Goal: Task Accomplishment & Management: Manage account settings

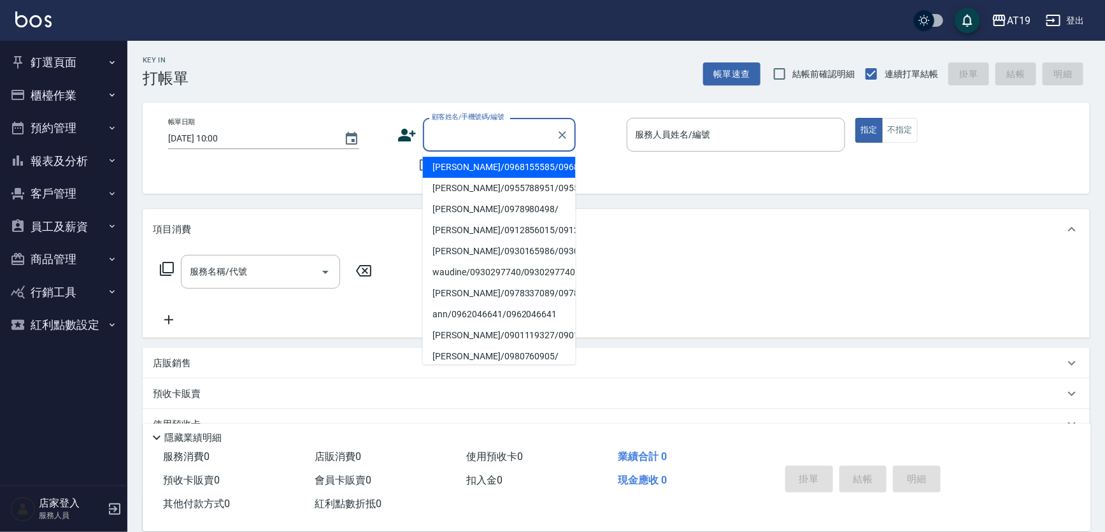
click at [506, 134] on input "顧客姓名/手機號碼/編號" at bounding box center [490, 135] width 122 height 22
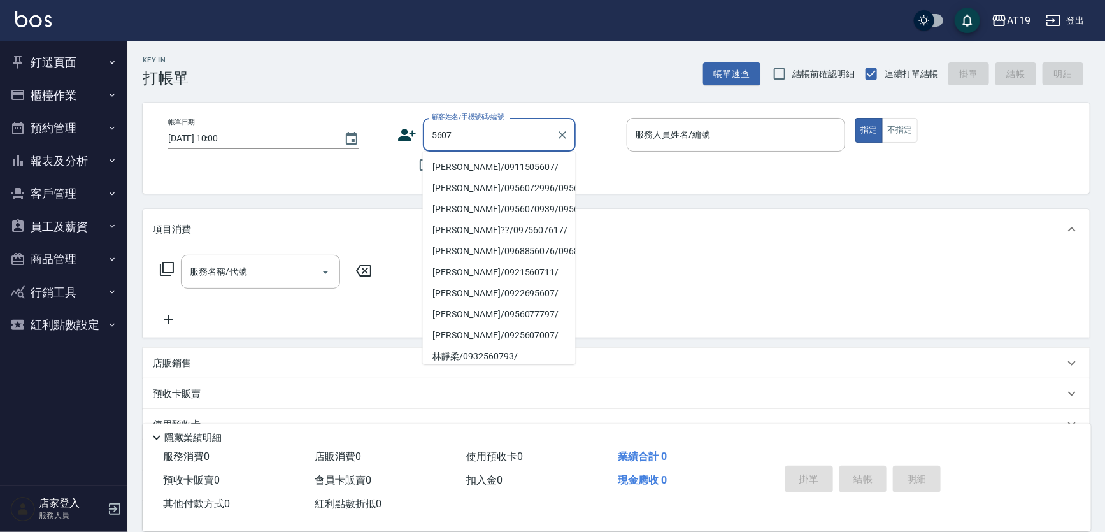
type input "[PERSON_NAME]/0911505607/"
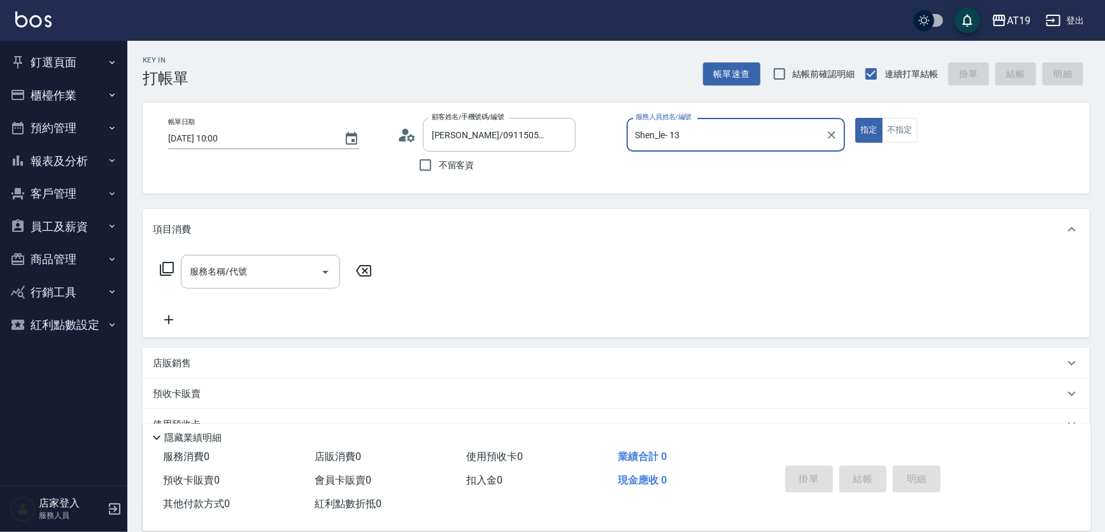
type input "Shen_le- 13"
click at [856, 118] on button "指定" at bounding box center [869, 130] width 27 height 25
type button "true"
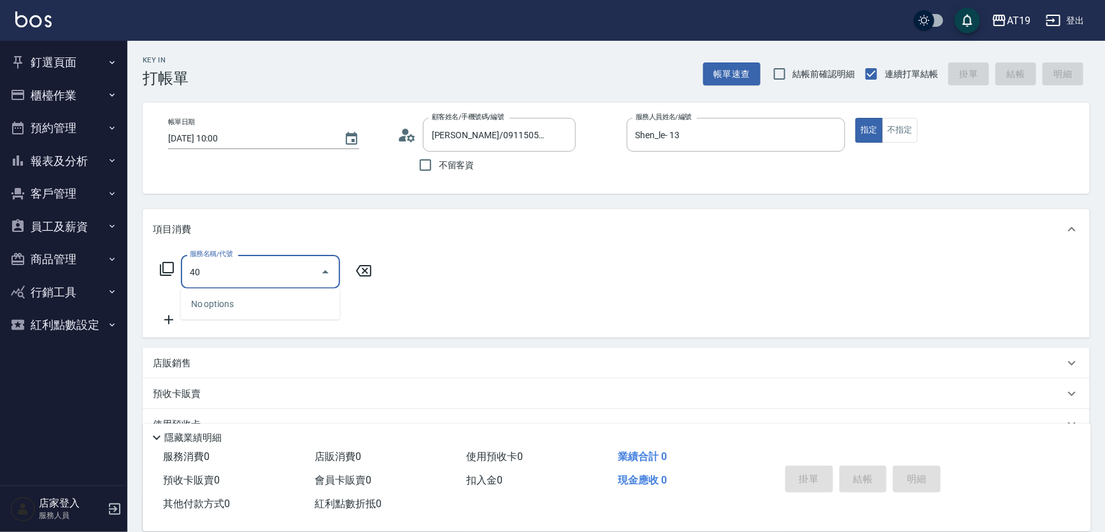
type input "401"
type input "30"
type input "剪髮(401)"
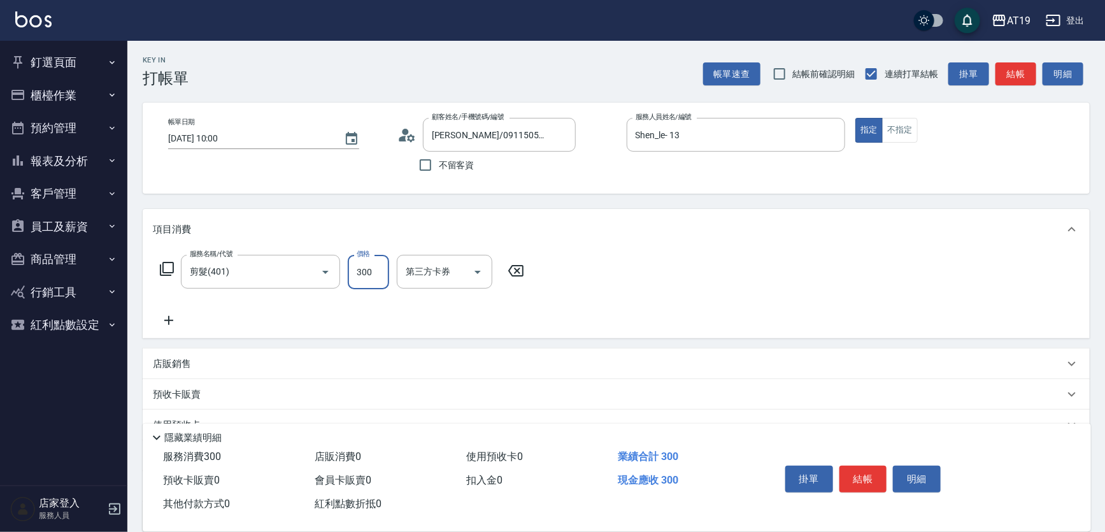
type input "0"
type input "40"
type input "400"
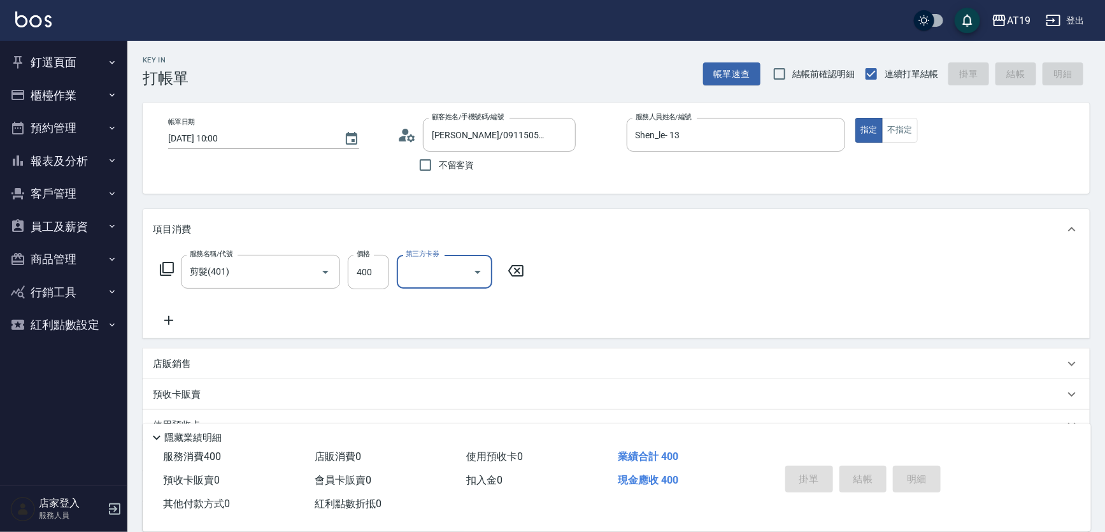
type input "[DATE] 17:44"
type input "0"
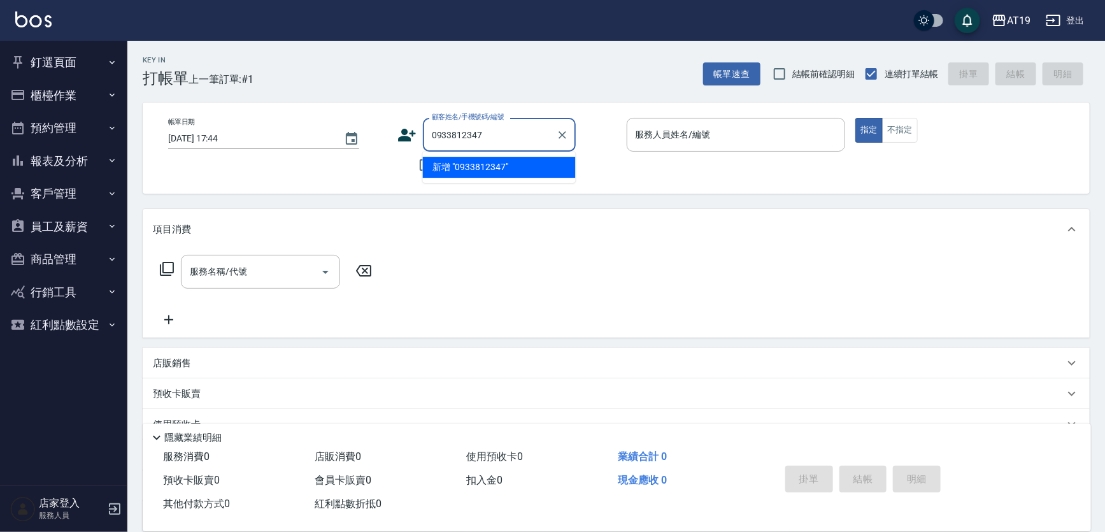
type input "0933812347"
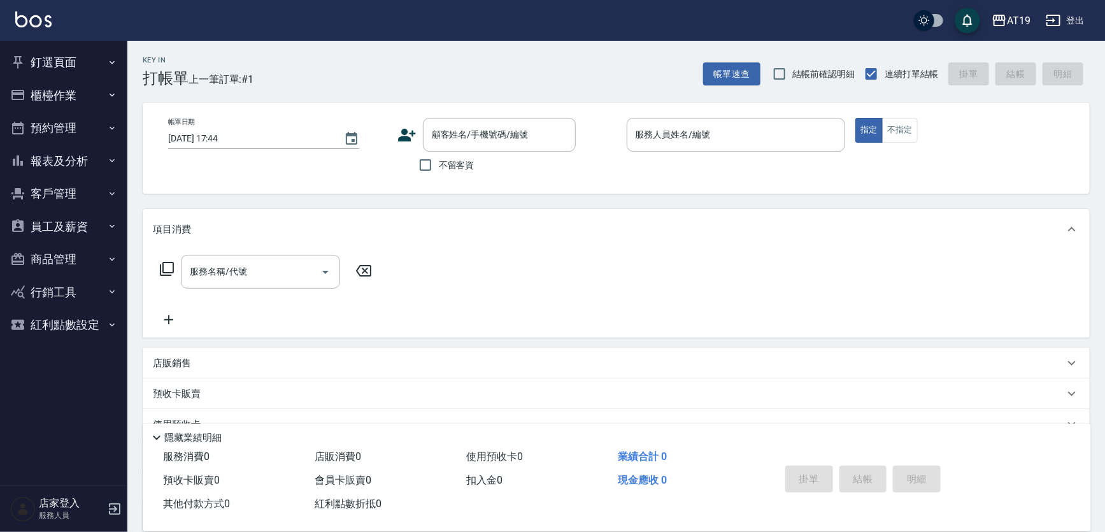
click at [398, 149] on div "顧客姓名/手機號碼/編號 顧客姓名/手機號碼/編號" at bounding box center [507, 135] width 219 height 34
click at [401, 138] on icon at bounding box center [407, 135] width 18 height 13
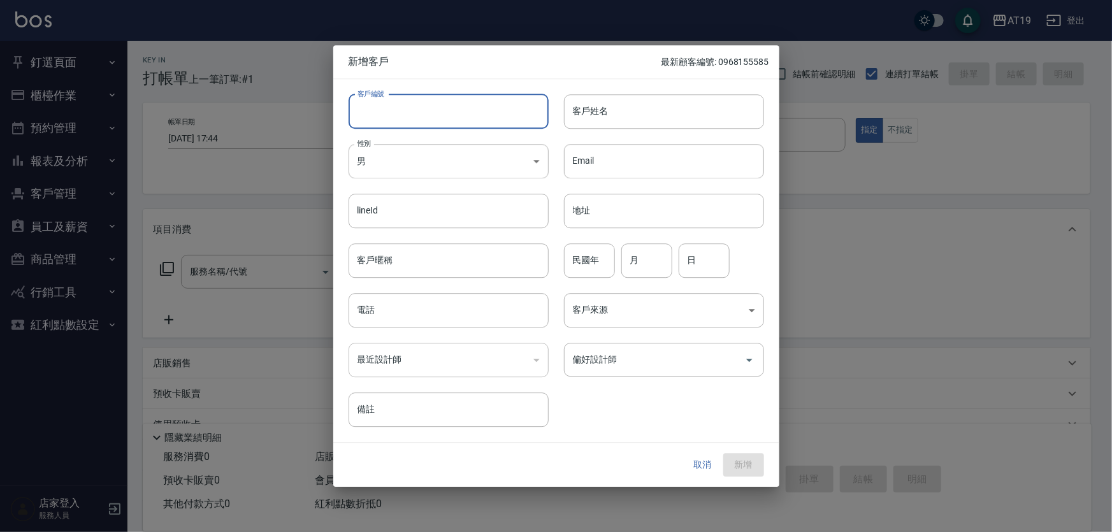
click at [464, 119] on input "客戶編號" at bounding box center [449, 111] width 200 height 34
paste input "0933812347"
type input "0933812347"
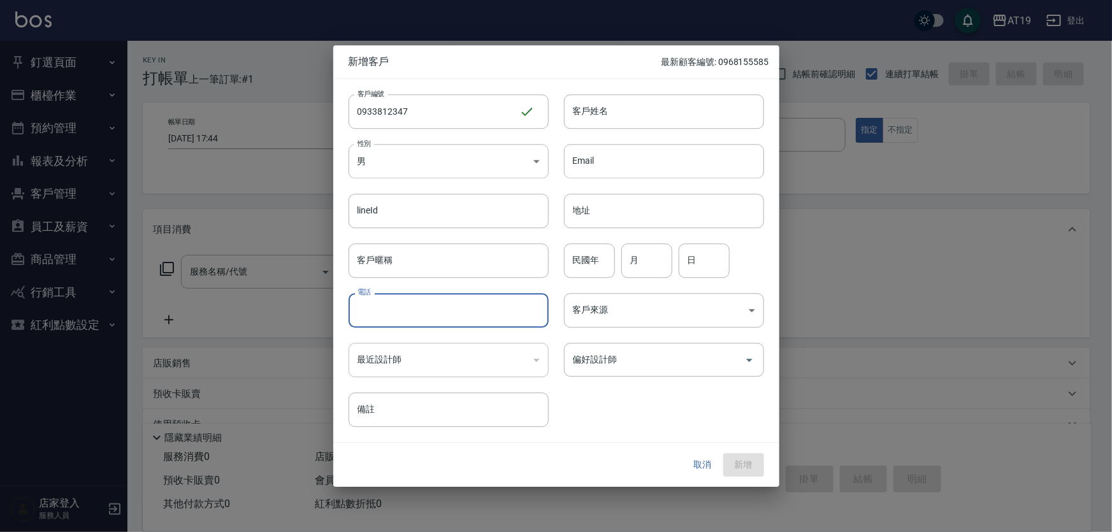
click at [464, 299] on input "電話" at bounding box center [449, 310] width 200 height 34
paste input "0933812347"
type input "0933812347"
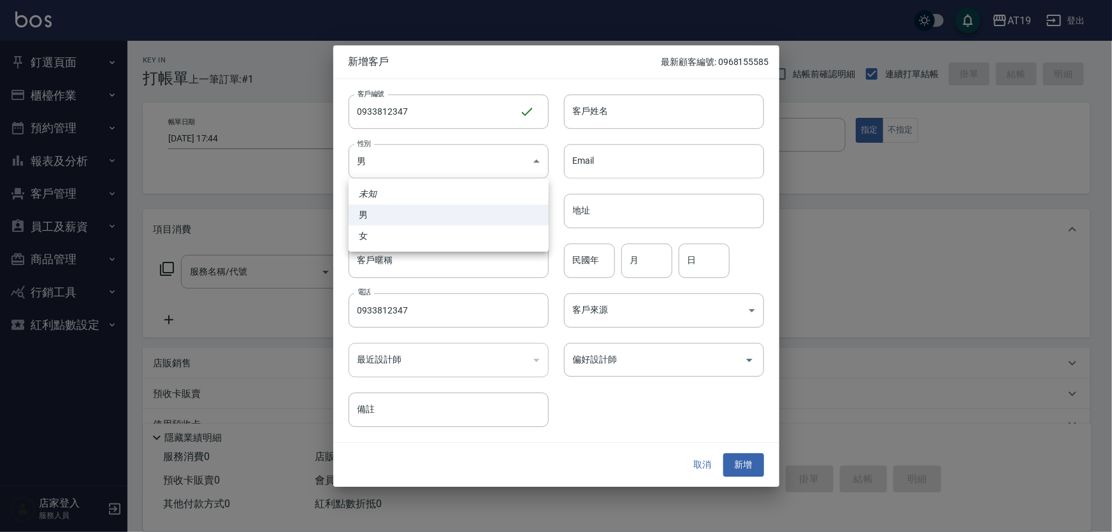
drag, startPoint x: 431, startPoint y: 162, endPoint x: 437, endPoint y: 208, distance: 46.9
click at [432, 172] on body "AT19 登出 釘選頁面 打帳單 帳單列表 排班表 現場電腦打卡 店家日報表 互助日報表 設計師日報表 櫃檯作業 打帳單 帳單列表 現金收支登錄 高階收支登錄…" at bounding box center [556, 325] width 1112 height 651
drag, startPoint x: 440, startPoint y: 241, endPoint x: 515, endPoint y: 198, distance: 86.8
click at [442, 238] on li "女" at bounding box center [449, 236] width 200 height 21
type input "[DEMOGRAPHIC_DATA]"
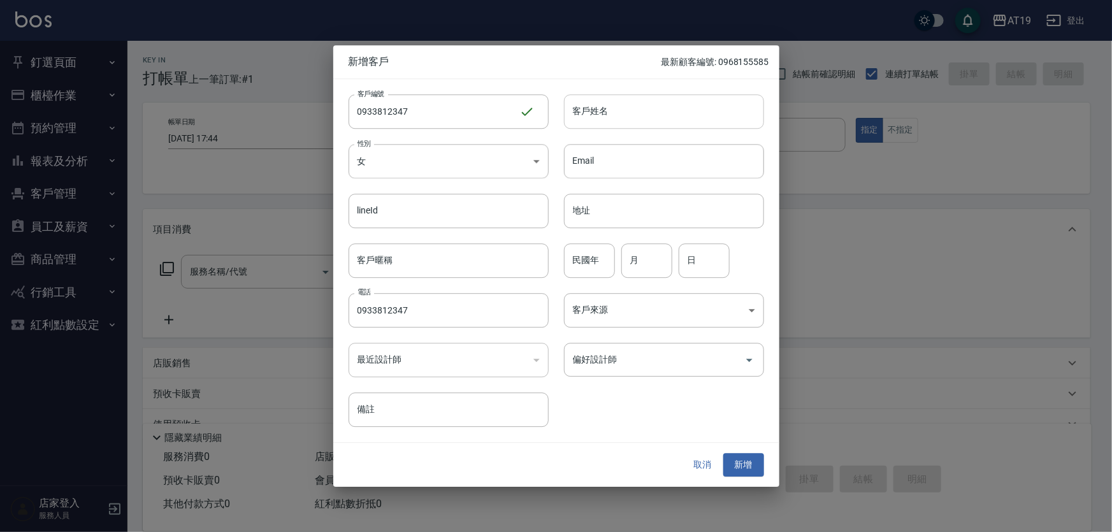
drag, startPoint x: 601, startPoint y: 117, endPoint x: 601, endPoint y: 97, distance: 19.8
click at [601, 108] on input "客戶姓名" at bounding box center [664, 111] width 200 height 34
type input "ㄏㄛ"
type input "desircc"
type input "01"
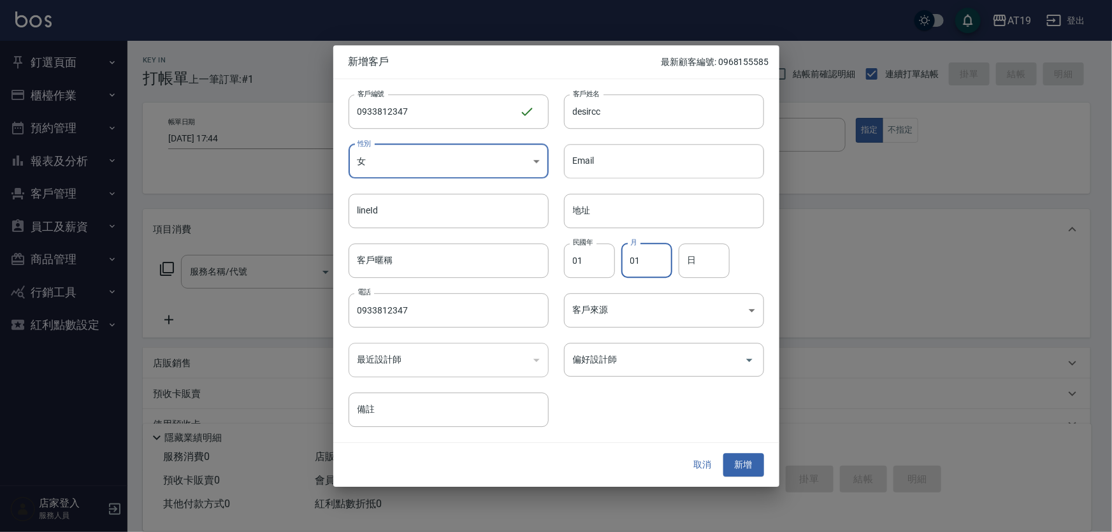
type input "01"
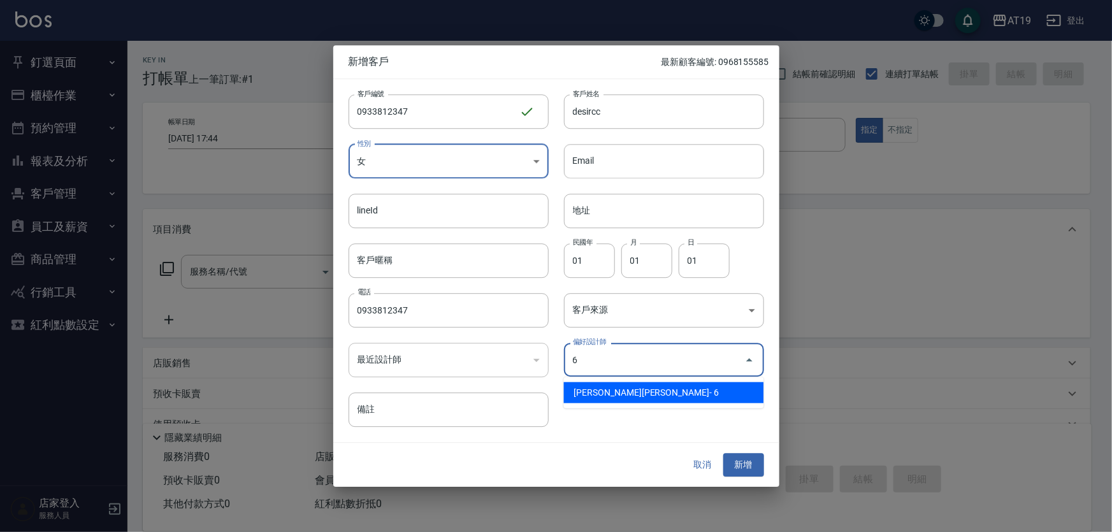
type input "[PERSON_NAME][PERSON_NAME]"
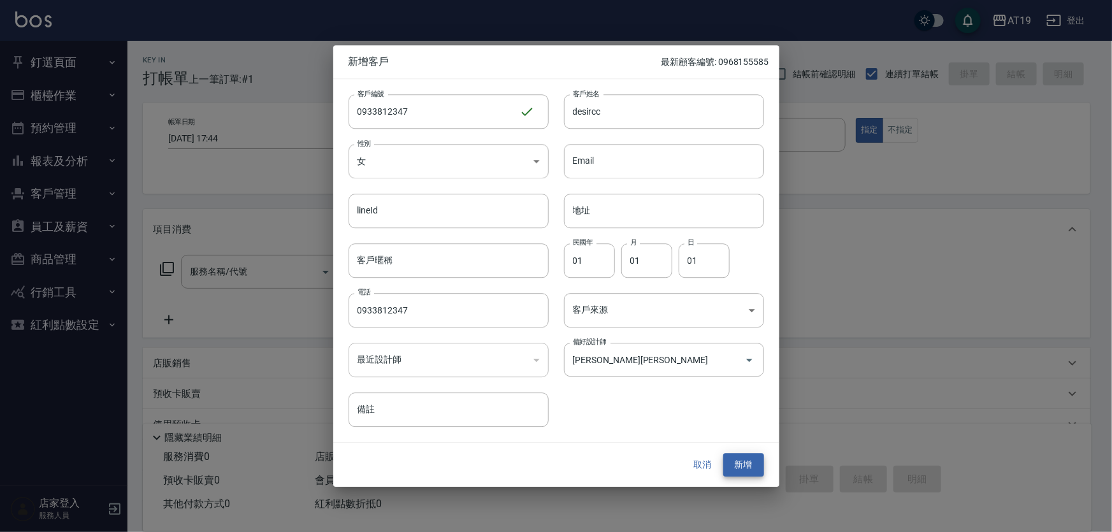
click at [723, 454] on button "新增" at bounding box center [743, 466] width 41 height 24
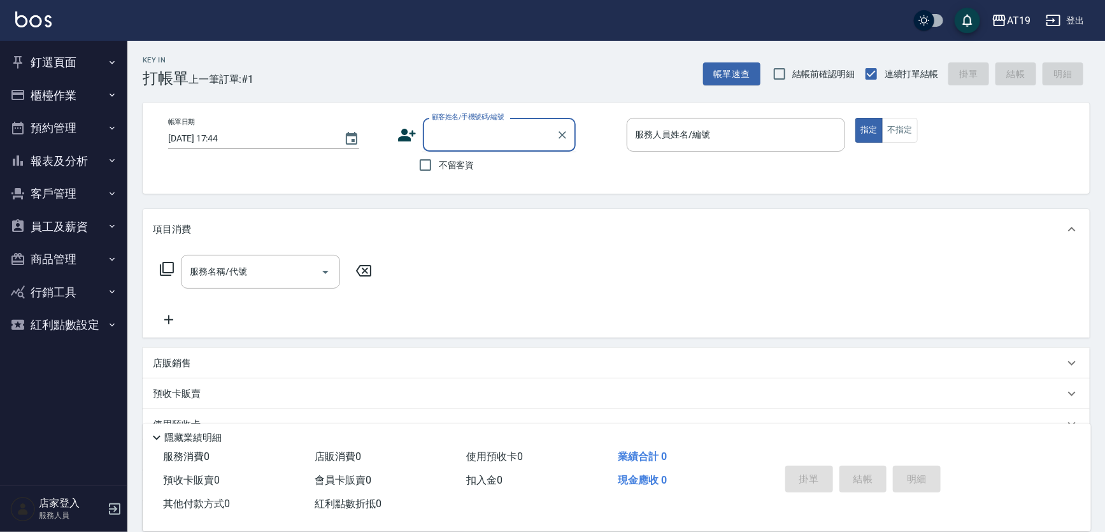
drag, startPoint x: 504, startPoint y: 128, endPoint x: 530, endPoint y: 89, distance: 47.4
click at [516, 113] on div "帳單日期 [DATE] 17:44 顧客姓名/手機號碼/編號 顧客姓名/手機號碼/編號 不留客資 服務人員姓名/編號 服務人員姓名/編號 指定 不指定" at bounding box center [616, 148] width 947 height 91
type input "0986835655"
click at [405, 134] on icon at bounding box center [407, 135] width 18 height 13
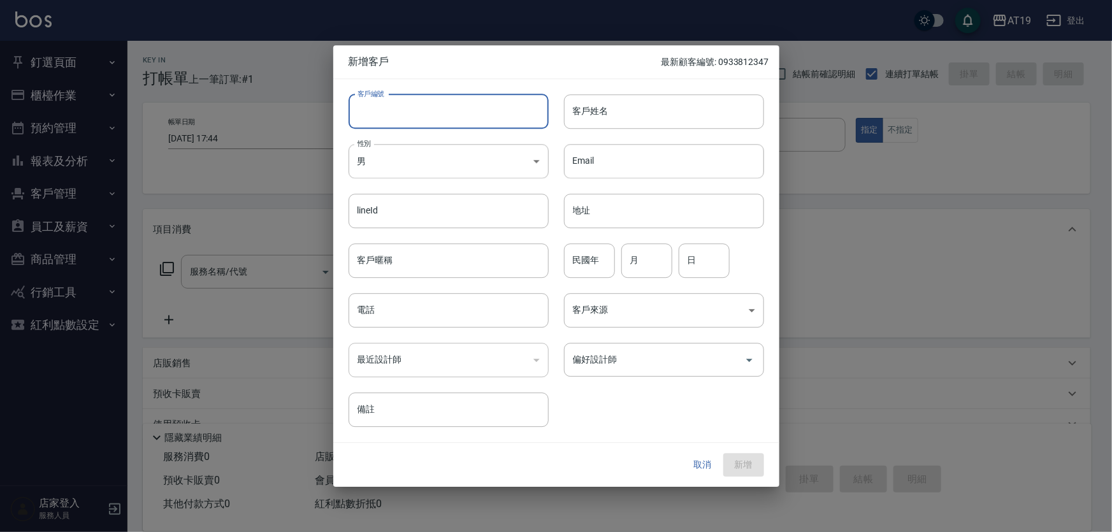
click at [429, 120] on input "客戶編號" at bounding box center [449, 111] width 200 height 34
paste input "0986835655"
type input "0986835655"
paste input "0986835655"
click at [410, 299] on input "電話" at bounding box center [449, 310] width 200 height 34
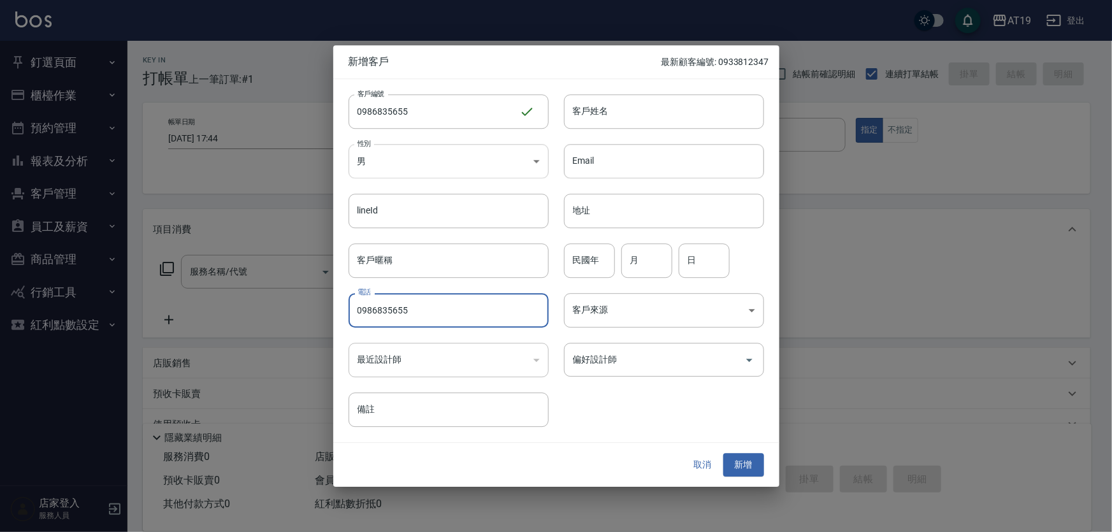
type input "0986835655"
click at [405, 182] on body "AT19 登出 釘選頁面 打帳單 帳單列表 排班表 現場電腦打卡 店家日報表 互助日報表 設計師日報表 櫃檯作業 打帳單 帳單列表 現金收支登錄 高階收支登錄…" at bounding box center [556, 325] width 1112 height 651
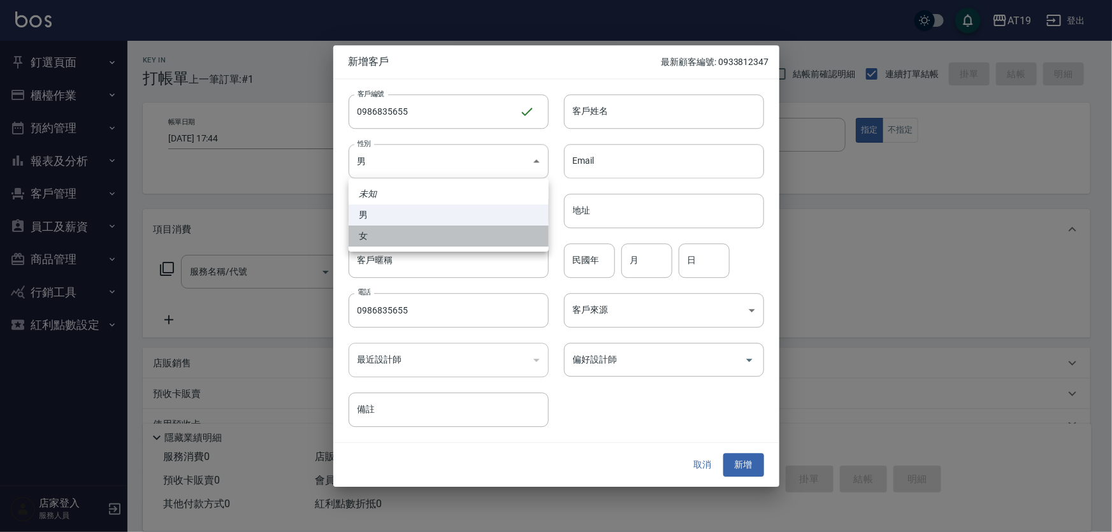
drag, startPoint x: 408, startPoint y: 236, endPoint x: 466, endPoint y: 189, distance: 74.8
click at [415, 227] on li "女" at bounding box center [449, 236] width 200 height 21
type input "[DEMOGRAPHIC_DATA]"
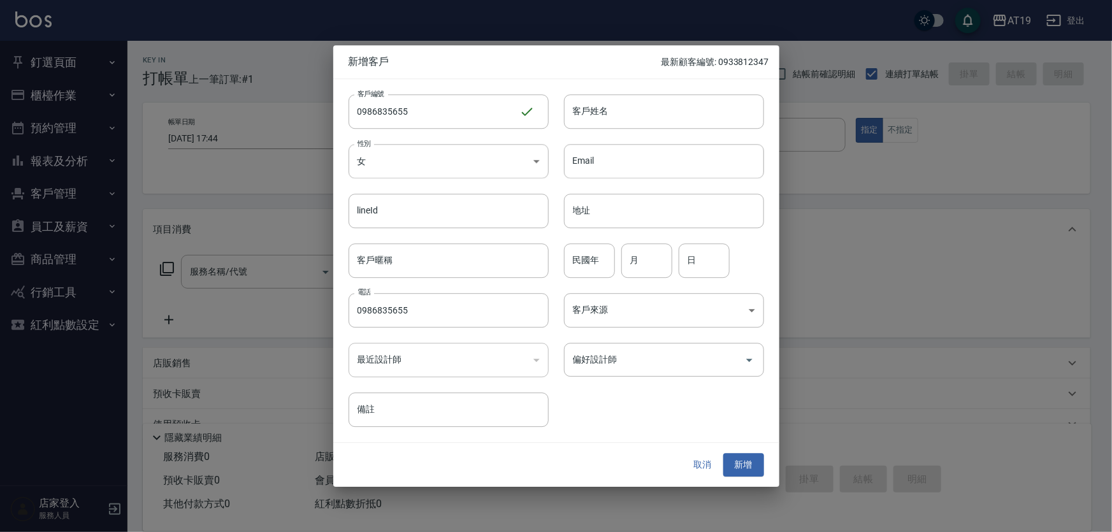
drag, startPoint x: 598, startPoint y: 115, endPoint x: 573, endPoint y: 31, distance: 87.1
click at [593, 99] on input "客戶姓名" at bounding box center [664, 111] width 200 height 34
type input "[PERSON_NAME]"
type input "01"
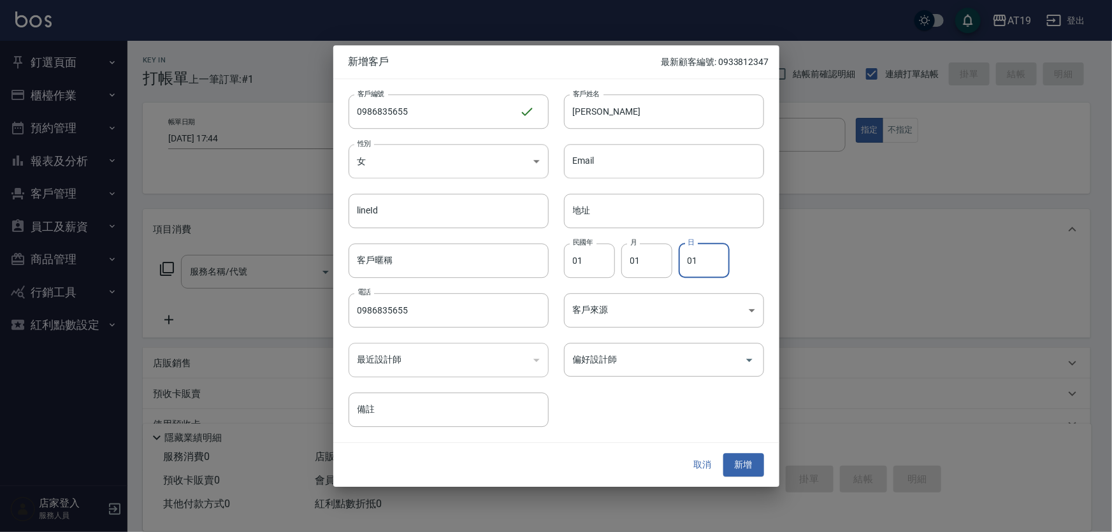
type input "01"
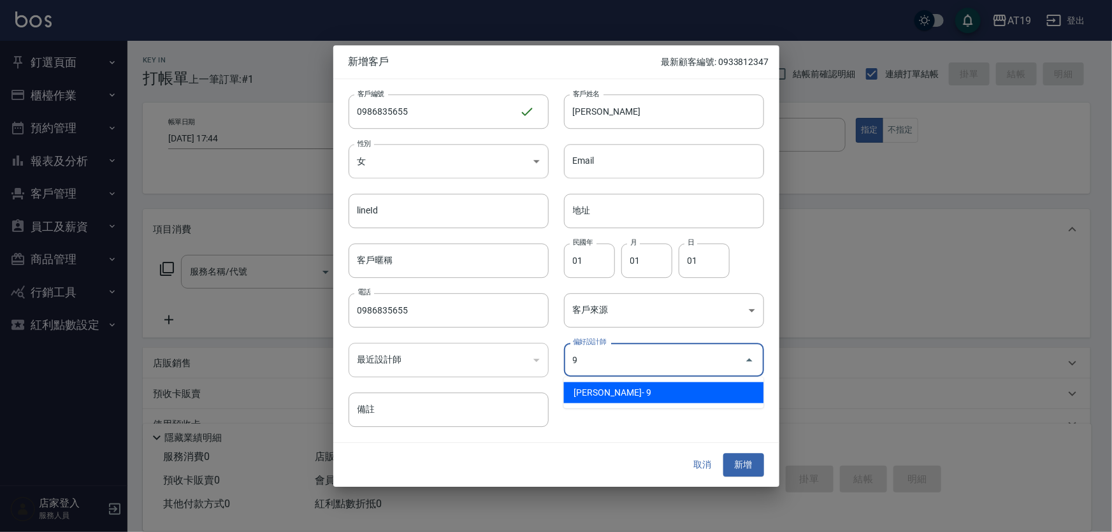
type input "[PERSON_NAME][PERSON_NAME]"
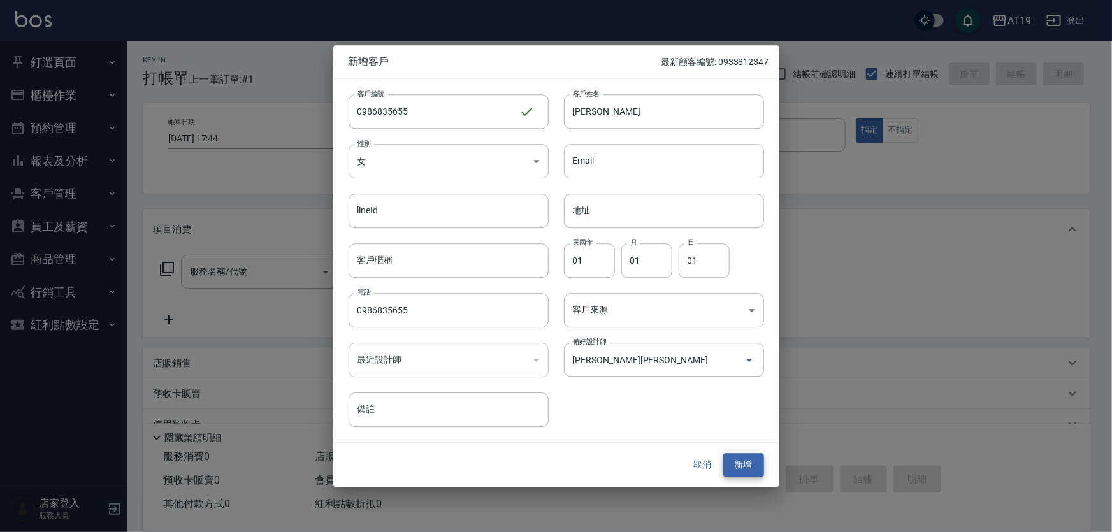
click at [723, 454] on button "新增" at bounding box center [743, 466] width 41 height 24
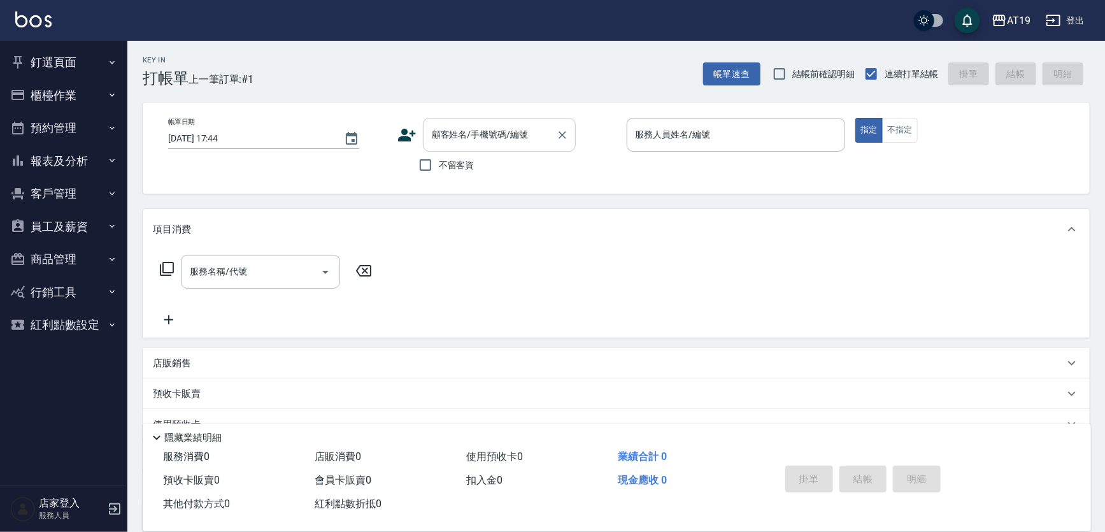
click at [495, 121] on div "顧客姓名/手機號碼/編號" at bounding box center [499, 135] width 153 height 34
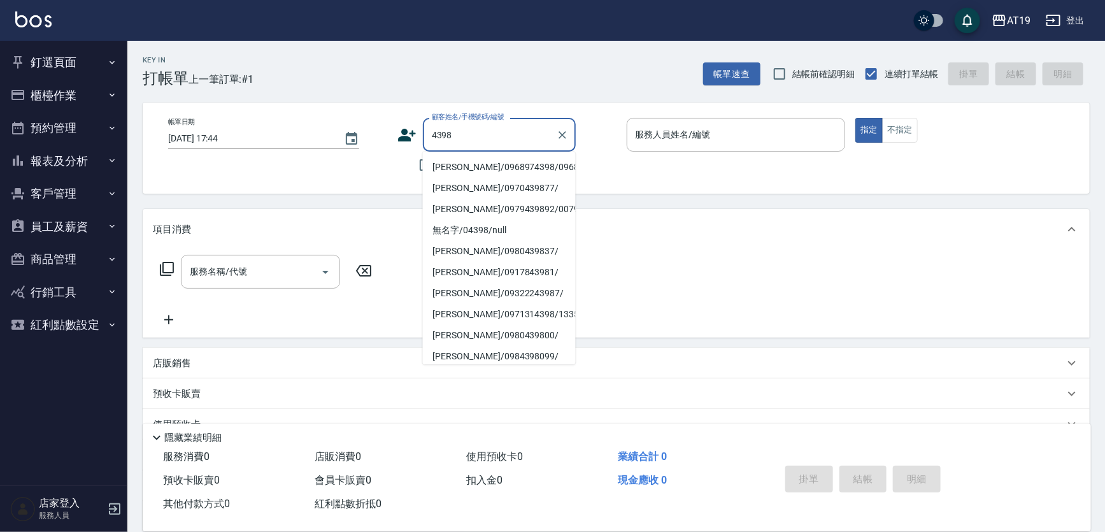
type input "[PERSON_NAME]/0968974398/0968974398"
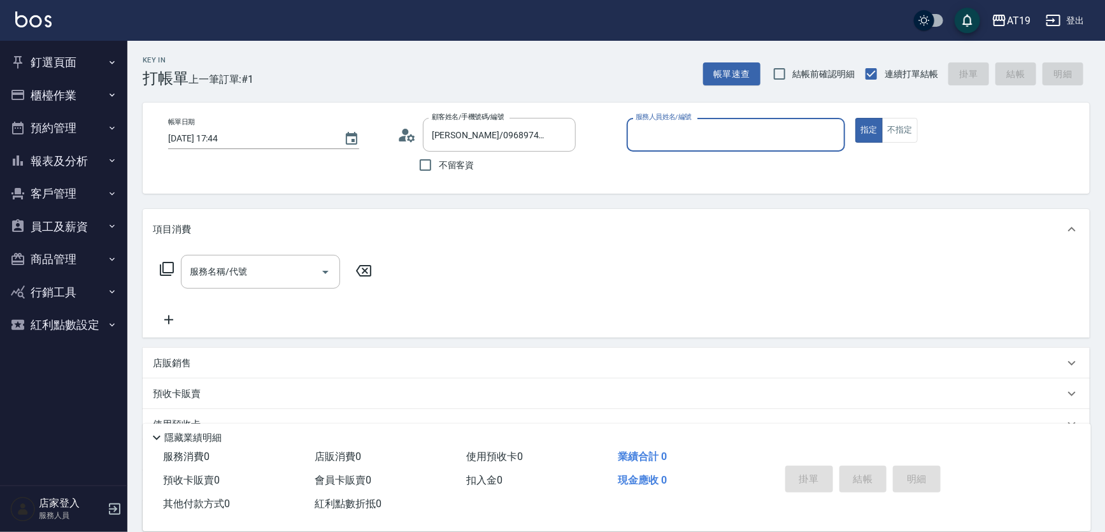
type input "[PERSON_NAME]- 9"
click at [856, 118] on button "指定" at bounding box center [869, 130] width 27 height 25
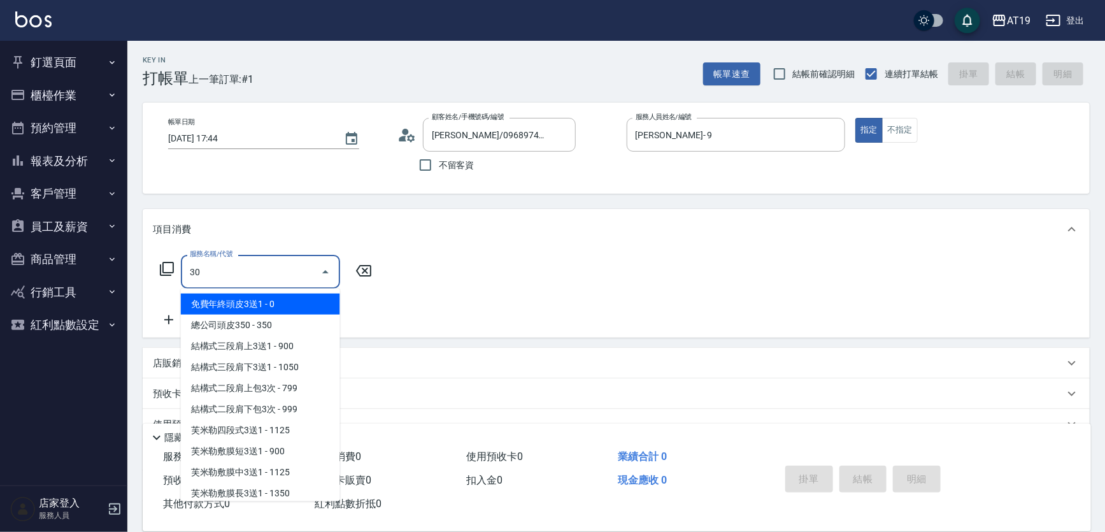
type input "301"
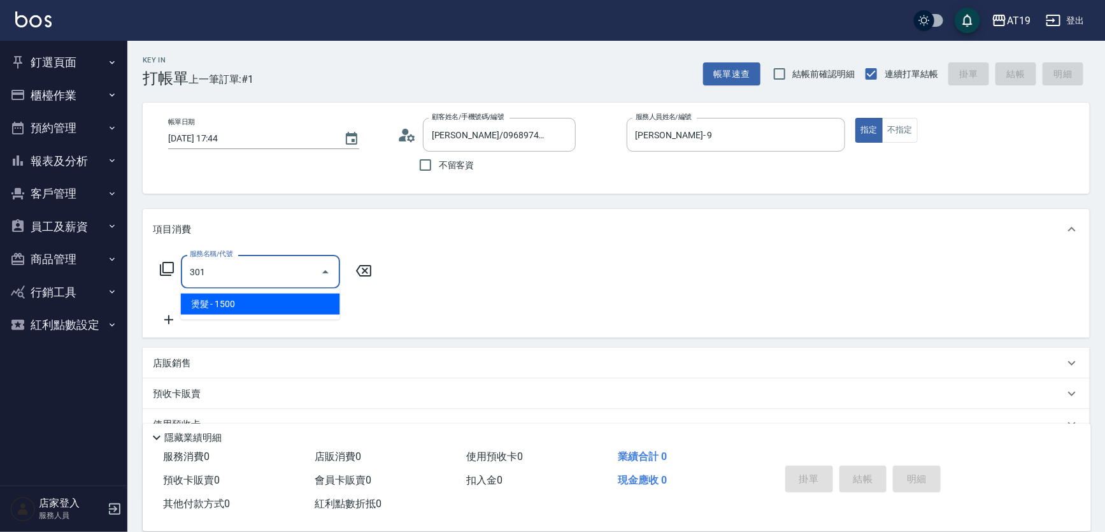
type input "150"
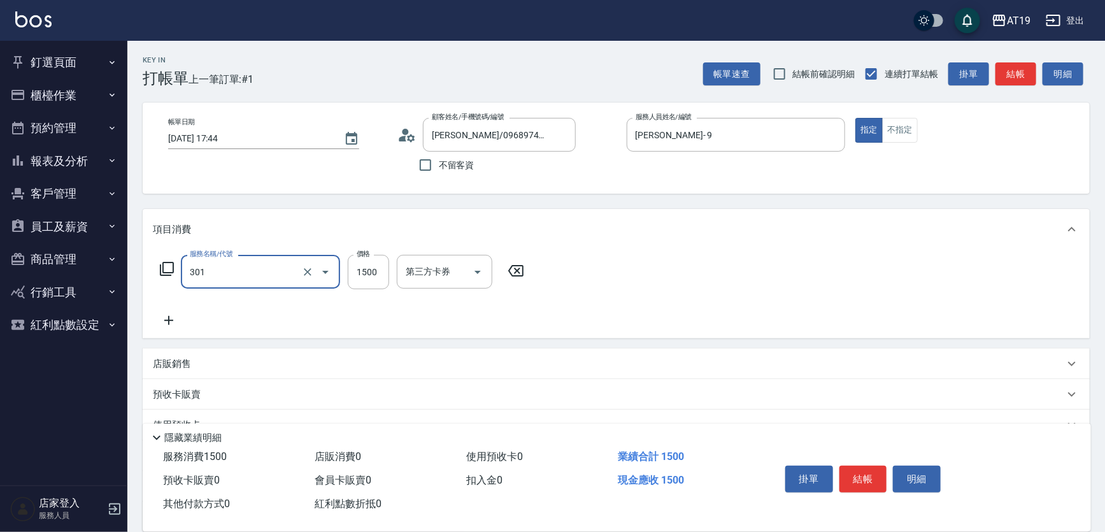
type input "燙髮(301)"
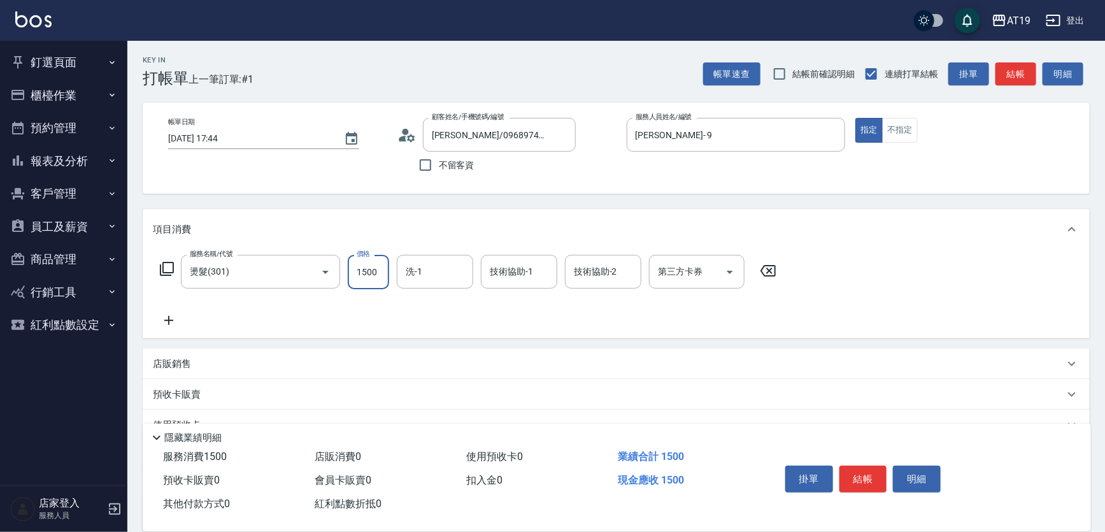
type input "32"
type input "30"
type input "323"
type input "320"
type input "3238"
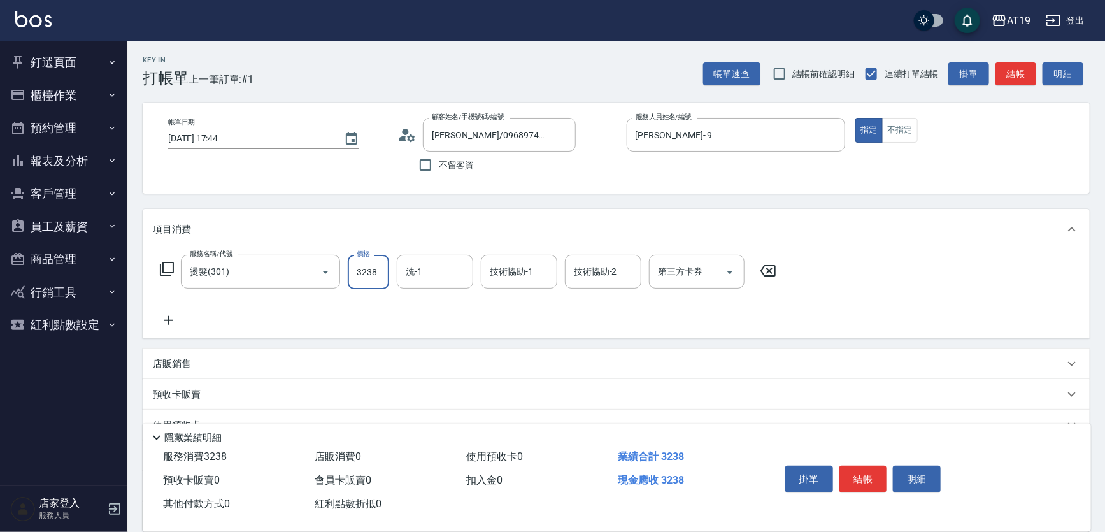
type input "3230"
type input "32380"
type input "320"
type input "3238"
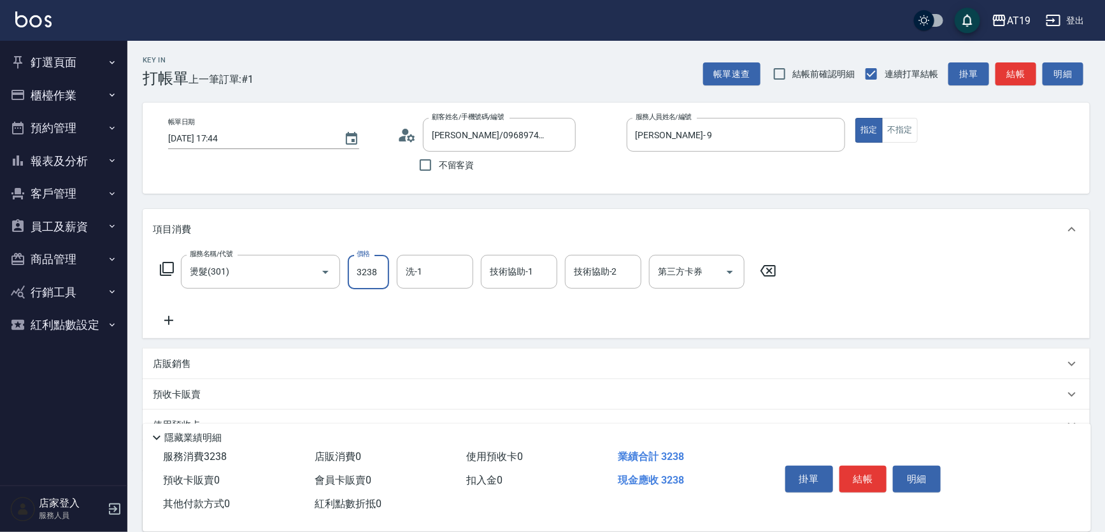
scroll to position [0, 0]
type input "30"
type input "323"
type input "0"
type input "20"
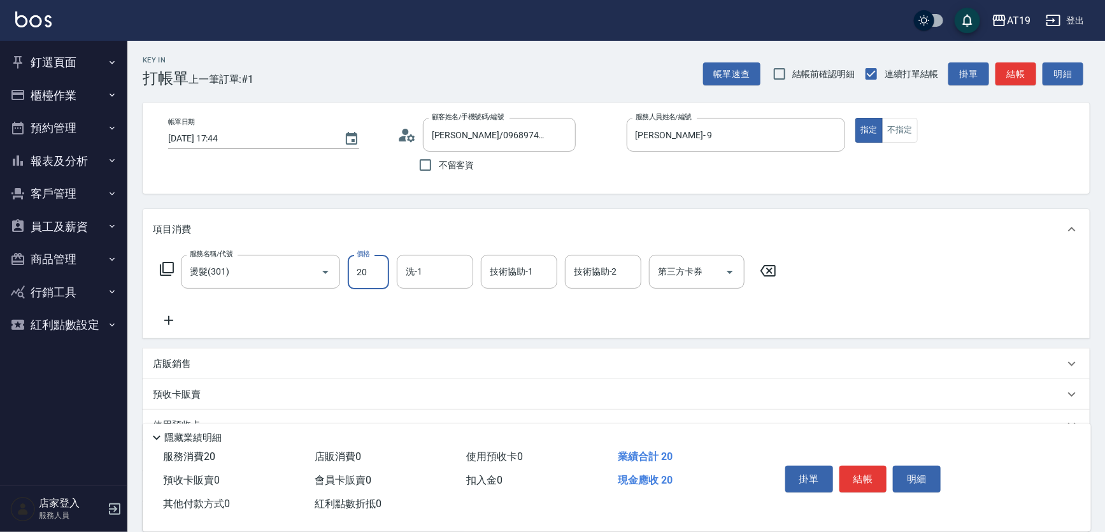
type input "20"
type input "230"
type input "2380"
type input "Chanel-54"
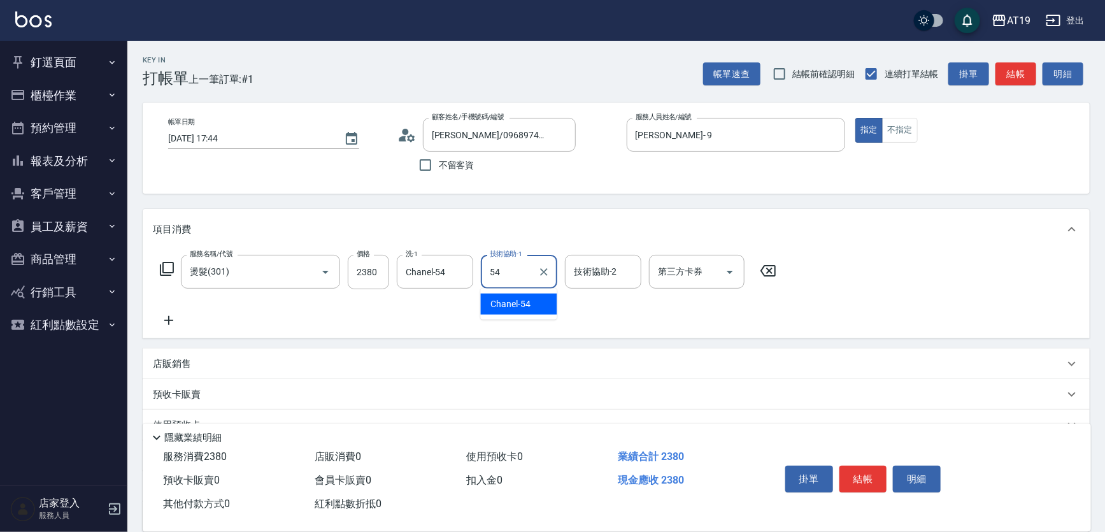
type input "Chanel-54"
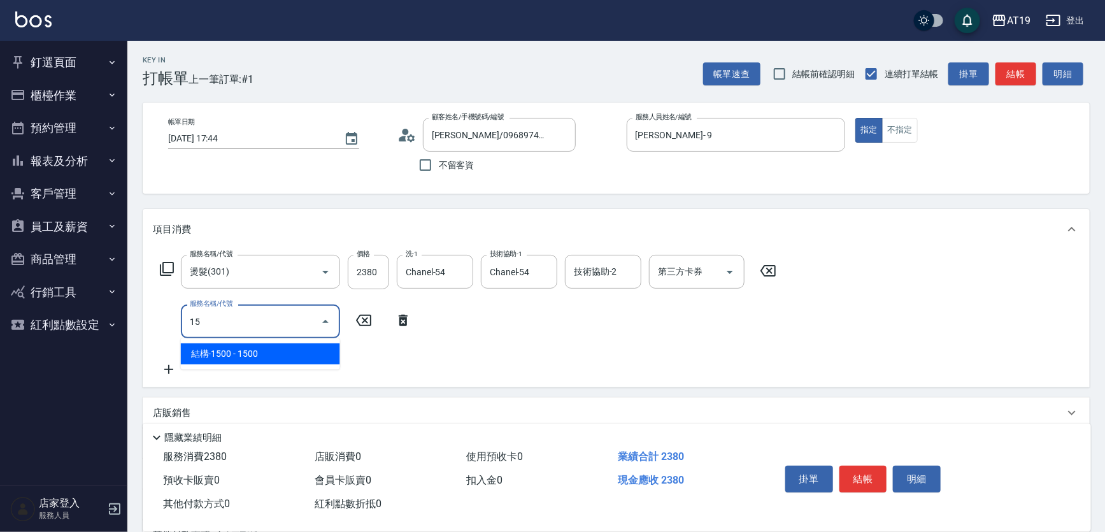
type input "1"
type input "501"
type input "330"
type input "染髮(501)"
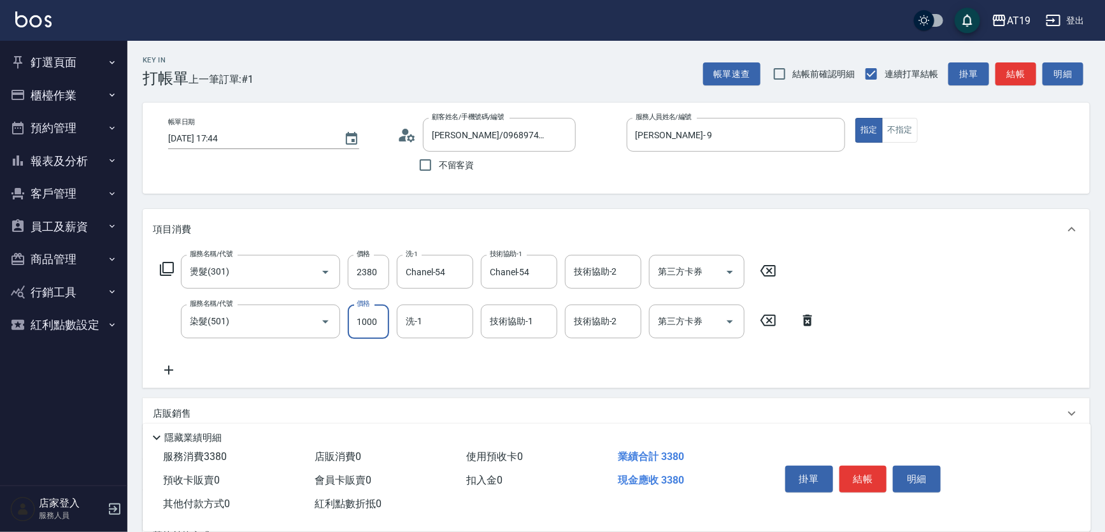
type input "1"
type input "230"
type input "159"
type input "250"
type input "1599"
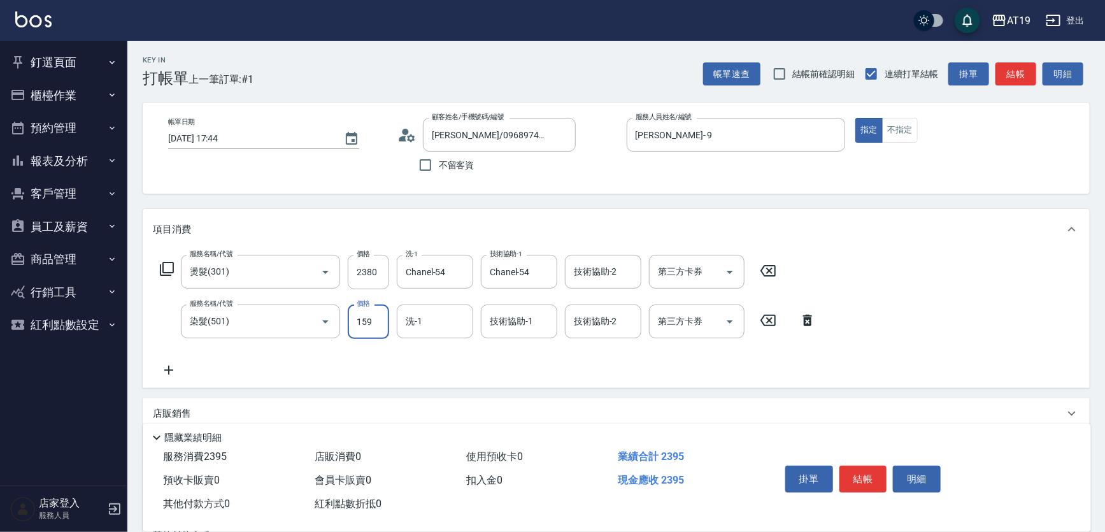
type input "390"
type input "1599"
type input "Chanel-54"
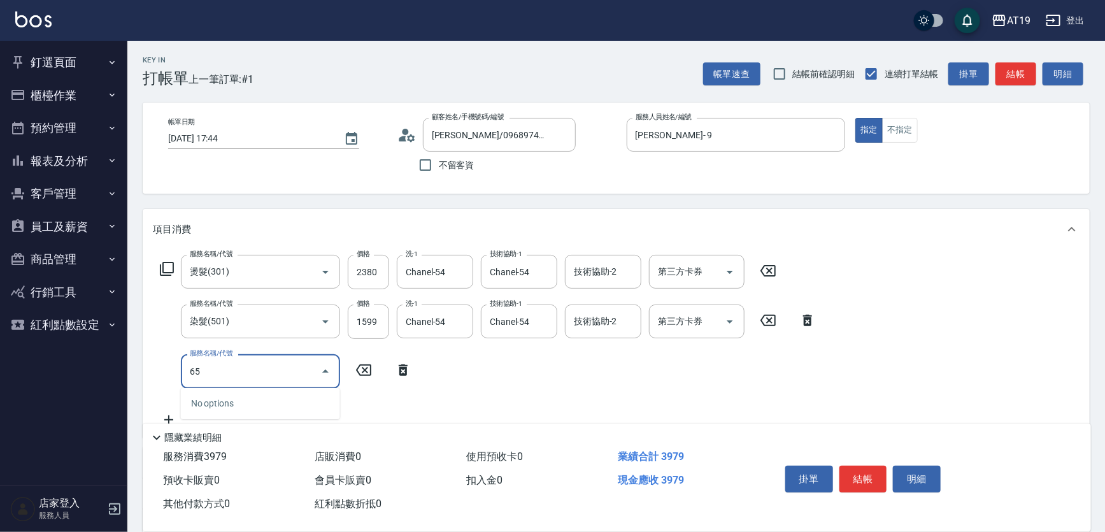
type input "657"
type input "540"
type input "自備護髮(鉑金)(657)"
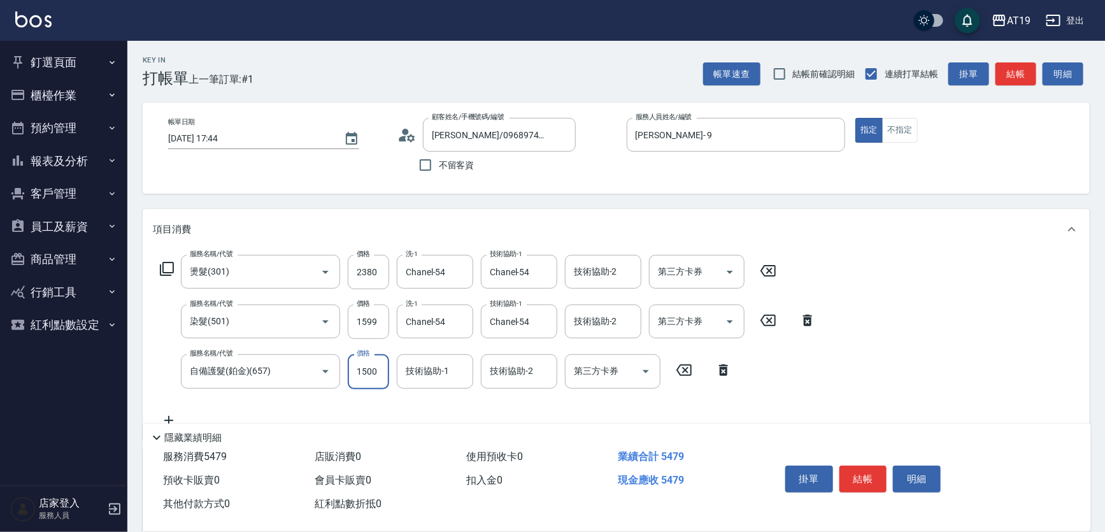
type input "2"
type input "390"
type input "200"
type input "590"
type input "2000"
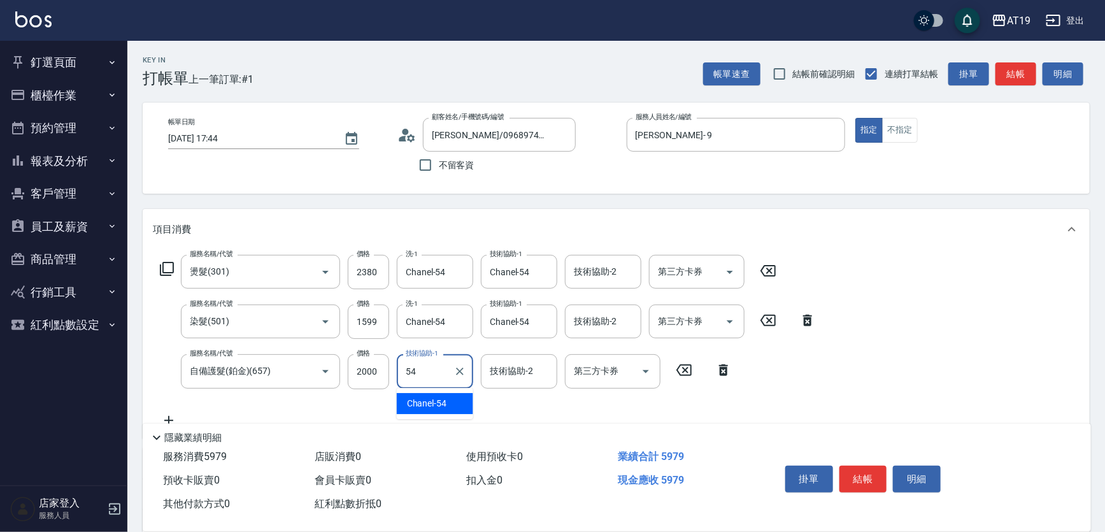
type input "Chanel-54"
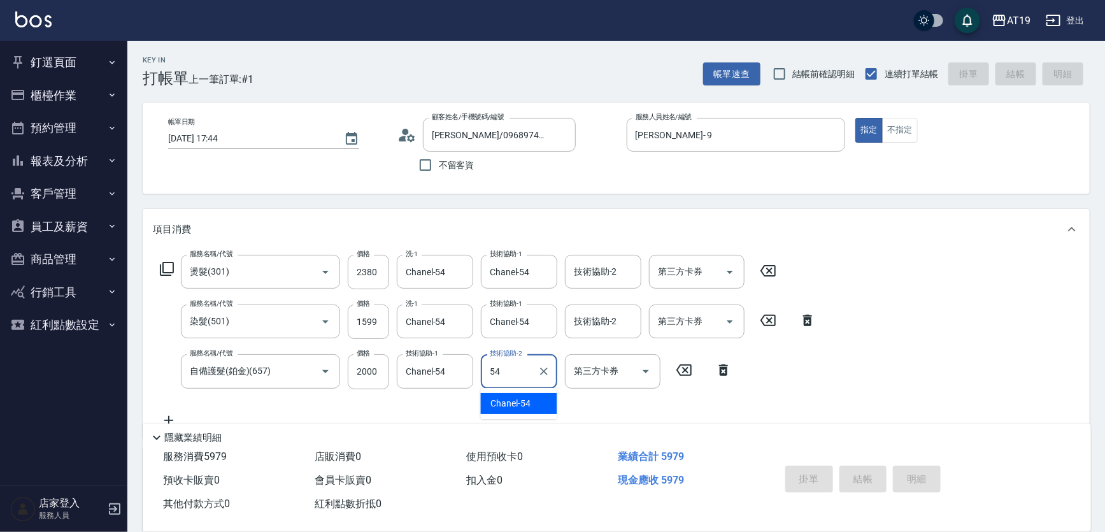
type input "5"
type input "[DATE] 17:47"
type input "0"
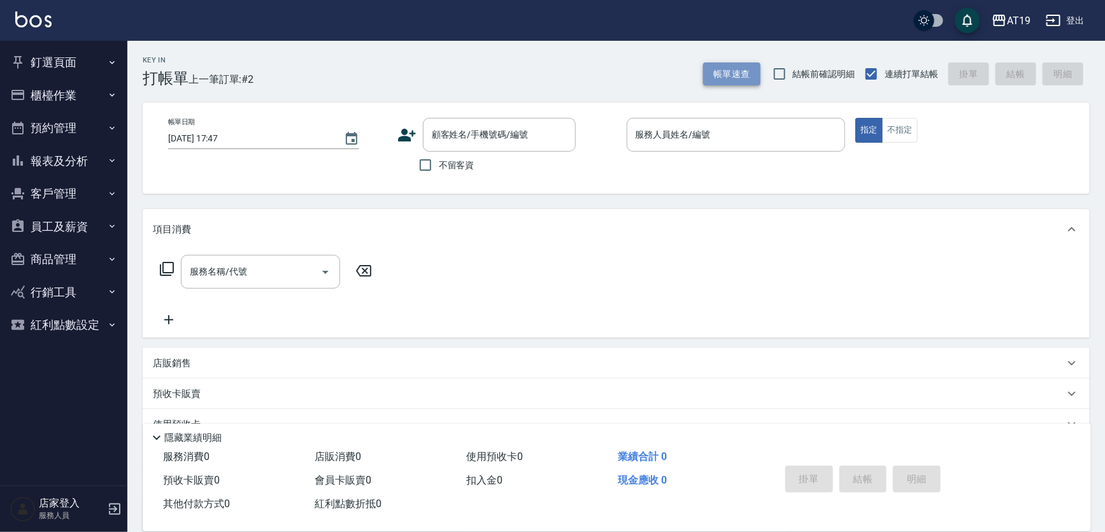
click at [745, 66] on button "帳單速查" at bounding box center [731, 74] width 57 height 24
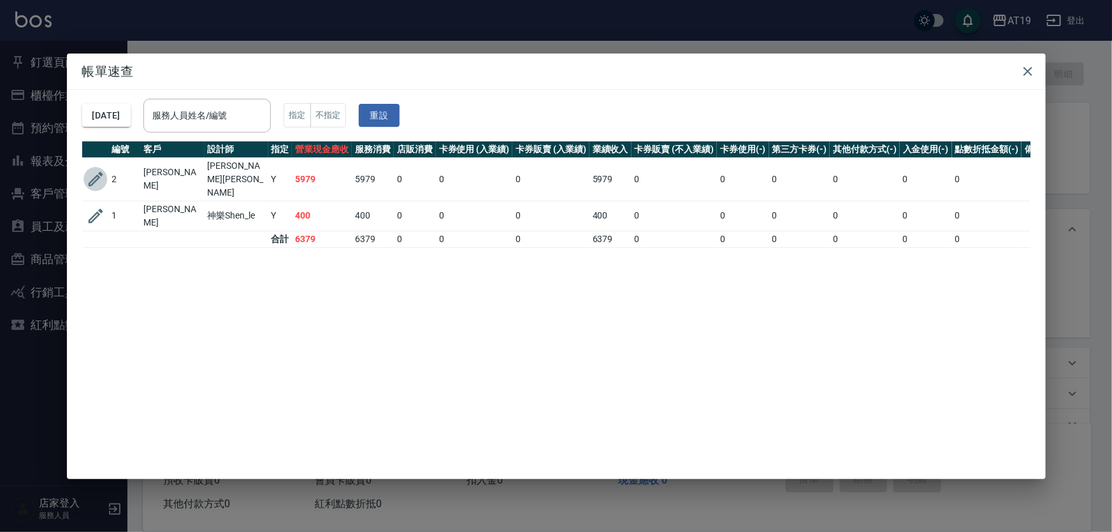
click at [91, 169] on icon "button" at bounding box center [95, 178] width 19 height 19
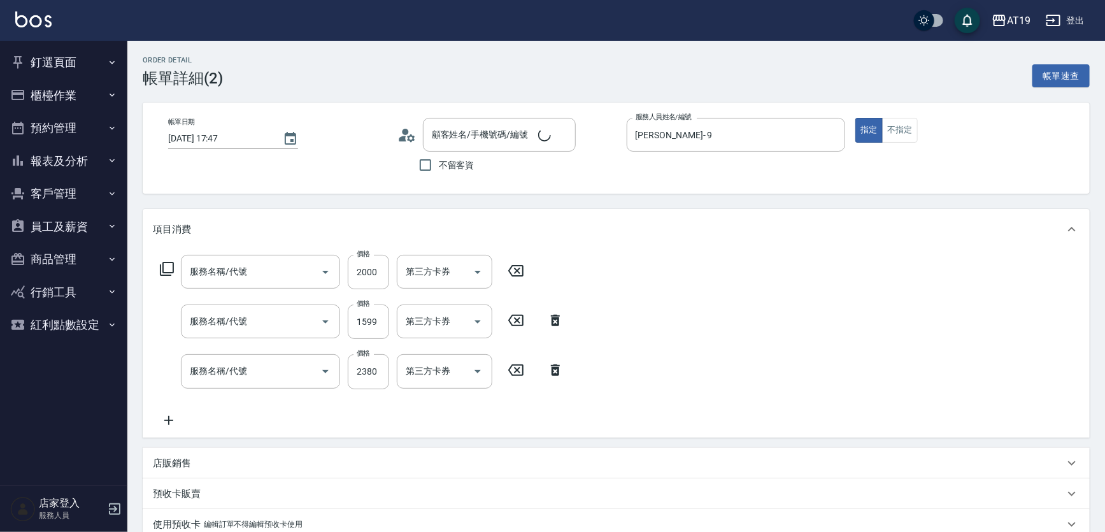
type input "[PERSON_NAME]- 9"
type input "590"
type input "自備護髮(鉑金)(657)"
type input "染髮(501)"
type input "燙髮(301)"
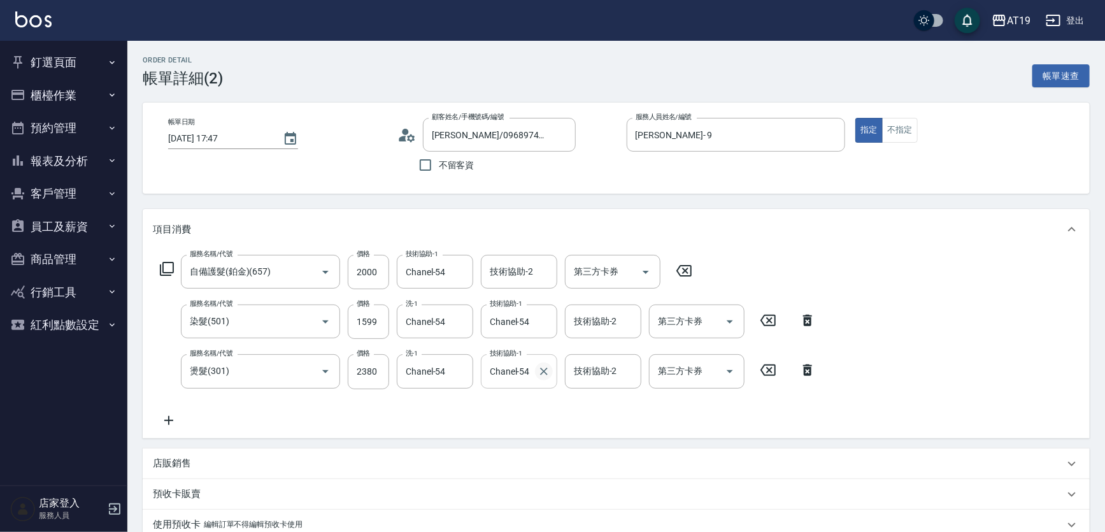
type input "[PERSON_NAME]/0968974398/0968974398"
click at [545, 371] on icon "Clear" at bounding box center [544, 371] width 13 height 13
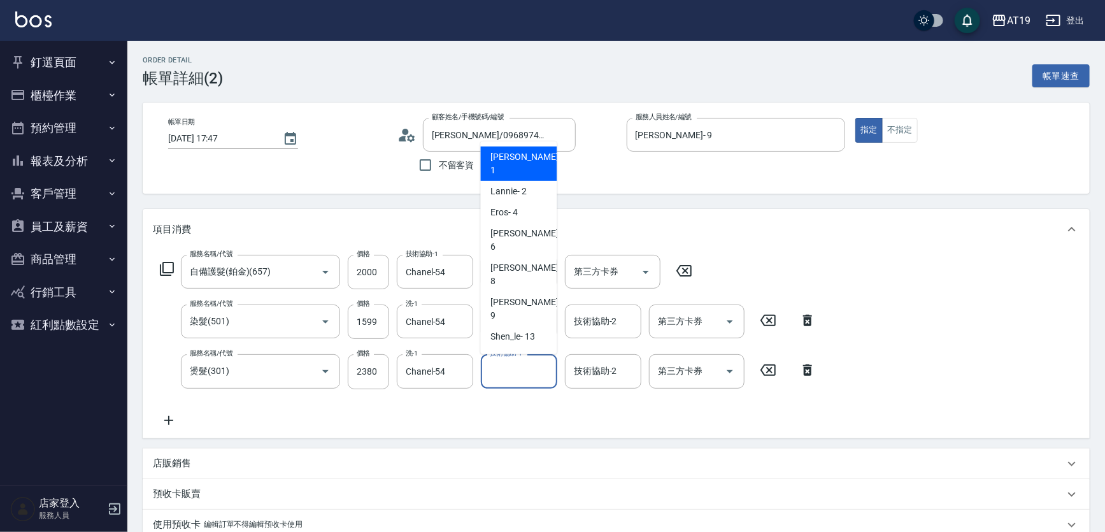
click at [523, 370] on input "技術協助-1" at bounding box center [519, 371] width 65 height 22
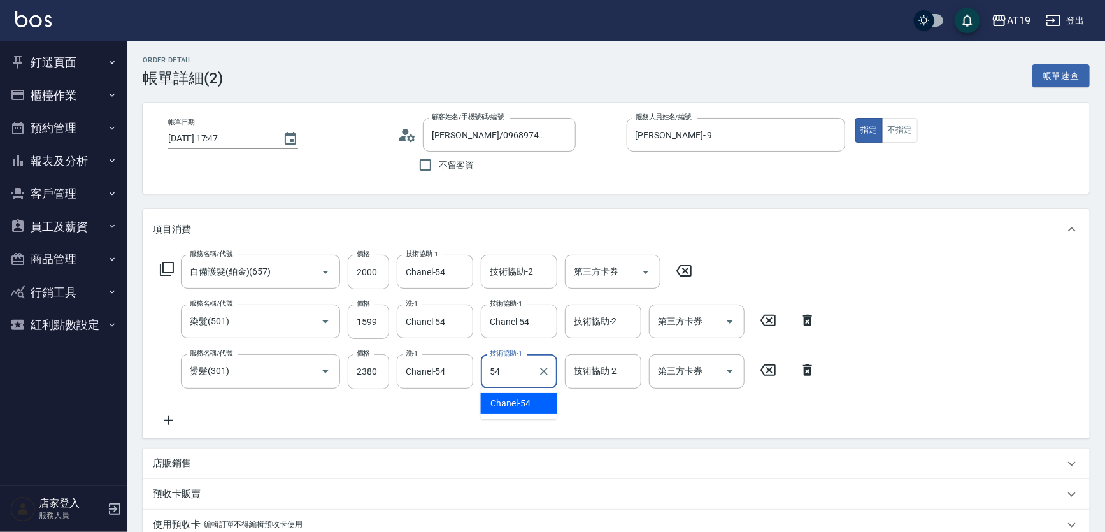
type input "Chanel-54"
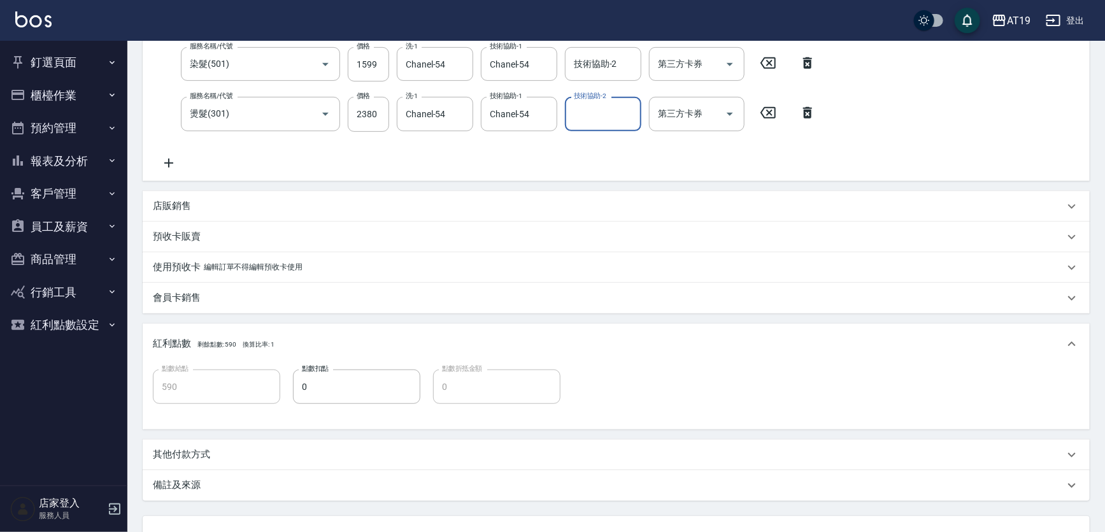
scroll to position [289, 0]
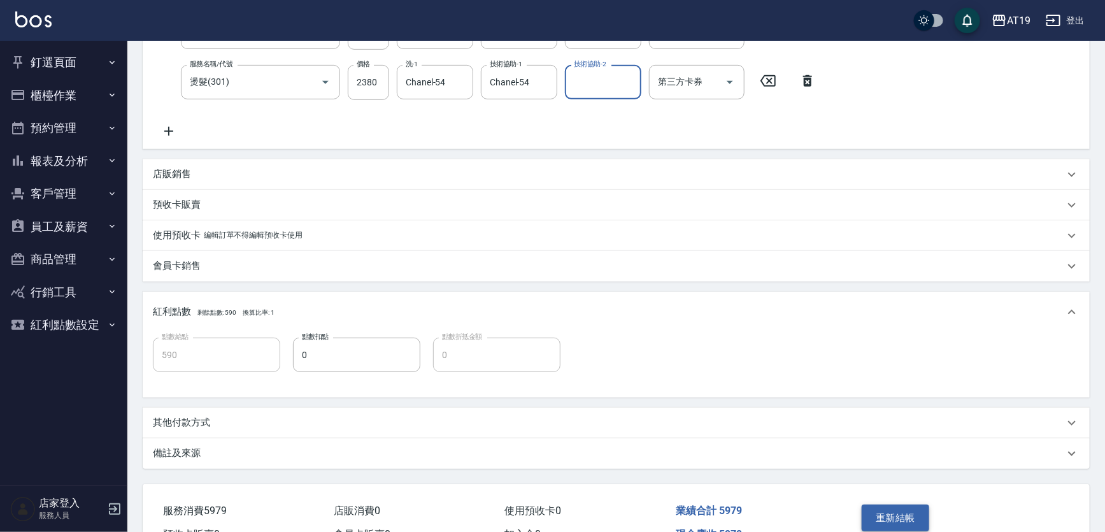
click at [902, 520] on button "重新結帳" at bounding box center [896, 518] width 68 height 27
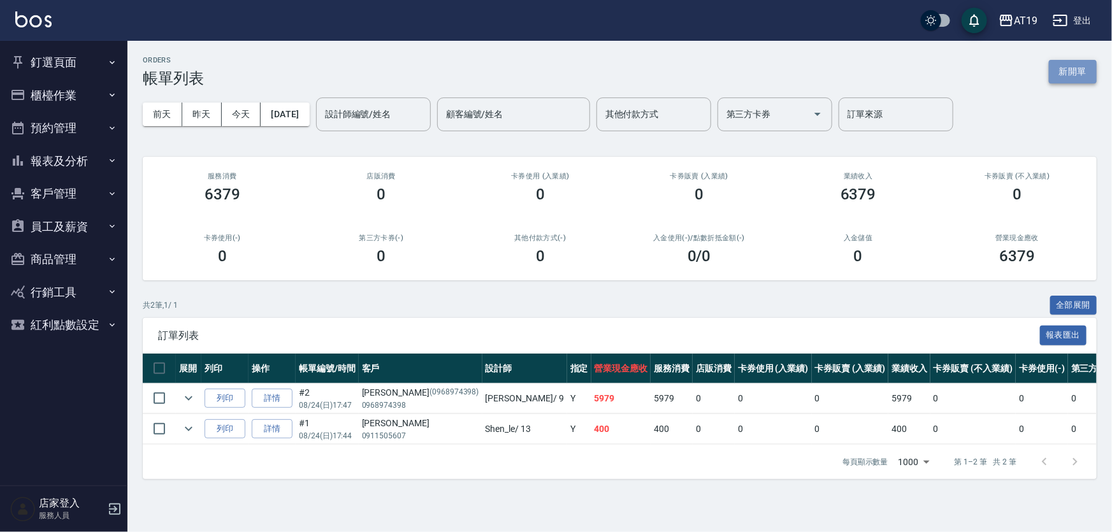
click at [1063, 72] on button "新開單" at bounding box center [1073, 72] width 48 height 24
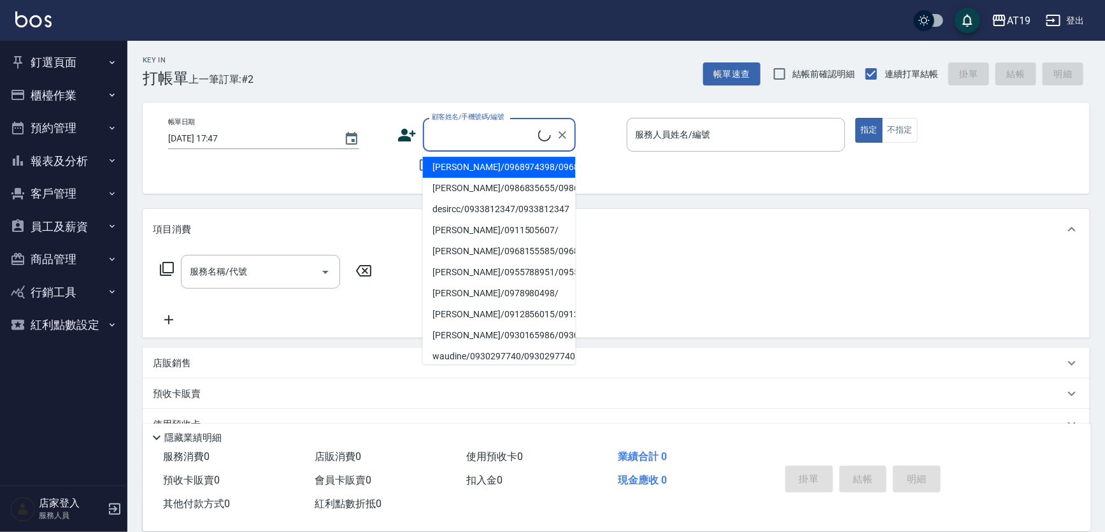
click at [501, 131] on input "顧客姓名/手機號碼/編號" at bounding box center [484, 135] width 110 height 22
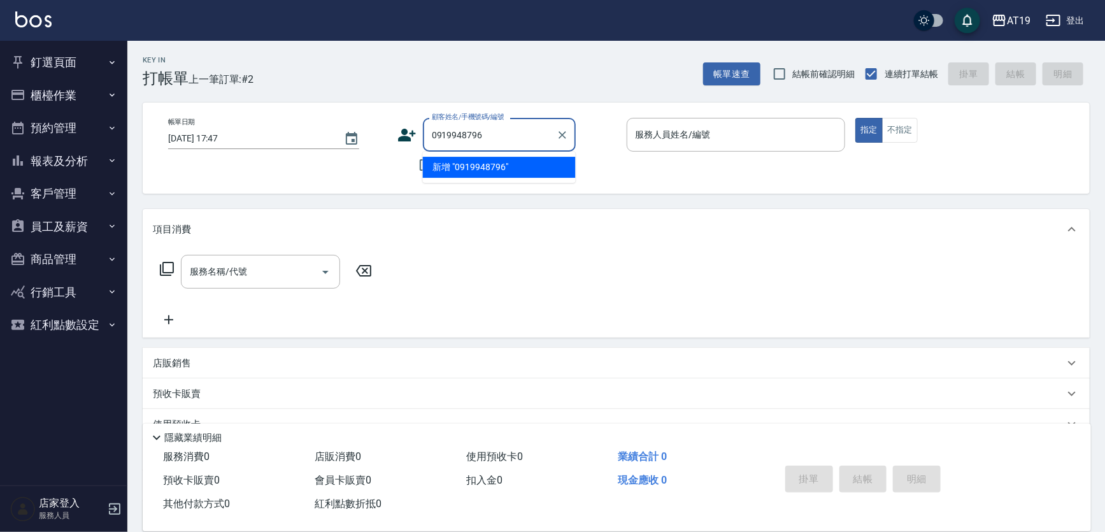
type input "0919948796"
click at [407, 134] on icon at bounding box center [407, 135] width 19 height 19
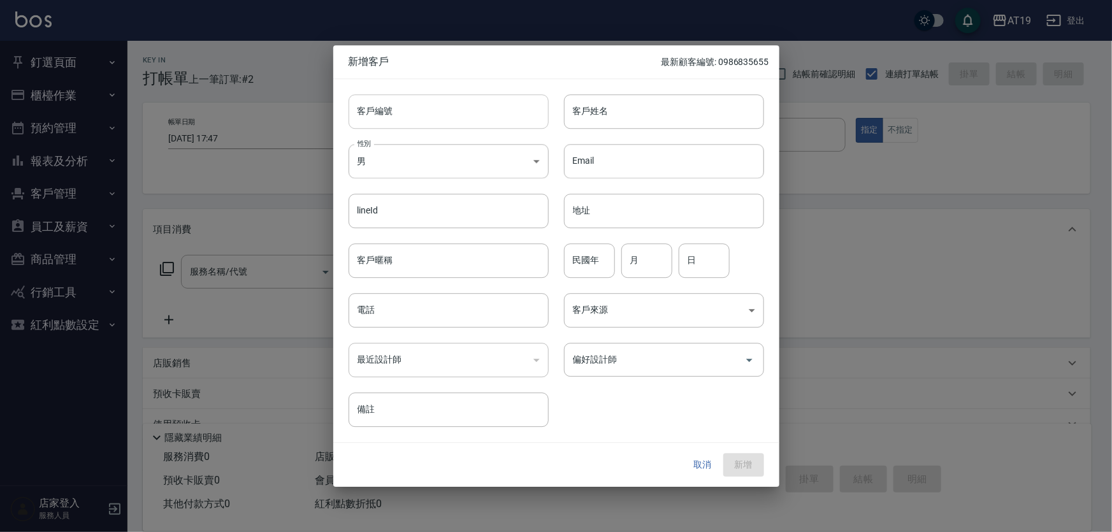
click at [436, 121] on input "客戶編號" at bounding box center [449, 111] width 200 height 34
paste input "0919948796"
type input "0919948796"
drag, startPoint x: 403, startPoint y: 306, endPoint x: 402, endPoint y: 291, distance: 14.7
click at [403, 302] on input "電話" at bounding box center [449, 310] width 200 height 34
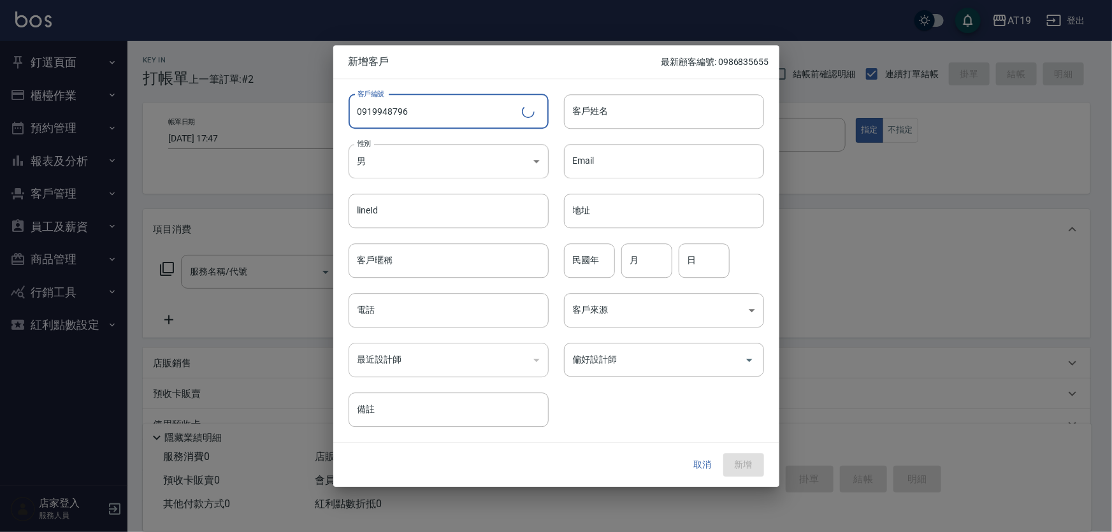
paste input "0919948796"
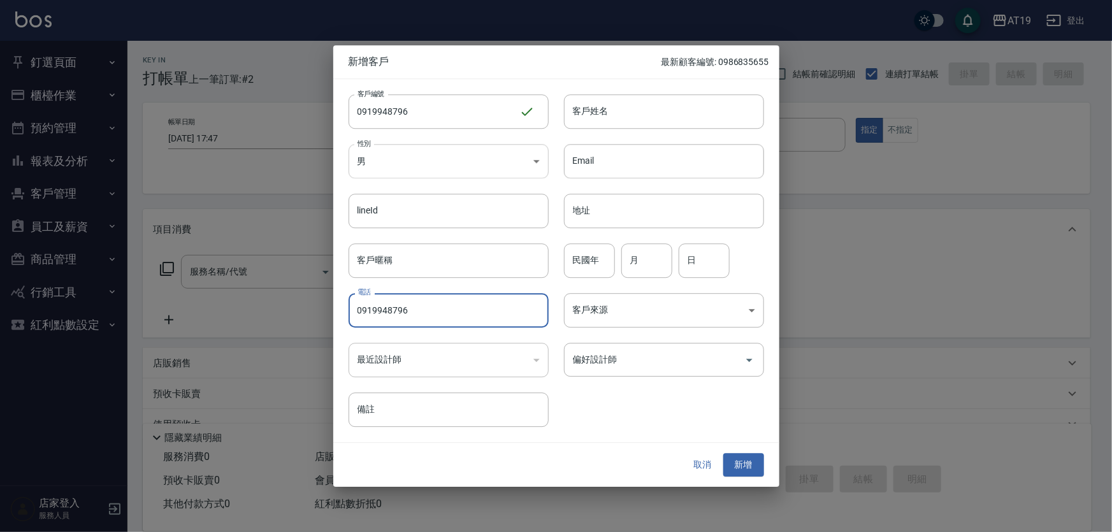
type input "0919948796"
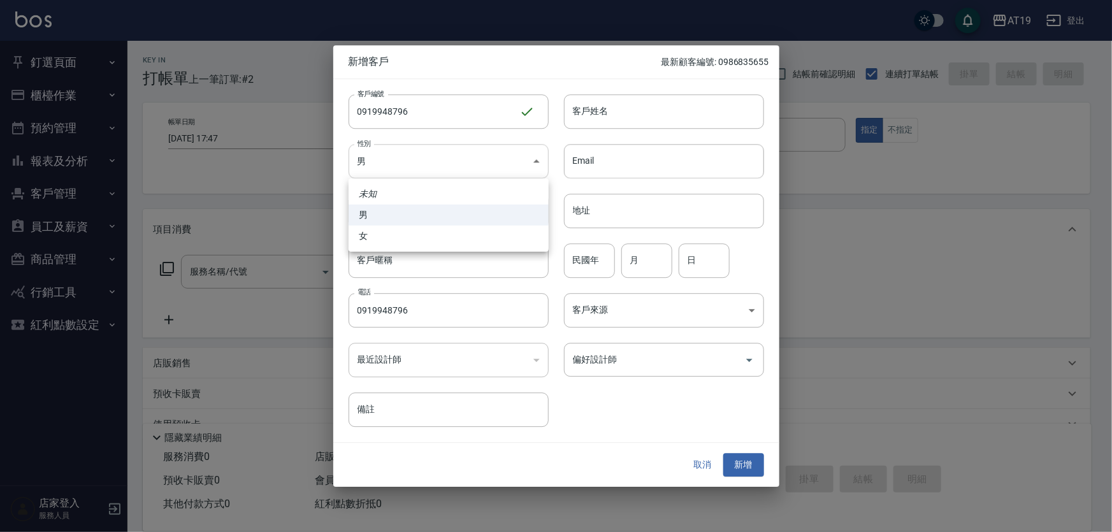
drag, startPoint x: 395, startPoint y: 152, endPoint x: 406, endPoint y: 231, distance: 79.2
click at [399, 165] on body "AT19 登出 釘選頁面 打帳單 帳單列表 排班表 現場電腦打卡 店家日報表 互助日報表 設計師日報表 櫃檯作業 打帳單 帳單列表 現金收支登錄 高階收支登錄…" at bounding box center [556, 325] width 1112 height 651
click at [406, 234] on li "女" at bounding box center [449, 236] width 200 height 21
type input "[DEMOGRAPHIC_DATA]"
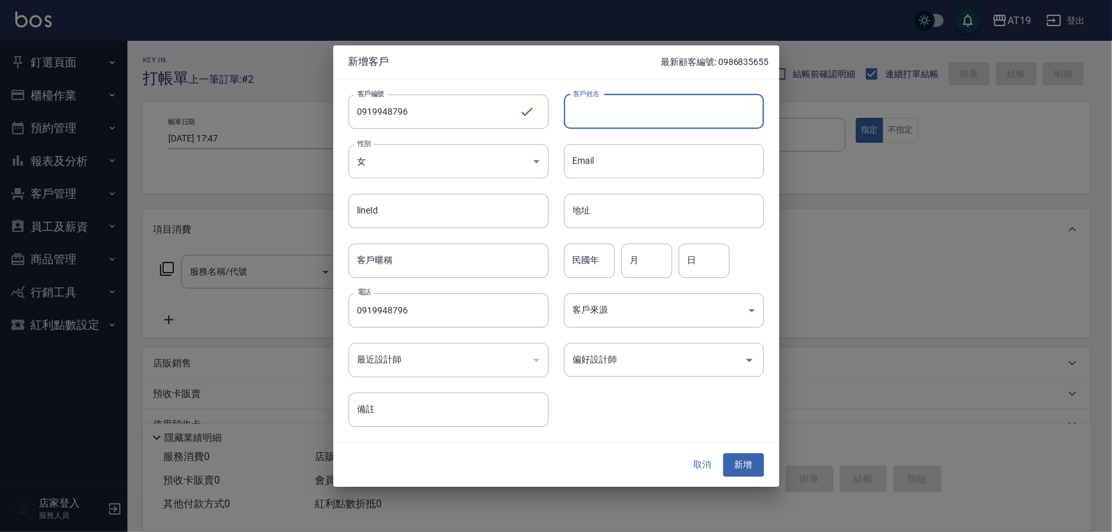
click at [574, 115] on input "客戶姓名" at bounding box center [664, 111] width 200 height 34
type input "mapiel"
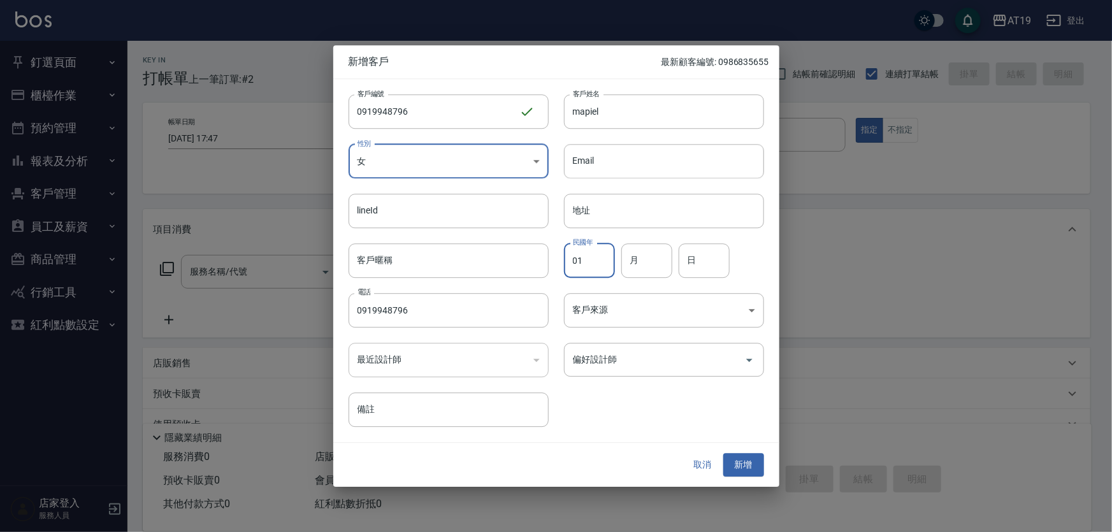
type input "01"
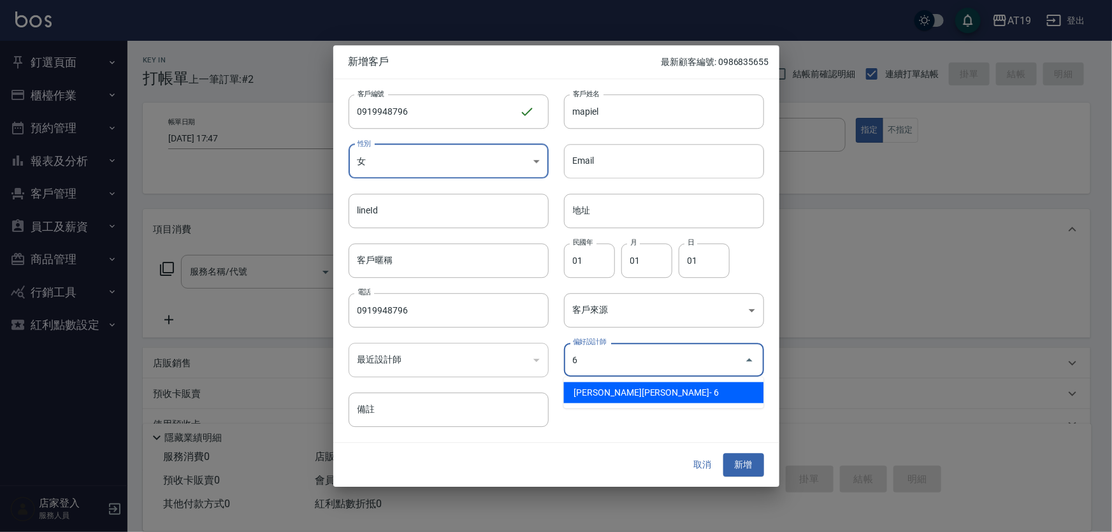
type input "[PERSON_NAME][PERSON_NAME]"
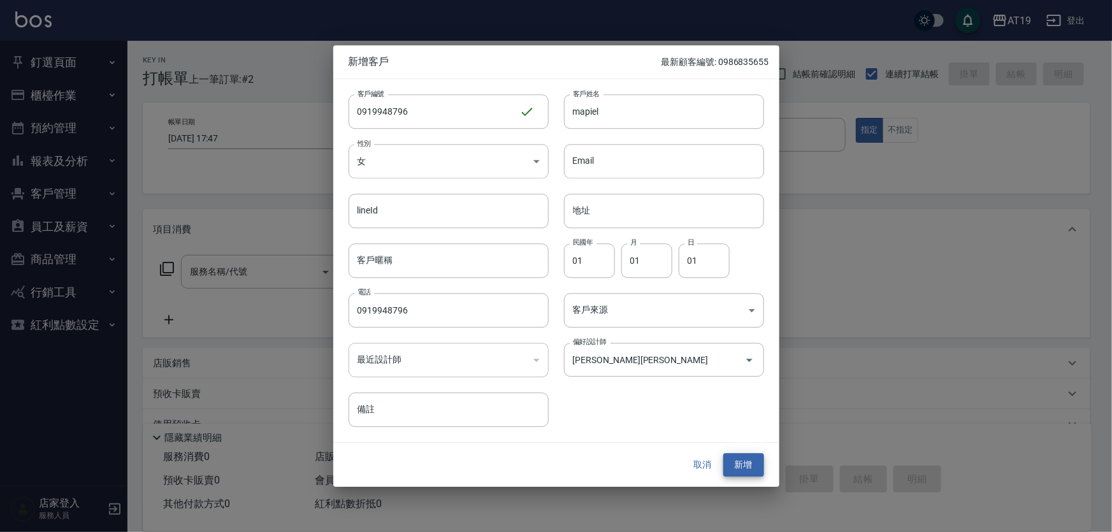
click at [723, 454] on button "新增" at bounding box center [743, 466] width 41 height 24
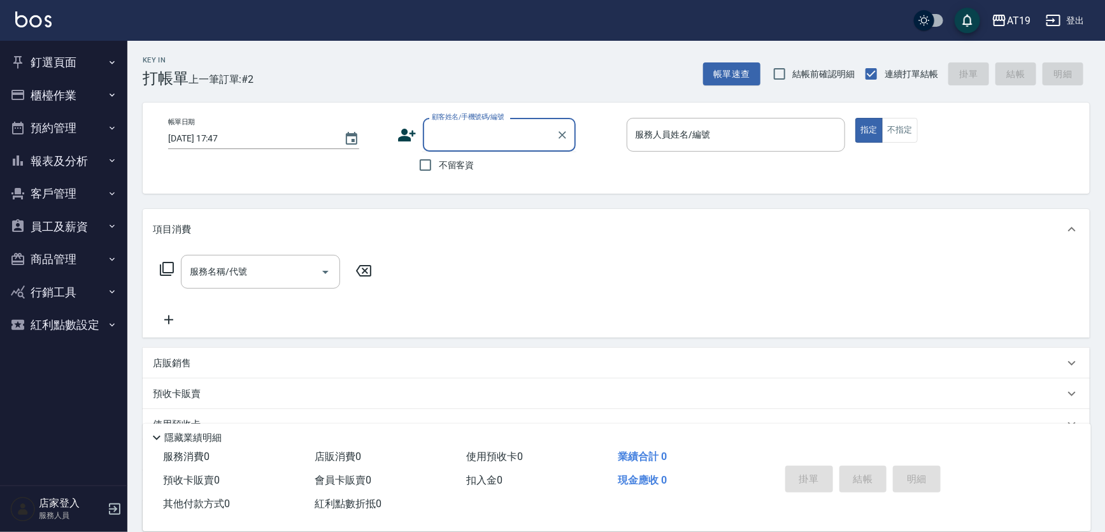
click at [461, 140] on input "顧客姓名/手機號碼/編號" at bounding box center [490, 135] width 122 height 22
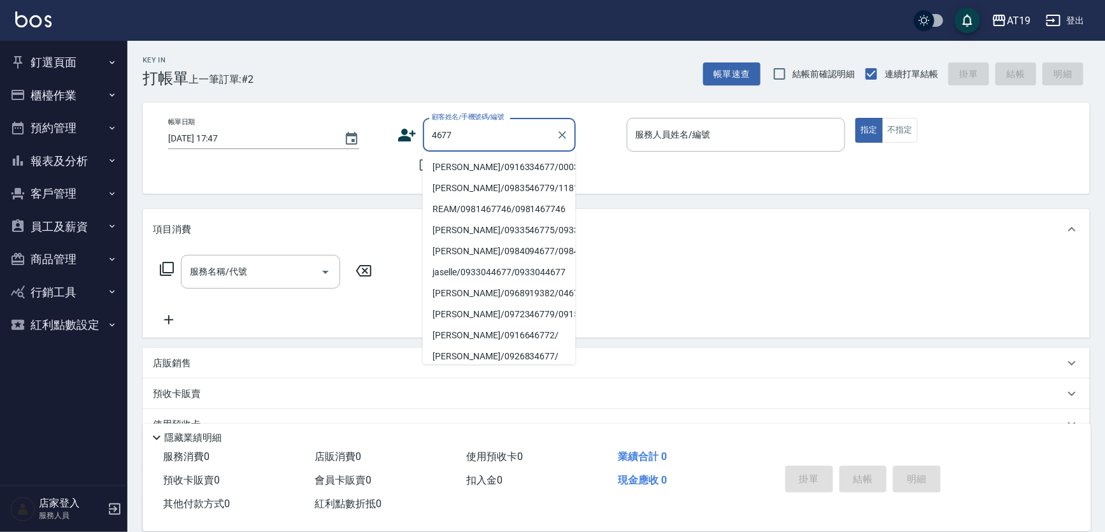
type input "[PERSON_NAME]/0916334677/00030"
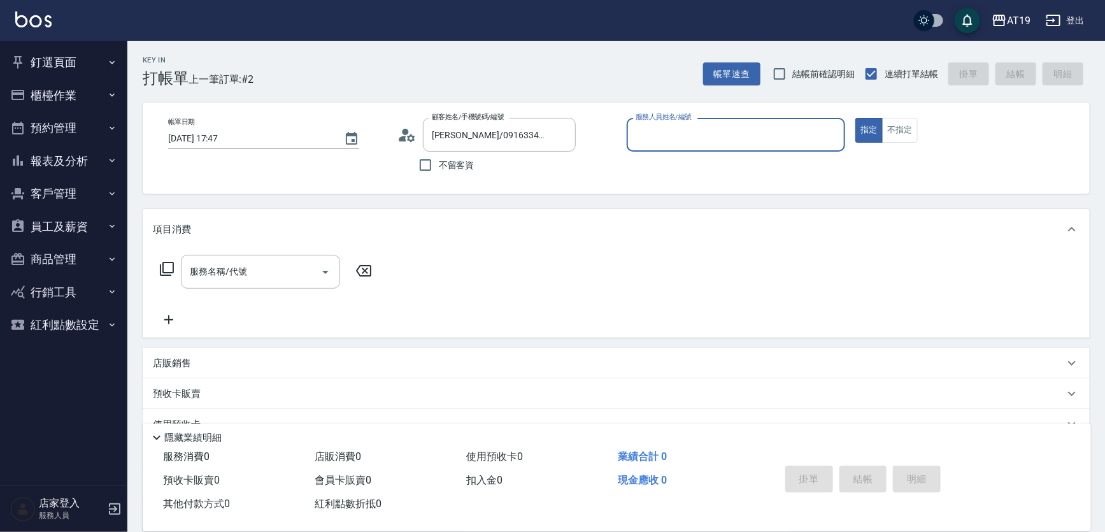
type input "Eros- 4"
click at [856, 118] on button "指定" at bounding box center [869, 130] width 27 height 25
type button "true"
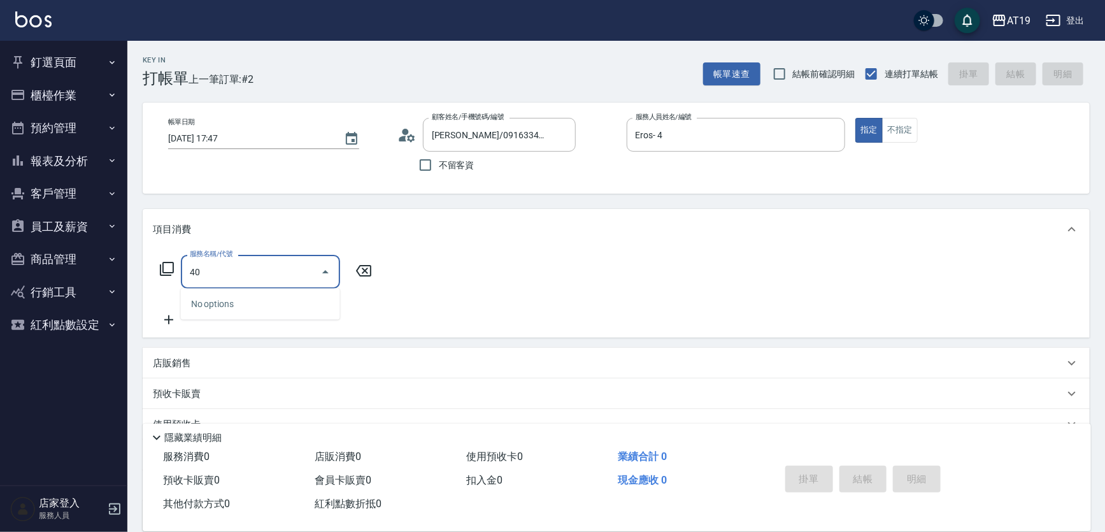
type input "401"
type input "30"
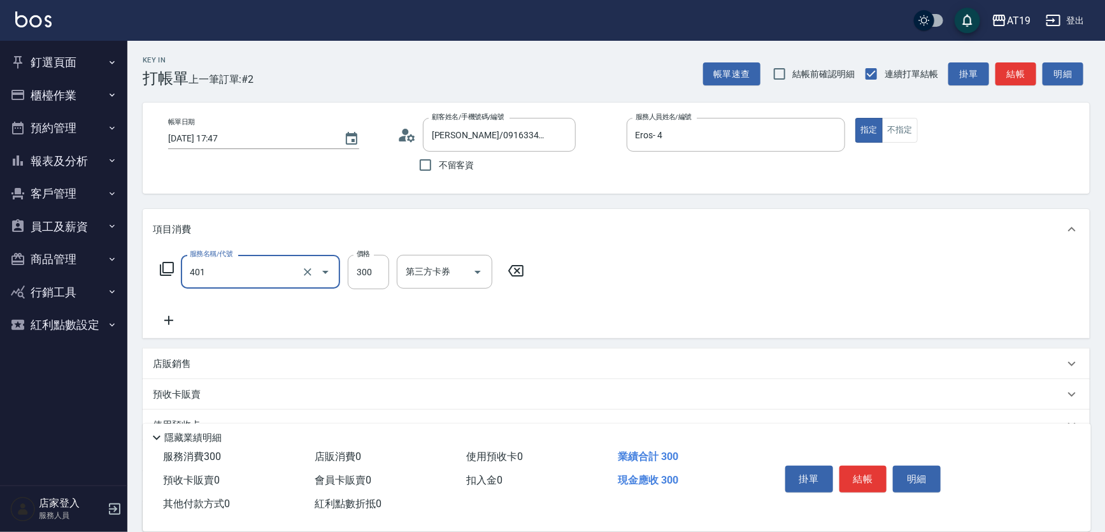
type input "剪髮(401)"
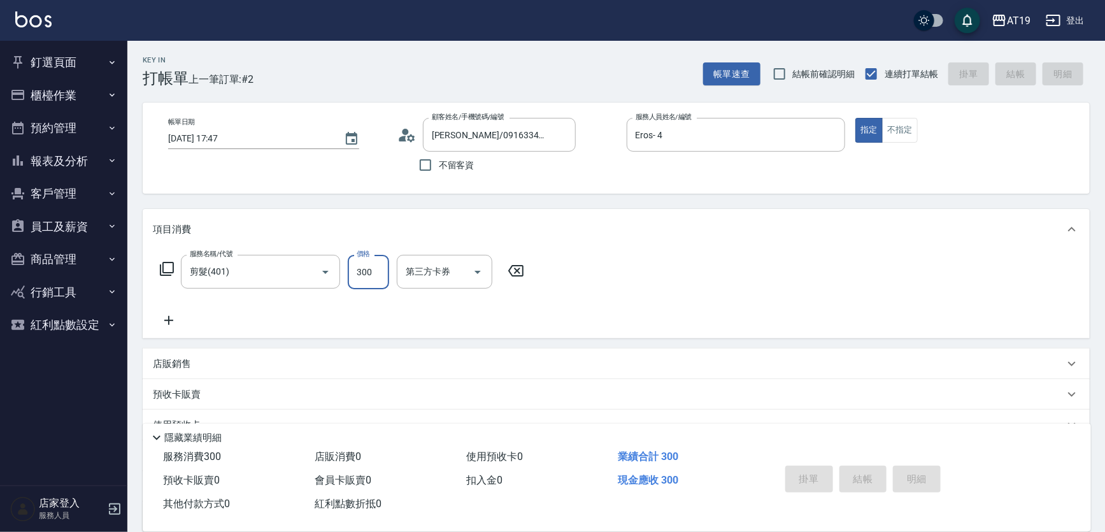
type input "[DATE] 17:48"
type input "0"
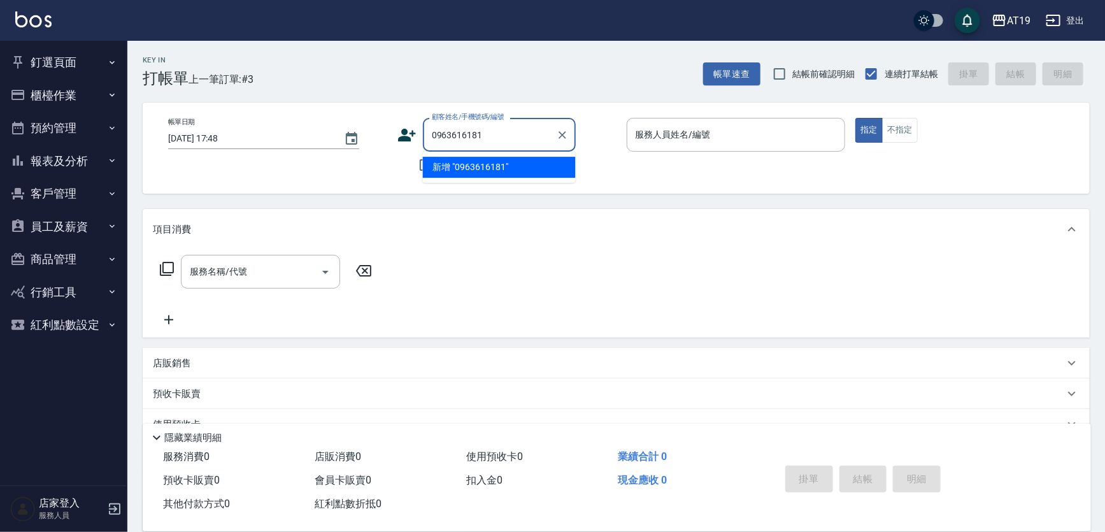
type input "0963616181"
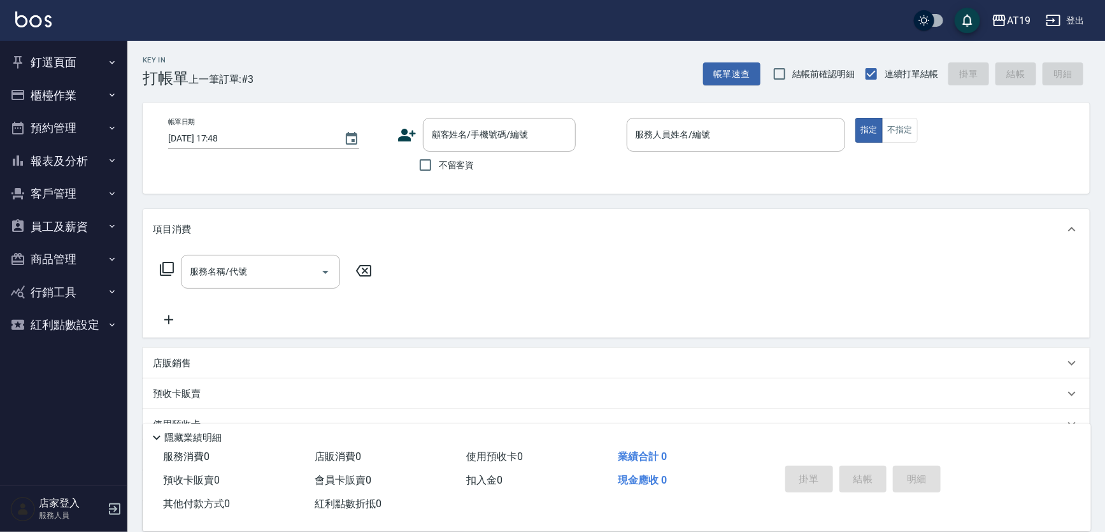
click at [408, 138] on icon at bounding box center [407, 135] width 18 height 13
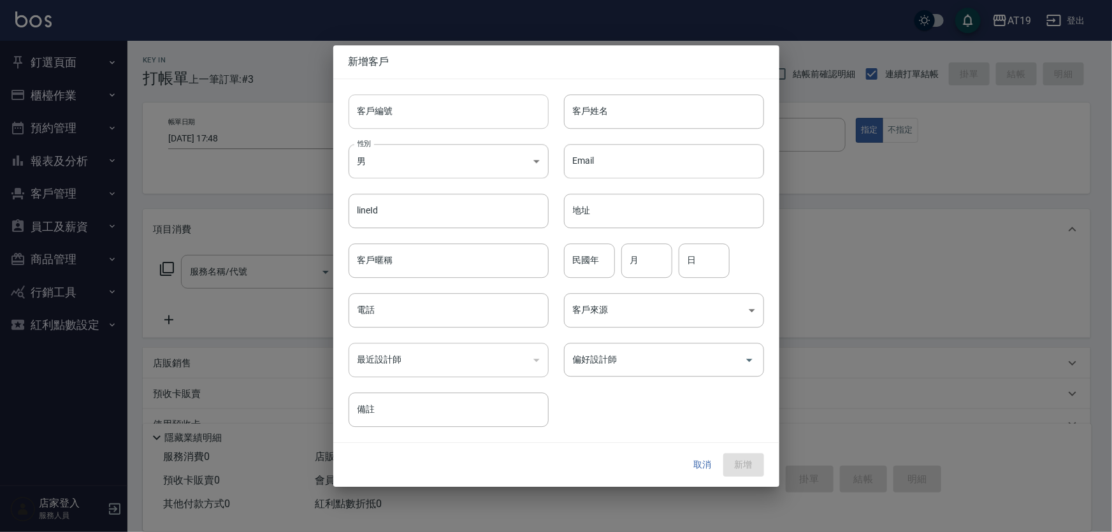
click at [427, 120] on input "客戶編號" at bounding box center [449, 111] width 200 height 34
paste input "0963616181"
type input "0963616181"
paste input "0963616181"
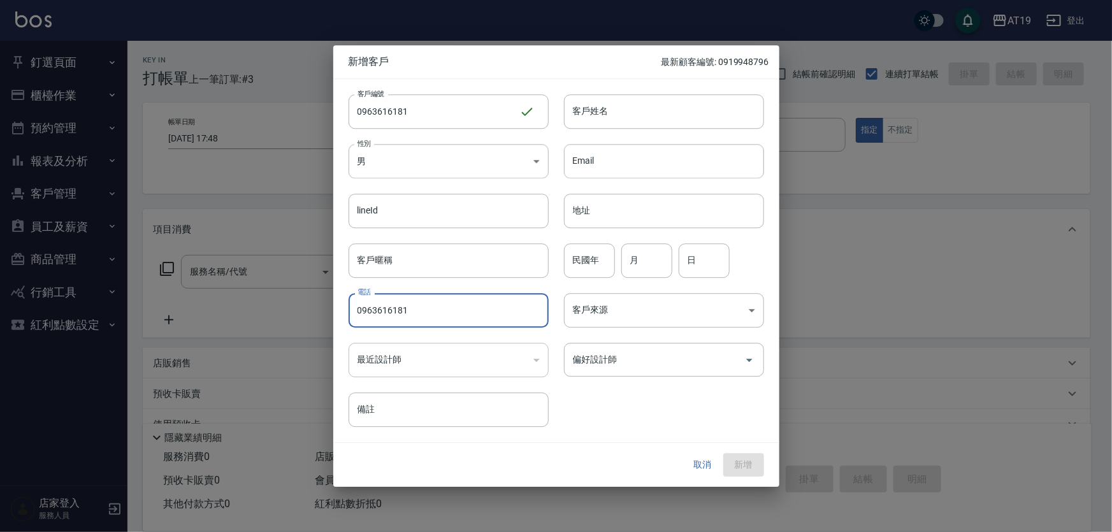
drag, startPoint x: 405, startPoint y: 313, endPoint x: 405, endPoint y: 303, distance: 10.8
click at [405, 312] on input "0963616181" at bounding box center [449, 310] width 200 height 34
type input "0963616181"
click at [392, 168] on body "AT19 登出 釘選頁面 打帳單 帳單列表 排班表 現場電腦打卡 店家日報表 互助日報表 設計師日報表 櫃檯作業 打帳單 帳單列表 現金收支登錄 高階收支登錄…" at bounding box center [556, 325] width 1112 height 651
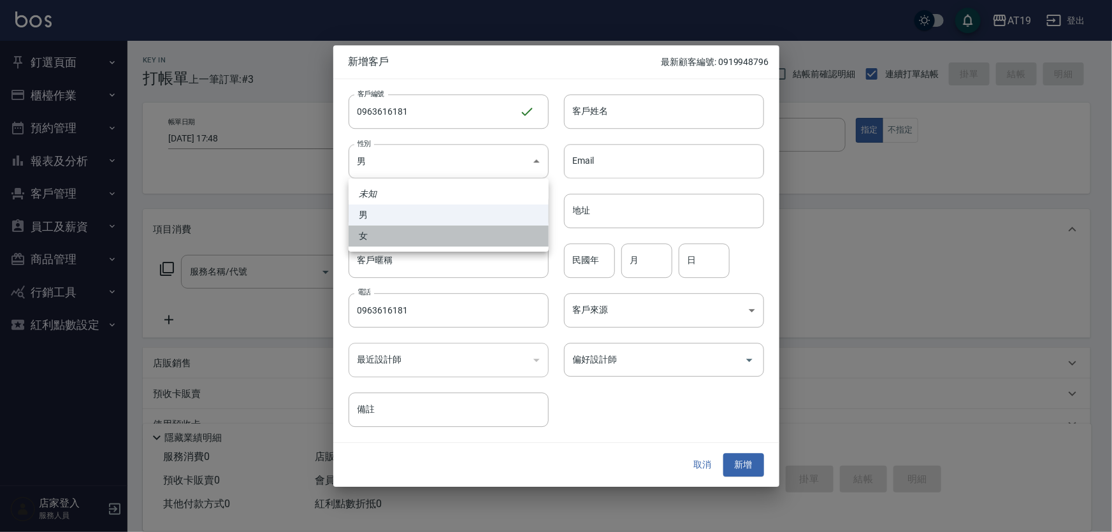
click at [406, 236] on li "女" at bounding box center [449, 236] width 200 height 21
type input "[DEMOGRAPHIC_DATA]"
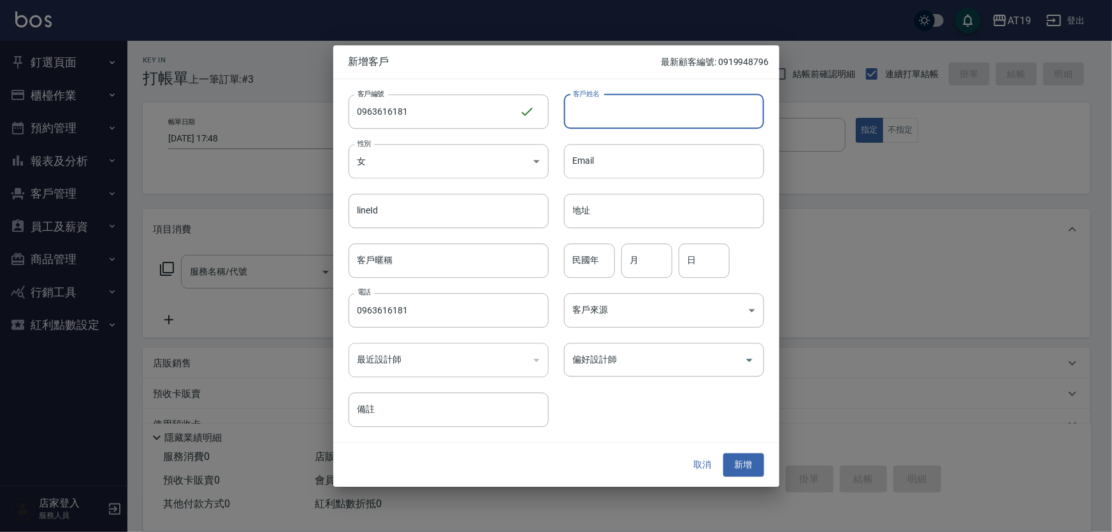
click at [592, 116] on input "客戶姓名" at bounding box center [664, 111] width 200 height 34
type input "v"
type input "[PERSON_NAME]"
type input "01"
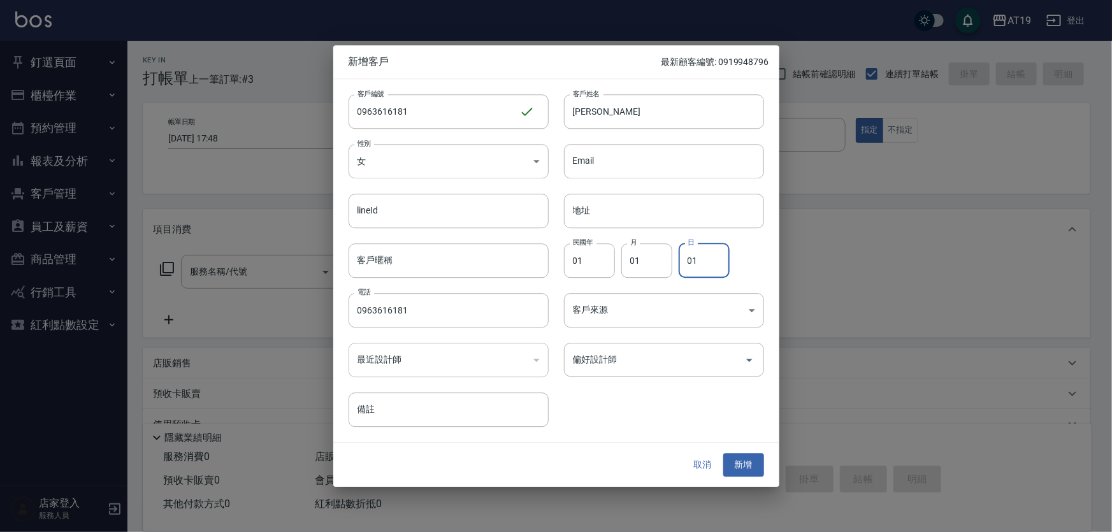
type input "01"
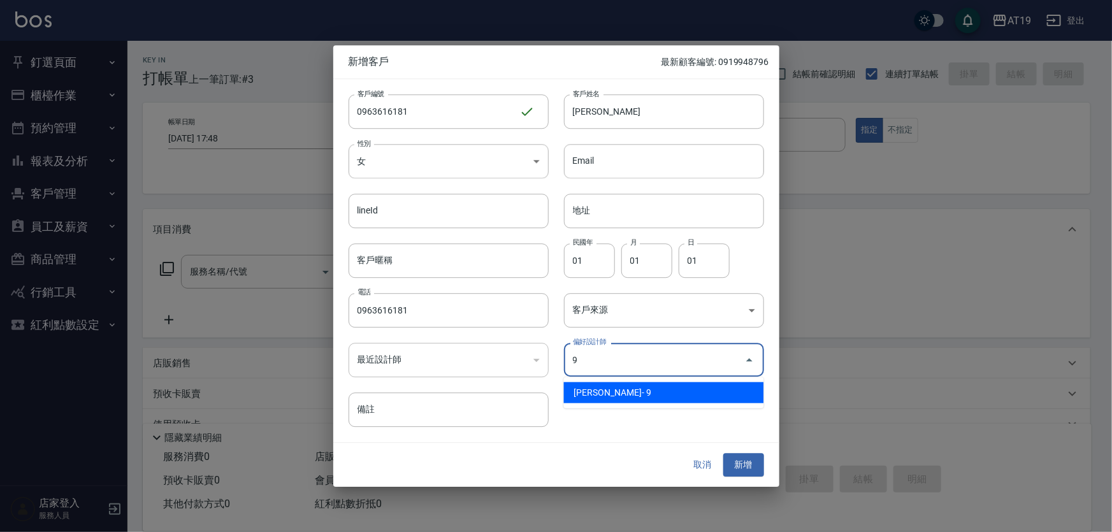
type input "[PERSON_NAME][PERSON_NAME]"
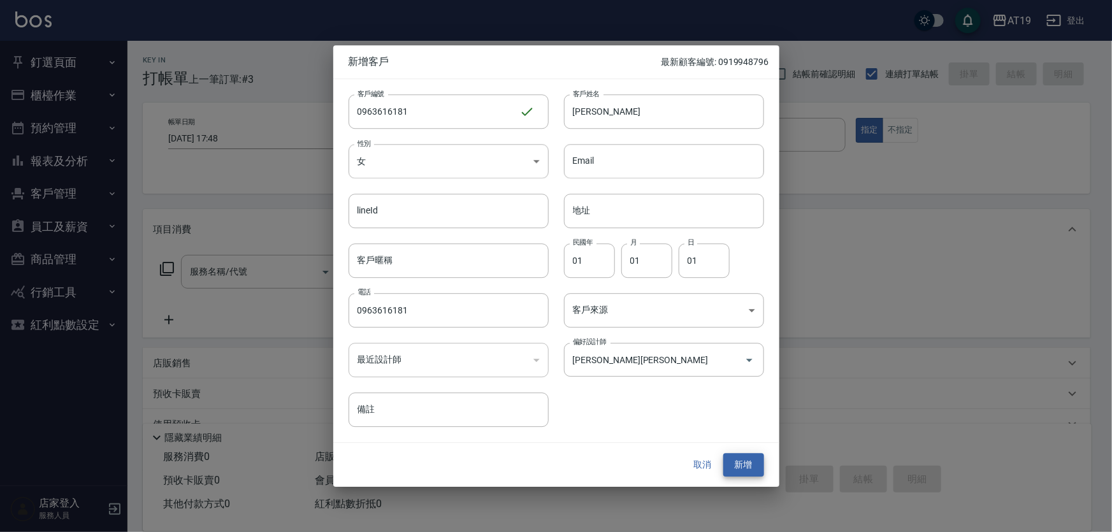
click at [723, 454] on button "新增" at bounding box center [743, 466] width 41 height 24
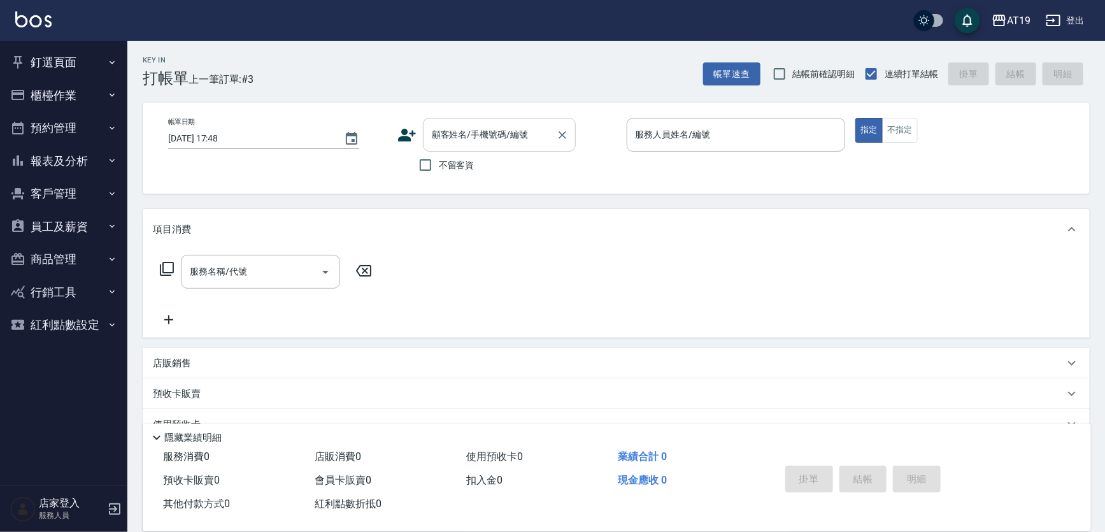
click at [487, 143] on input "顧客姓名/手機號碼/編號" at bounding box center [490, 135] width 122 height 22
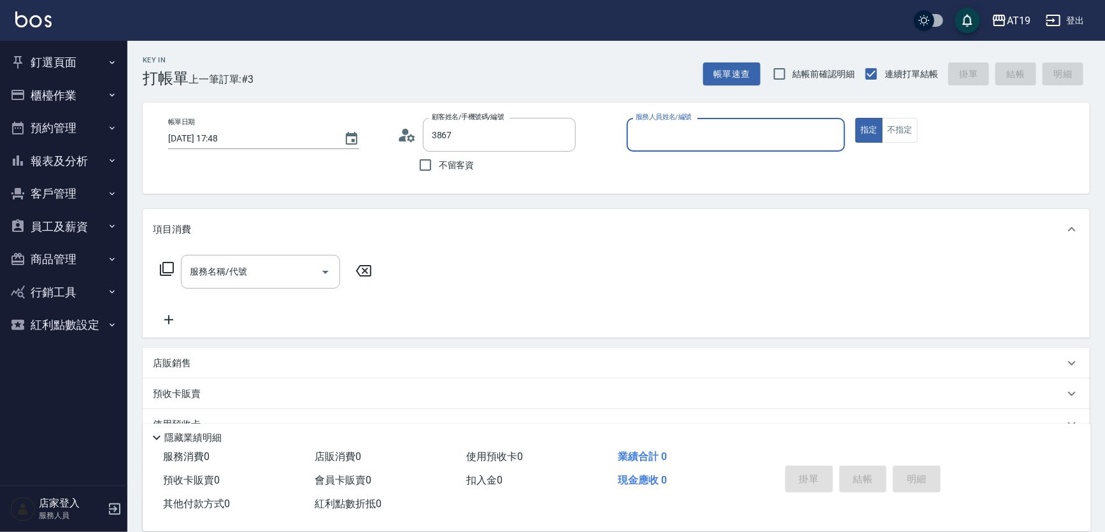
type input "[PERSON_NAME]/0920873867/0920873867"
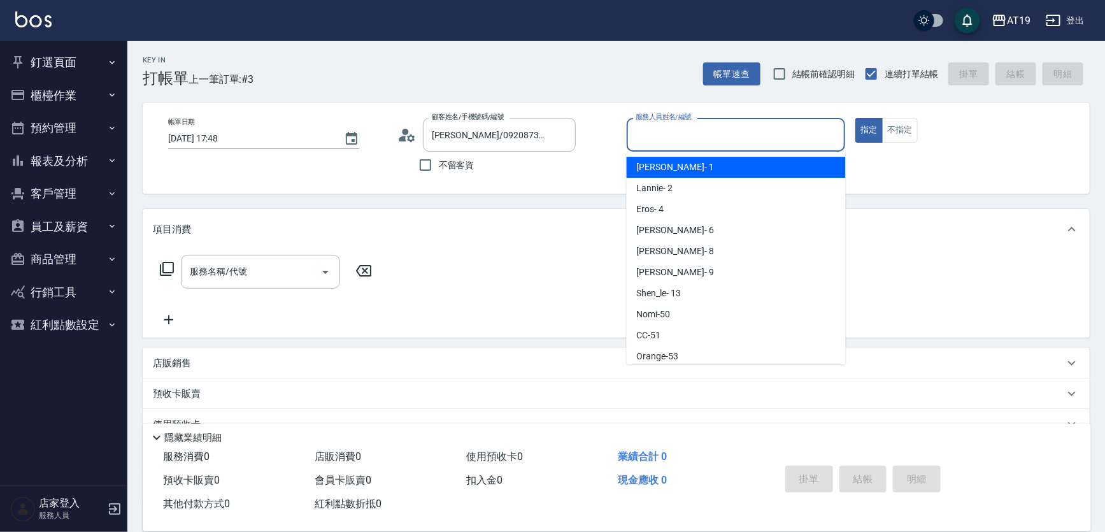
scroll to position [24, 0]
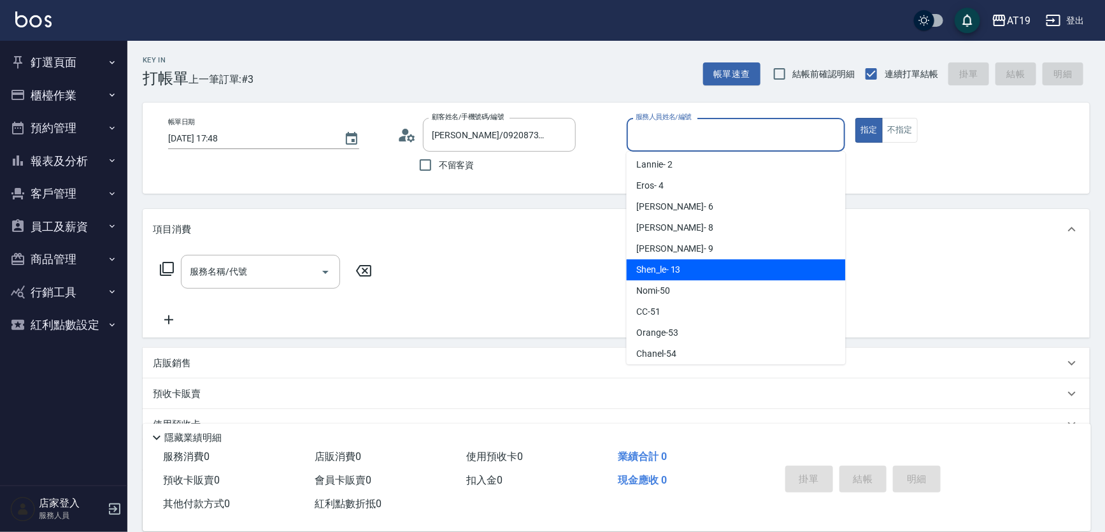
type input "Shen_le- 13"
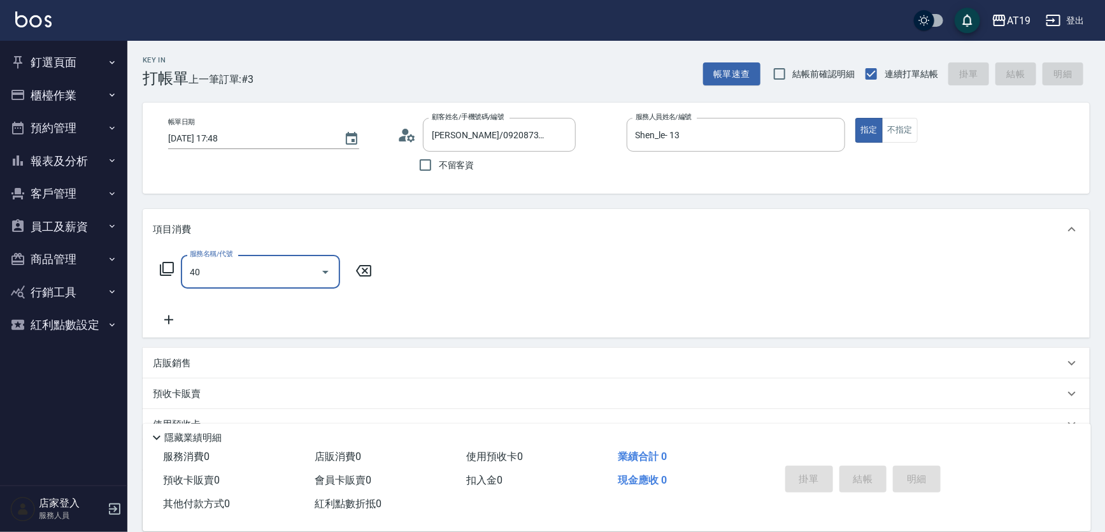
type input "401"
type input "30"
type input "剪髮(401)"
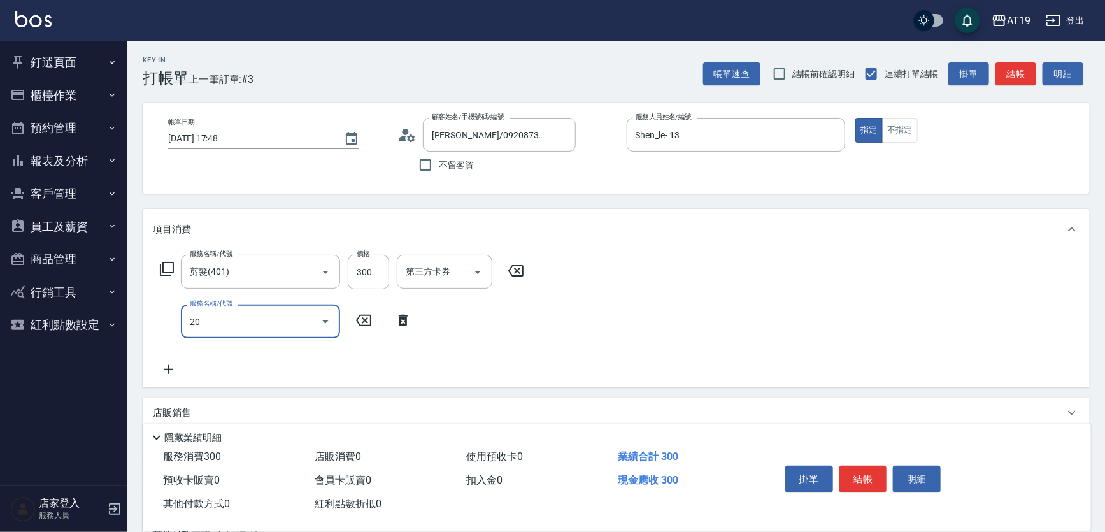
type input "201"
type input "60"
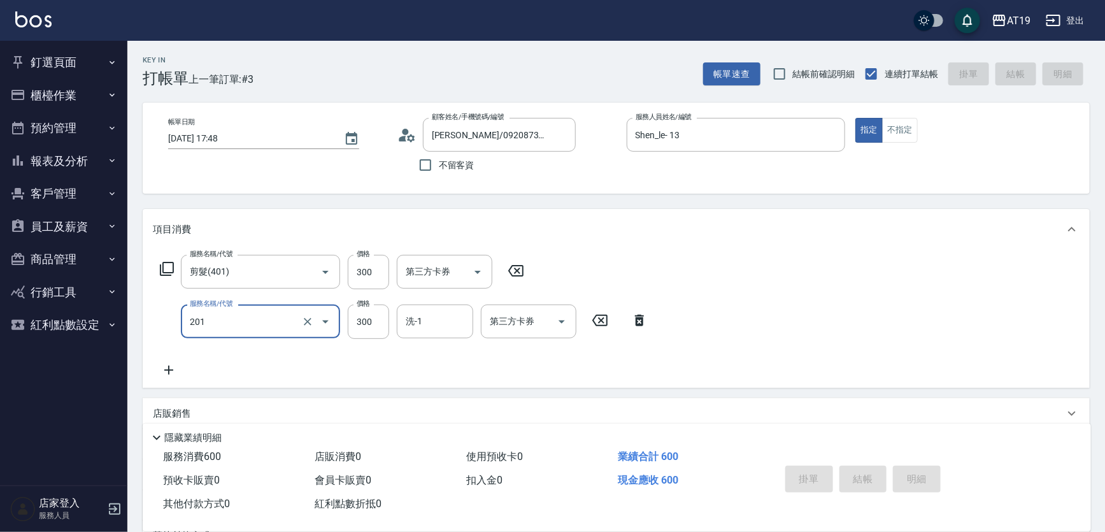
type input "[DATE] 17:49"
type input "0"
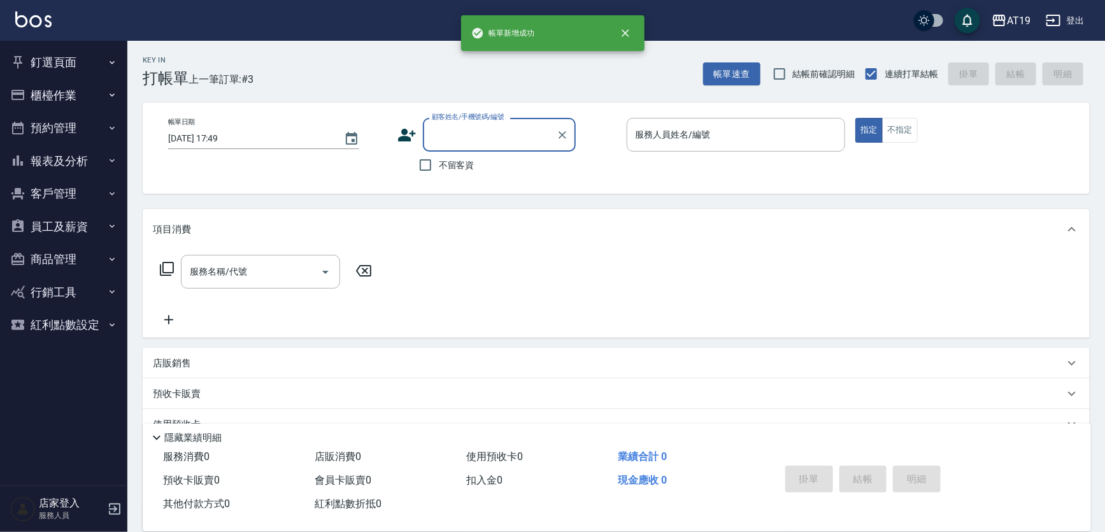
scroll to position [0, 0]
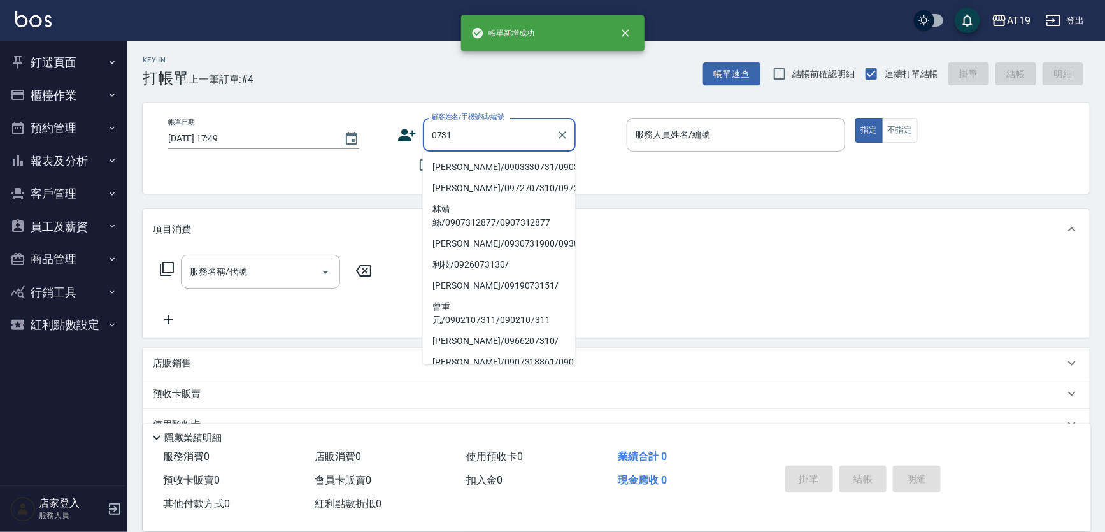
type input "[PERSON_NAME]/0903330731/0903330731"
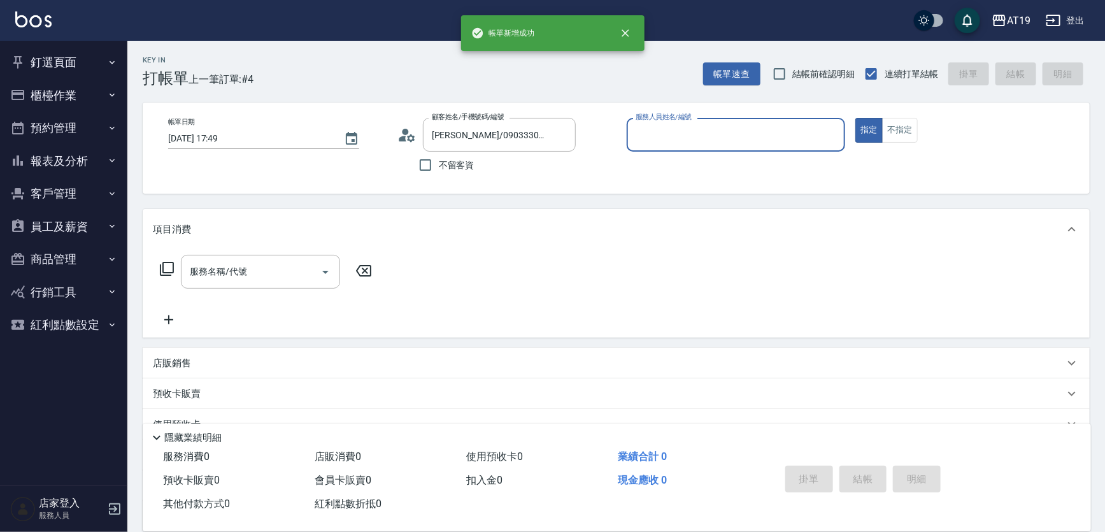
type input "Eros- 4"
click at [856, 118] on button "指定" at bounding box center [869, 130] width 27 height 25
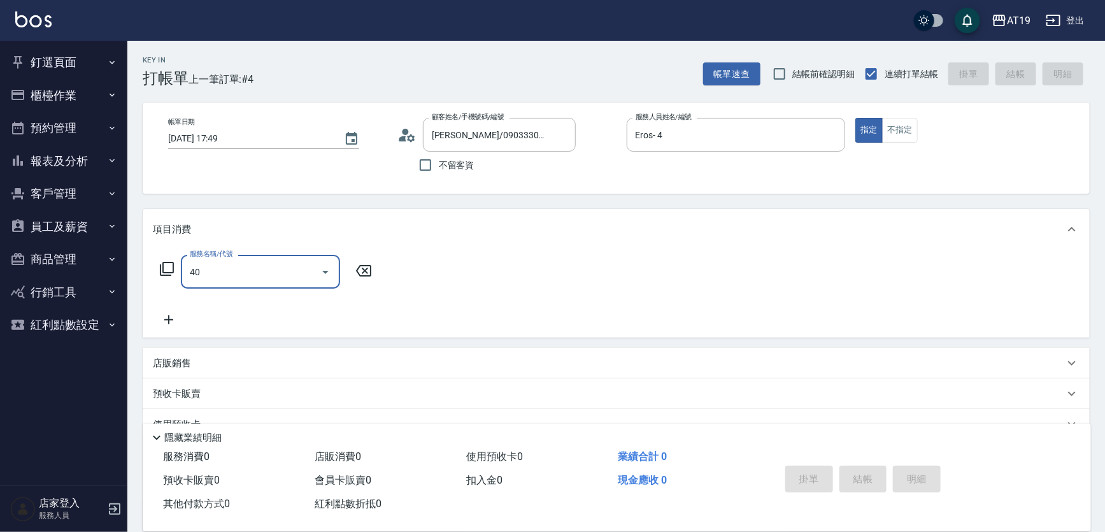
type input "401"
type input "30"
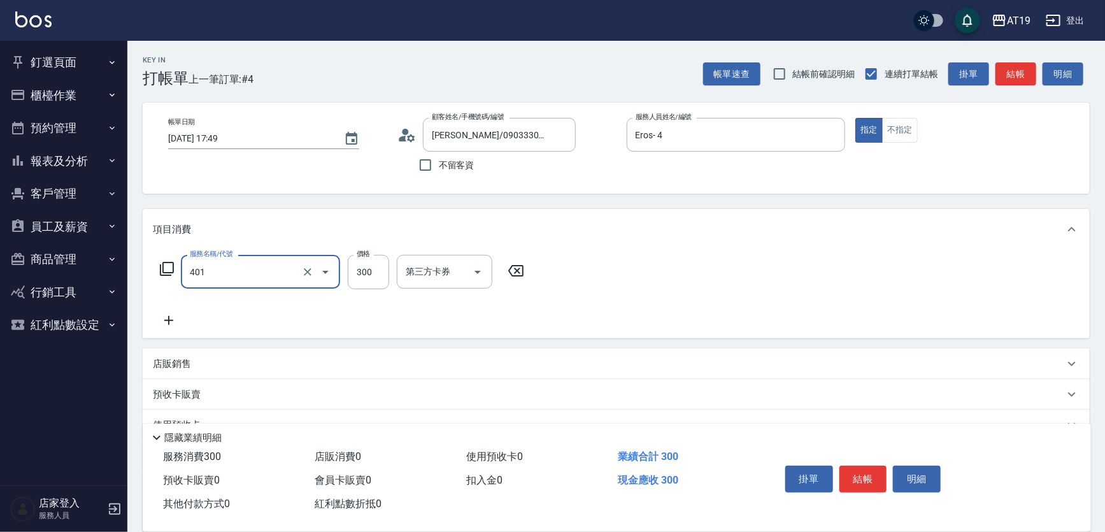
type input "剪髮(401)"
type input "0"
type input "25"
type input "20"
type input "250"
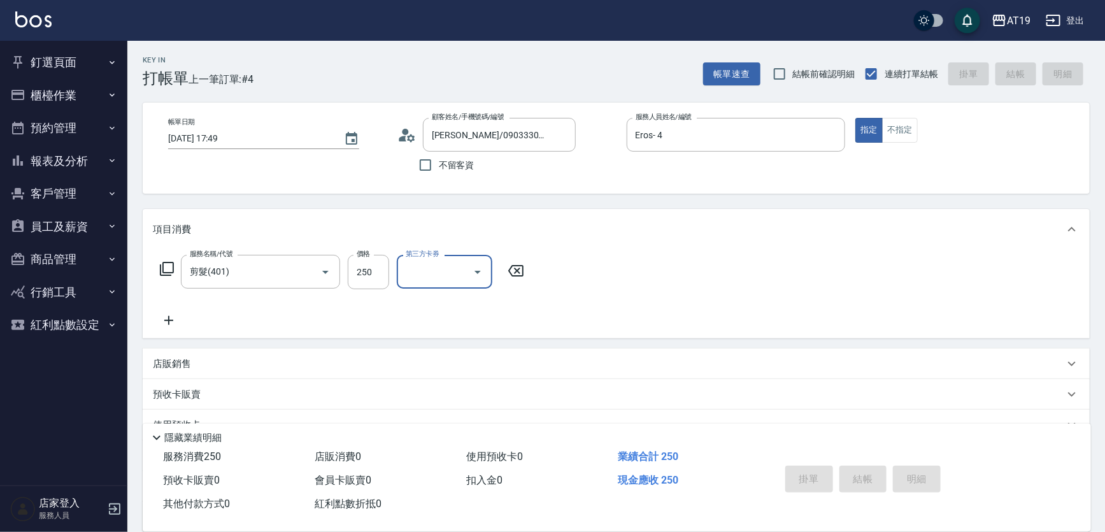
type input "0"
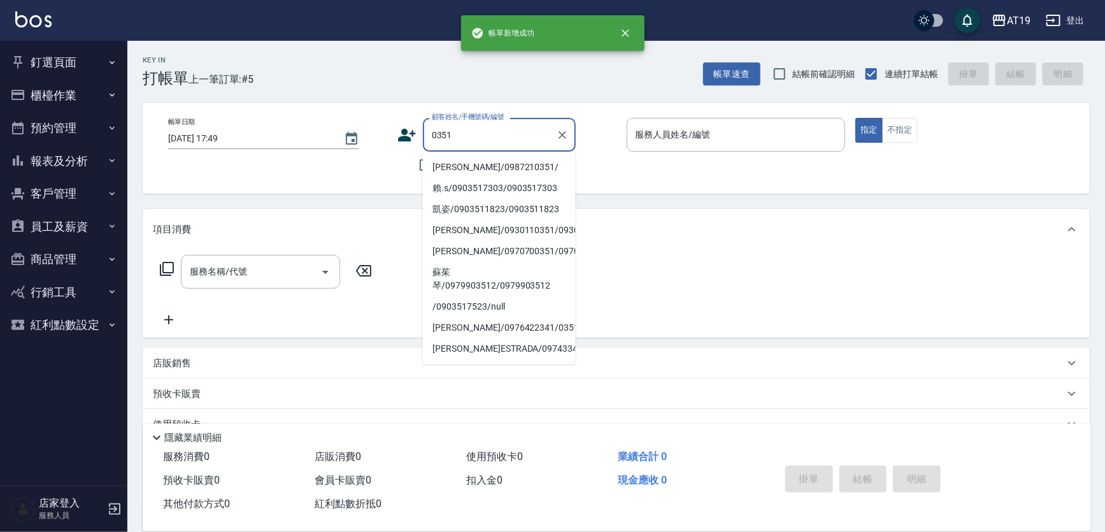
type input "[PERSON_NAME]/0987210351/"
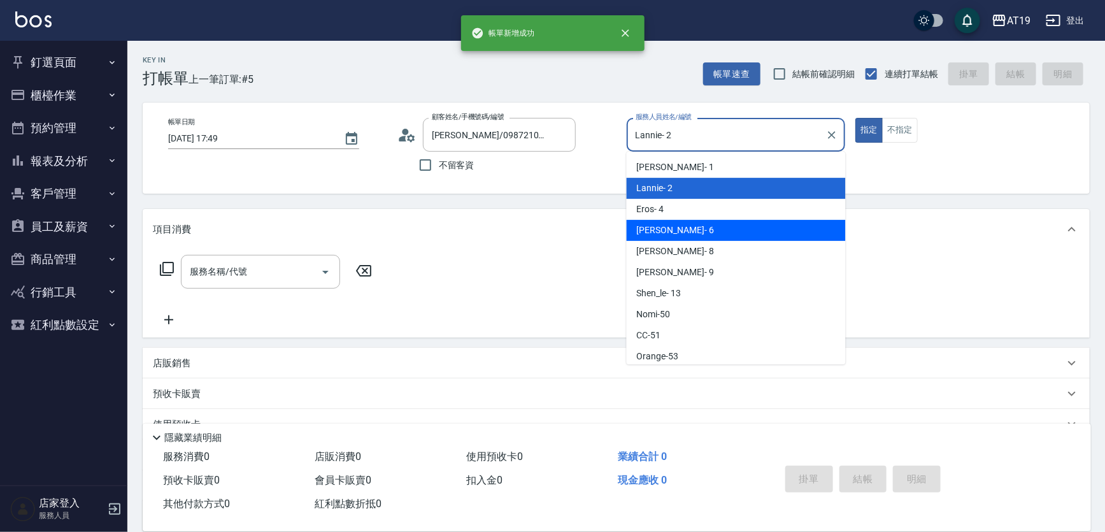
type input "[PERSON_NAME]- 6"
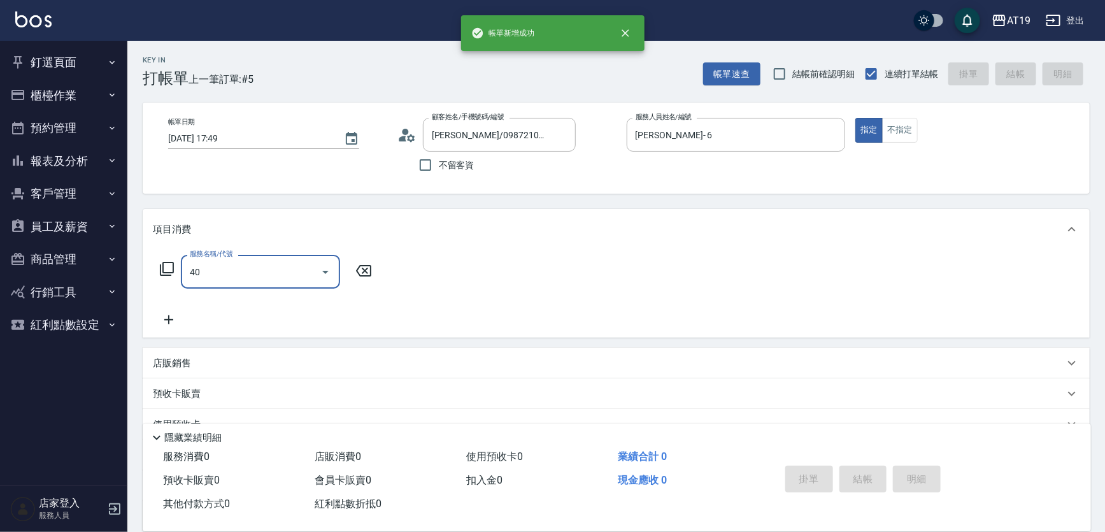
type input "401"
type input "30"
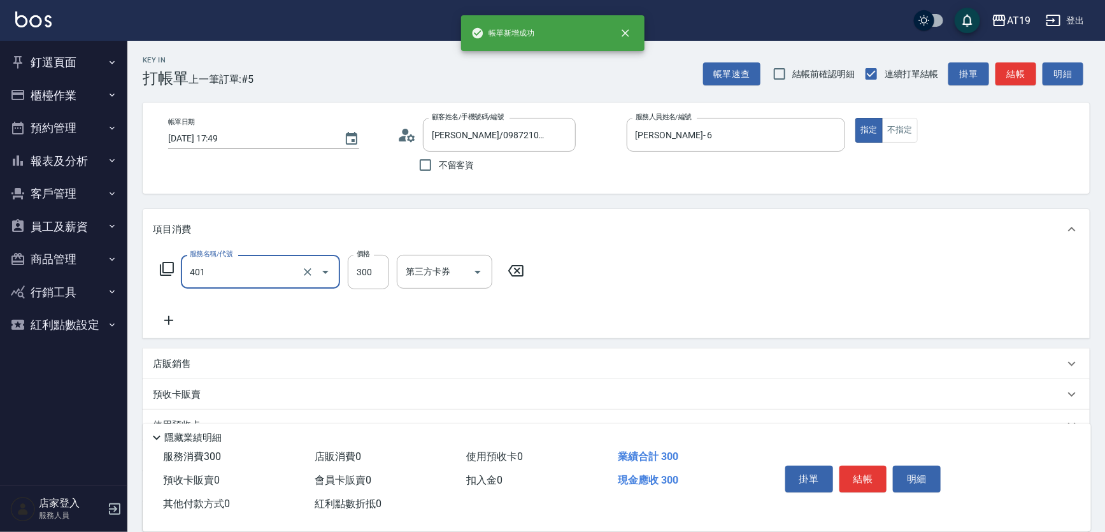
type input "剪髮(401)"
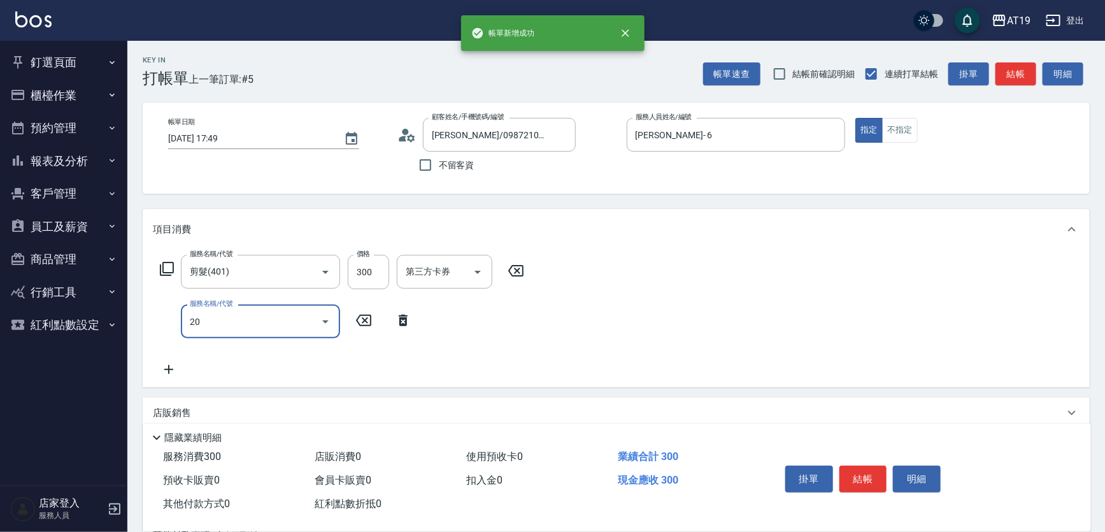
type input "201"
type input "60"
type input "洗髮(201)"
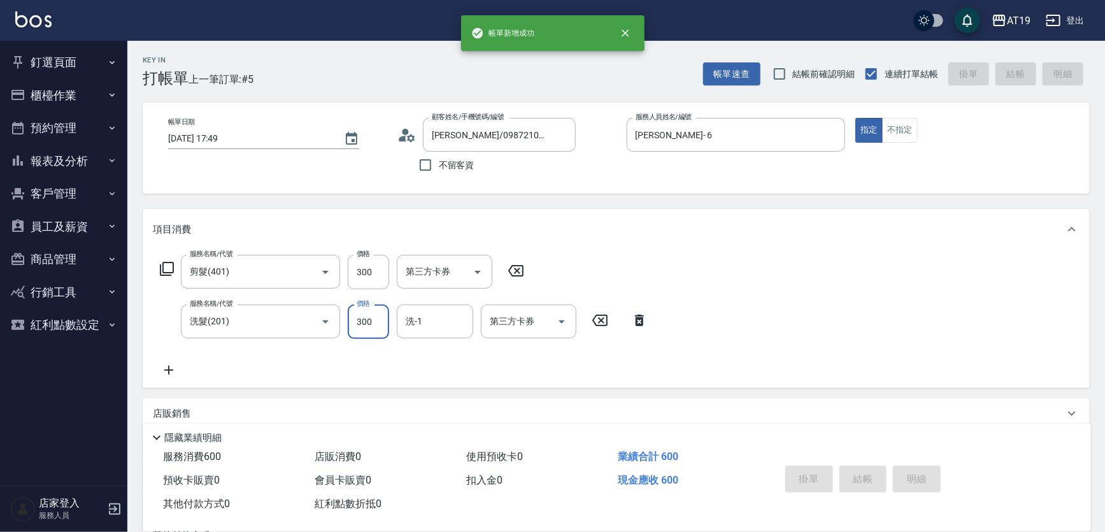
type input "0"
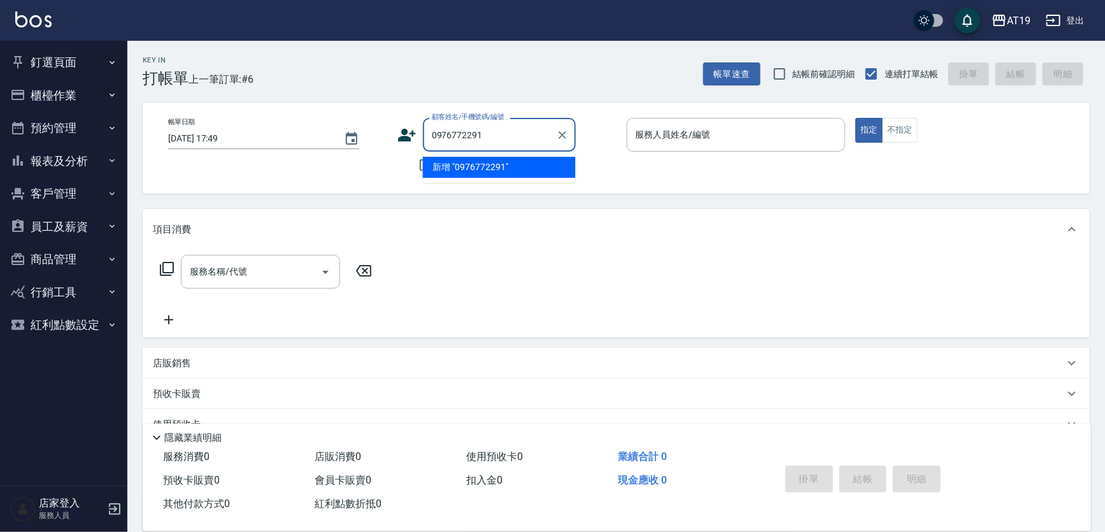
type input "0976772291"
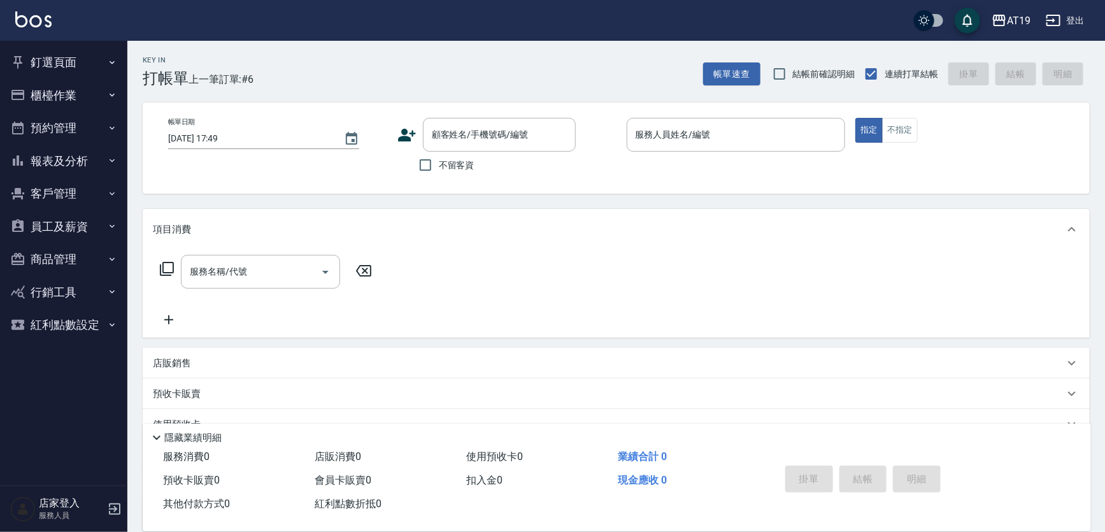
click at [407, 135] on icon at bounding box center [407, 135] width 19 height 19
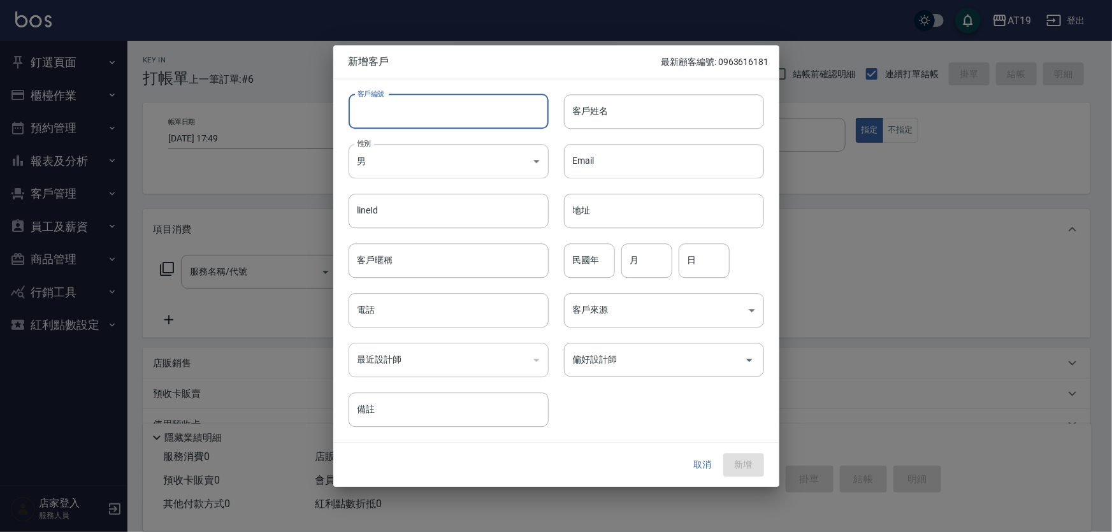
click at [425, 120] on input "客戶編號" at bounding box center [449, 111] width 200 height 34
paste input "0976772291"
type input "0976772291"
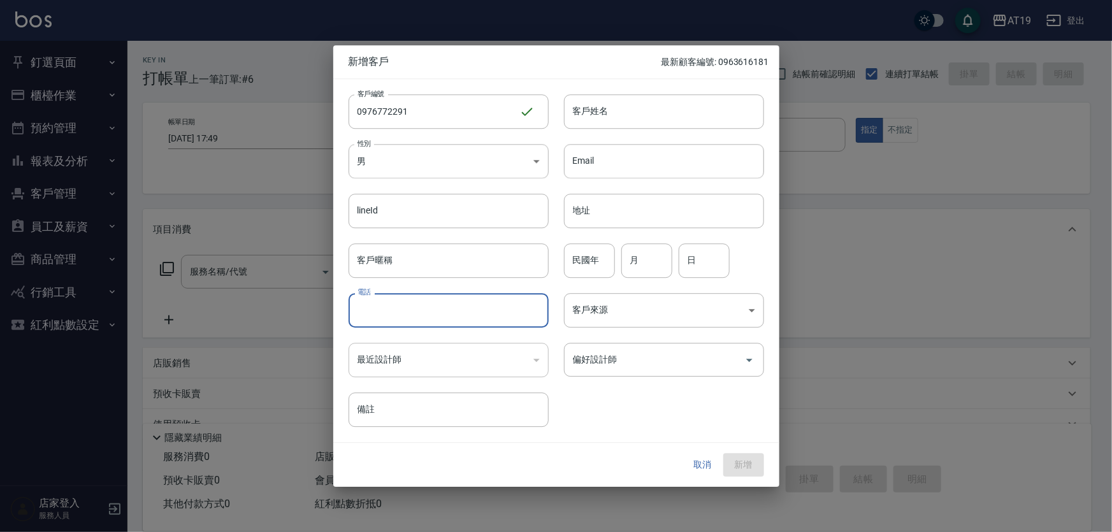
click at [429, 312] on input "電話" at bounding box center [449, 310] width 200 height 34
paste input "0976772291"
type input "0976772291"
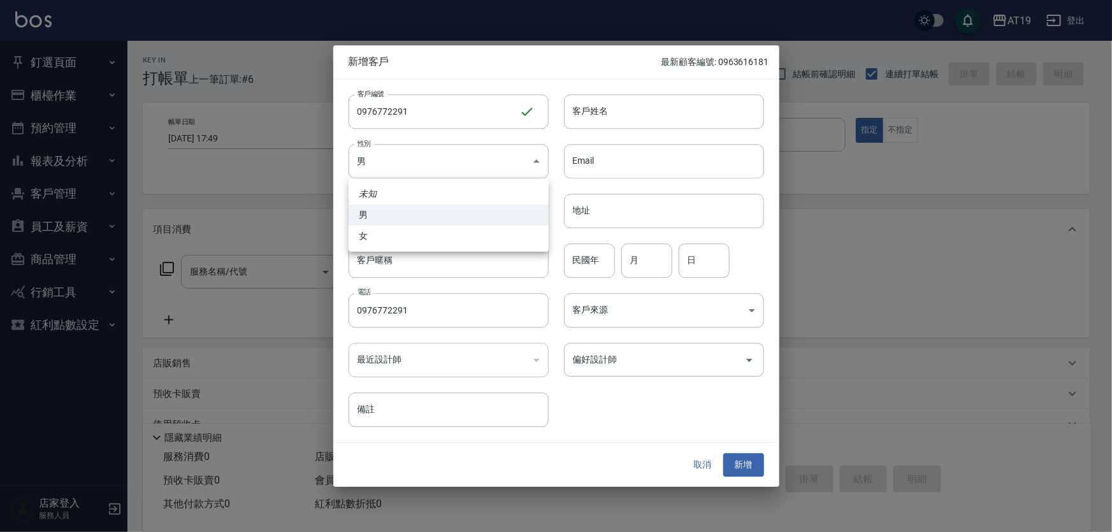
drag, startPoint x: 404, startPoint y: 154, endPoint x: 419, endPoint y: 223, distance: 70.5
click at [408, 166] on body "AT19 登出 釘選頁面 打帳單 帳單列表 排班表 現場電腦打卡 店家日報表 互助日報表 設計師日報表 櫃檯作業 打帳單 帳單列表 現金收支登錄 高階收支登錄…" at bounding box center [556, 325] width 1112 height 651
drag, startPoint x: 420, startPoint y: 239, endPoint x: 451, endPoint y: 217, distance: 38.0
click at [423, 238] on li "女" at bounding box center [449, 236] width 200 height 21
type input "[DEMOGRAPHIC_DATA]"
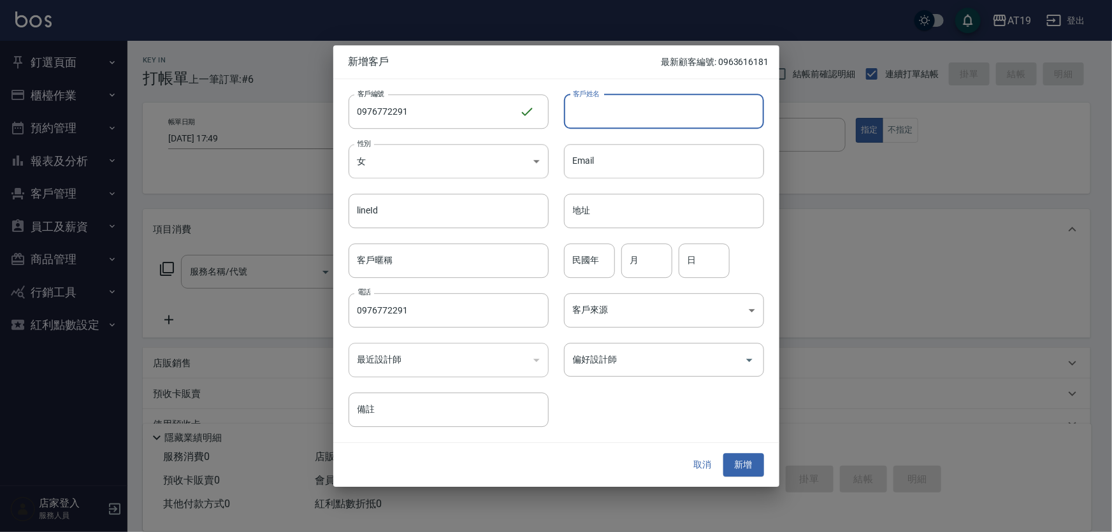
drag, startPoint x: 592, startPoint y: 114, endPoint x: 587, endPoint y: 93, distance: 21.5
click at [592, 111] on input "客戶姓名" at bounding box center [664, 111] width 200 height 34
type input "[PERSON_NAME]"
type input "01"
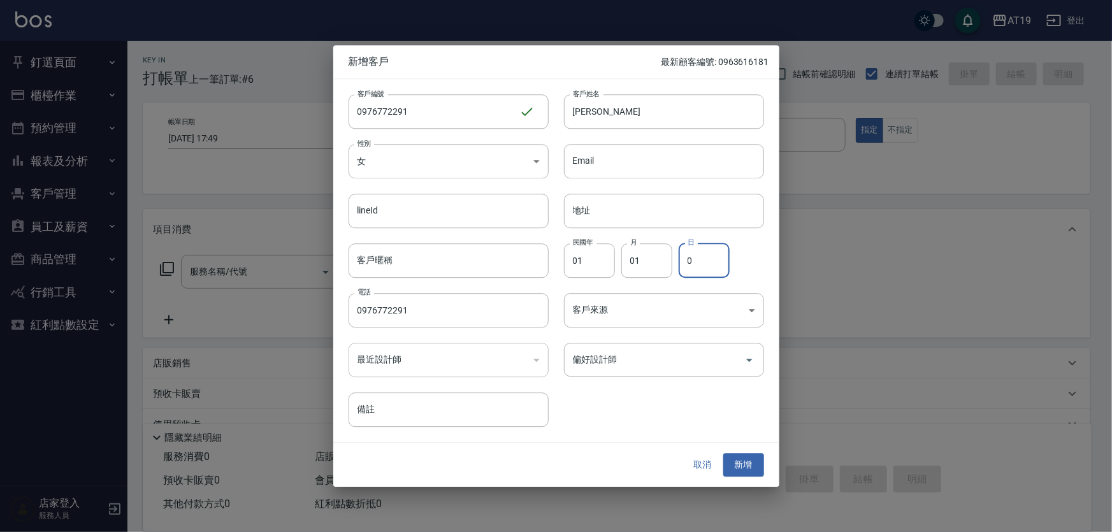
type input "01"
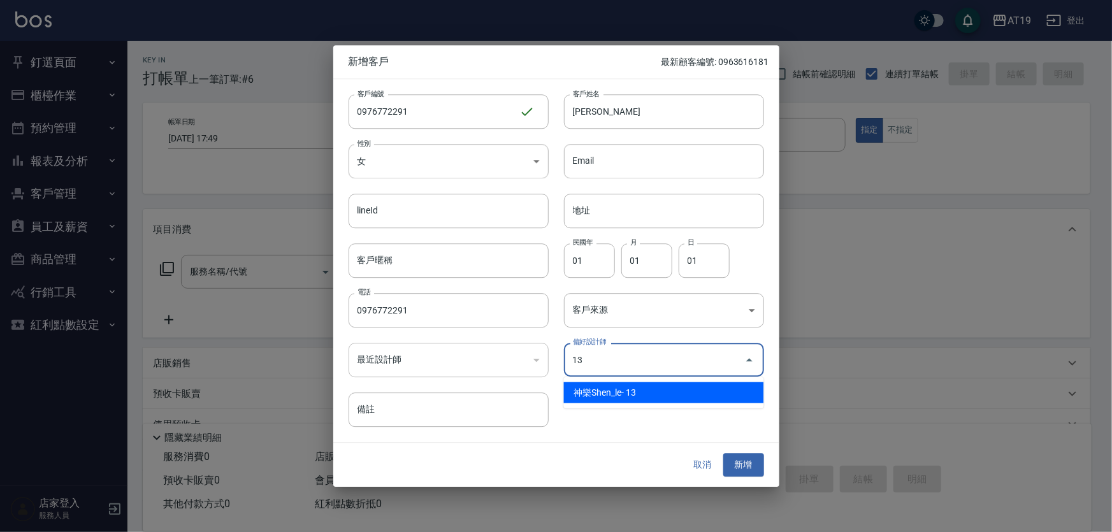
type input "神樂Shen_le"
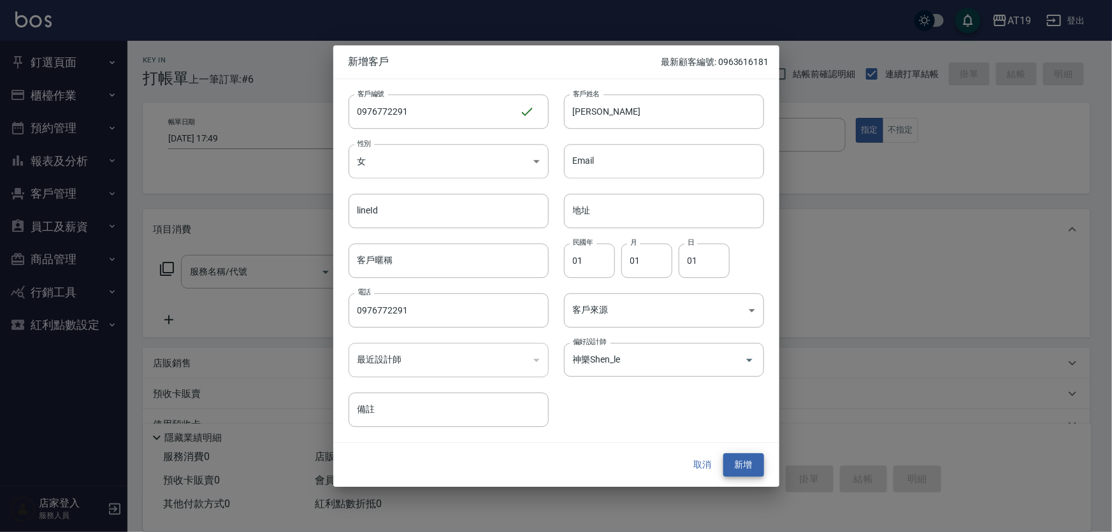
click at [723, 454] on button "新增" at bounding box center [743, 466] width 41 height 24
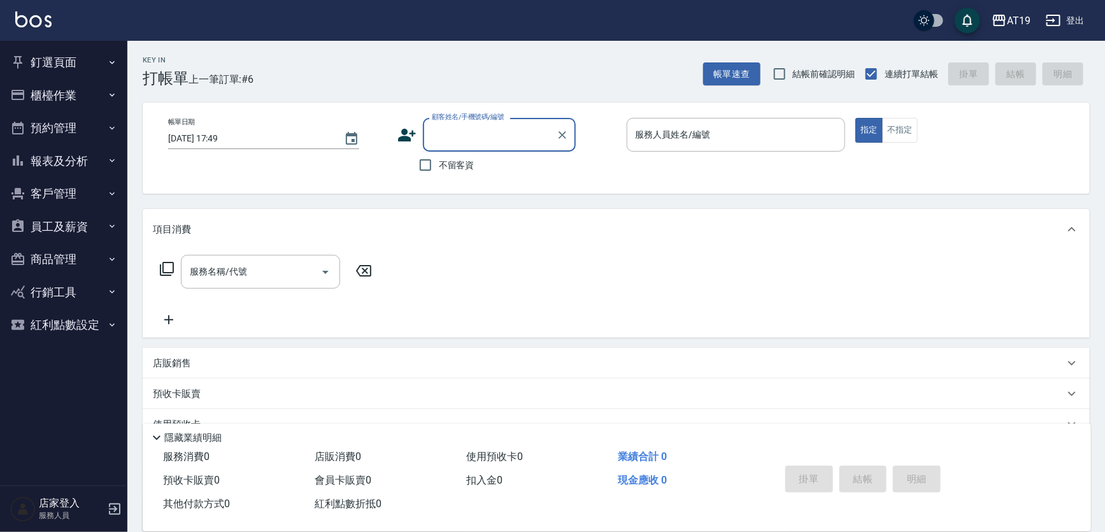
click at [471, 132] on input "顧客姓名/手機號碼/編號" at bounding box center [490, 135] width 122 height 22
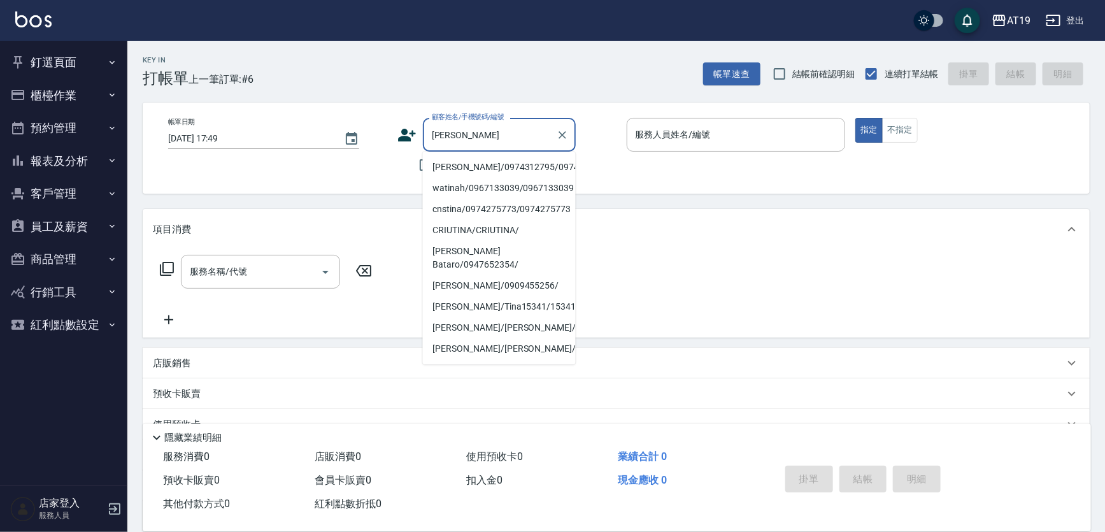
type input "[PERSON_NAME]/0974312795/0974312795"
click at [856, 118] on button "指定" at bounding box center [869, 130] width 27 height 25
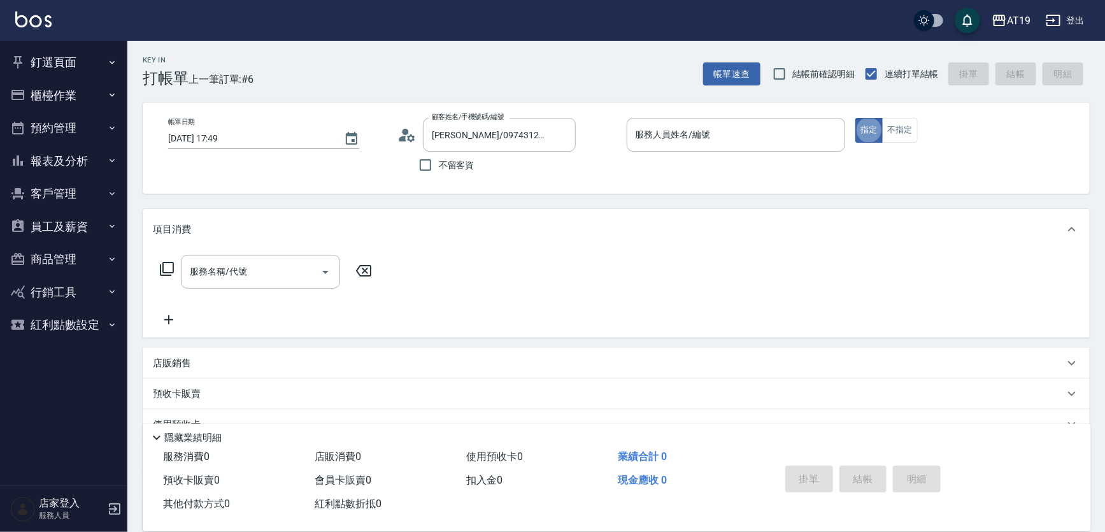
type input "[PERSON_NAME]- 6"
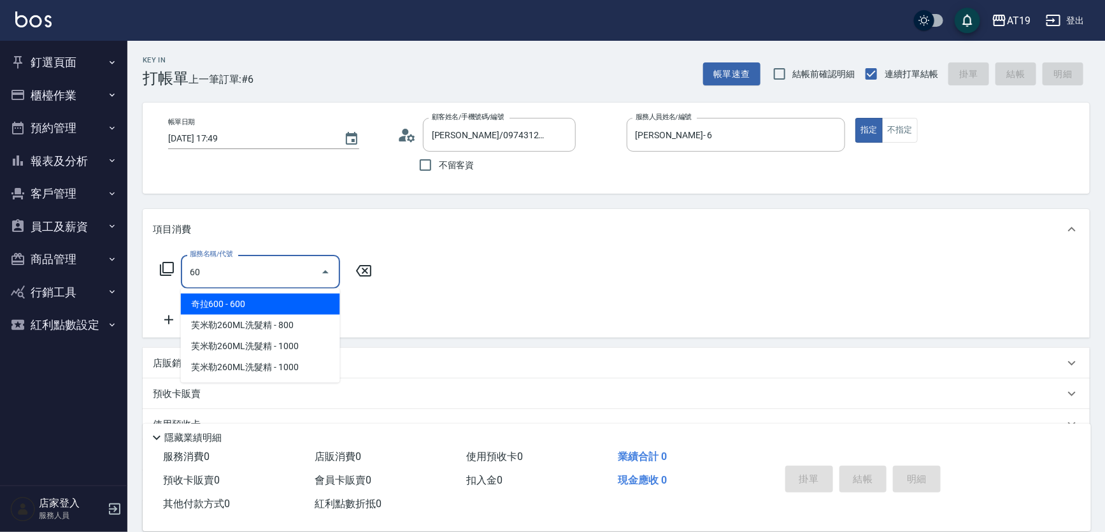
type input "601"
type input "30"
type input "自備護髮(601)"
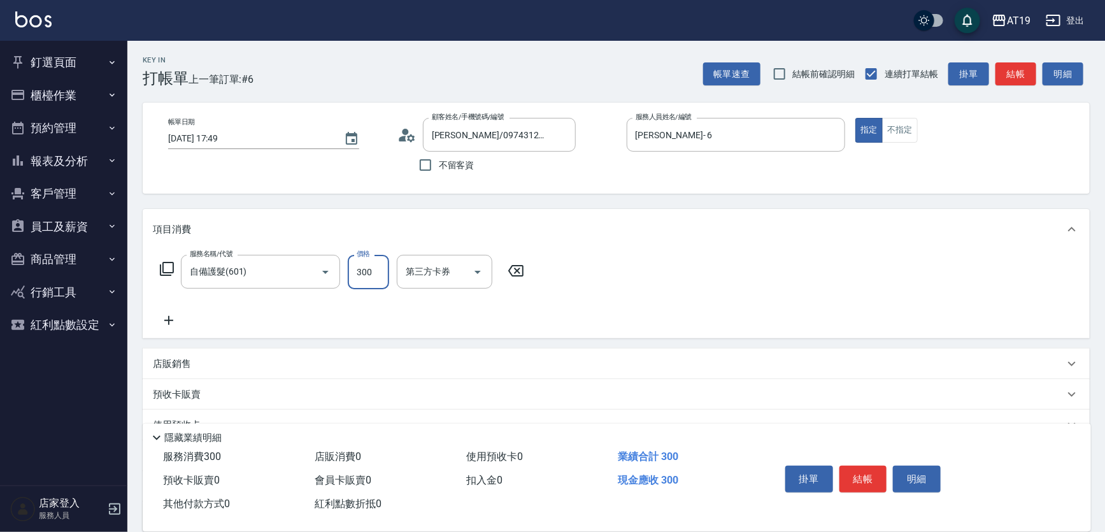
type input "1"
type input "0"
type input "100"
type input "1000"
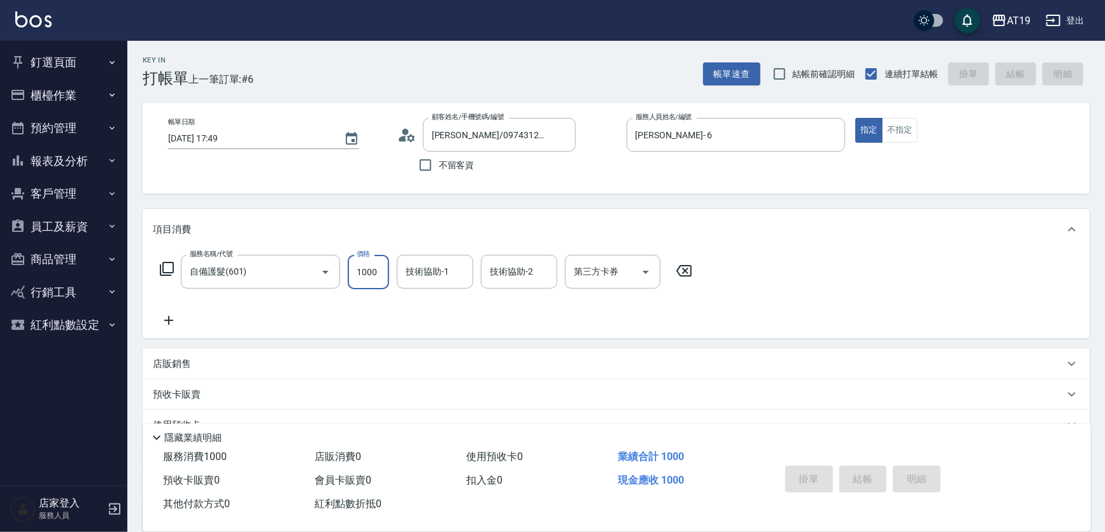
type input "[DATE] 17:50"
type input "0"
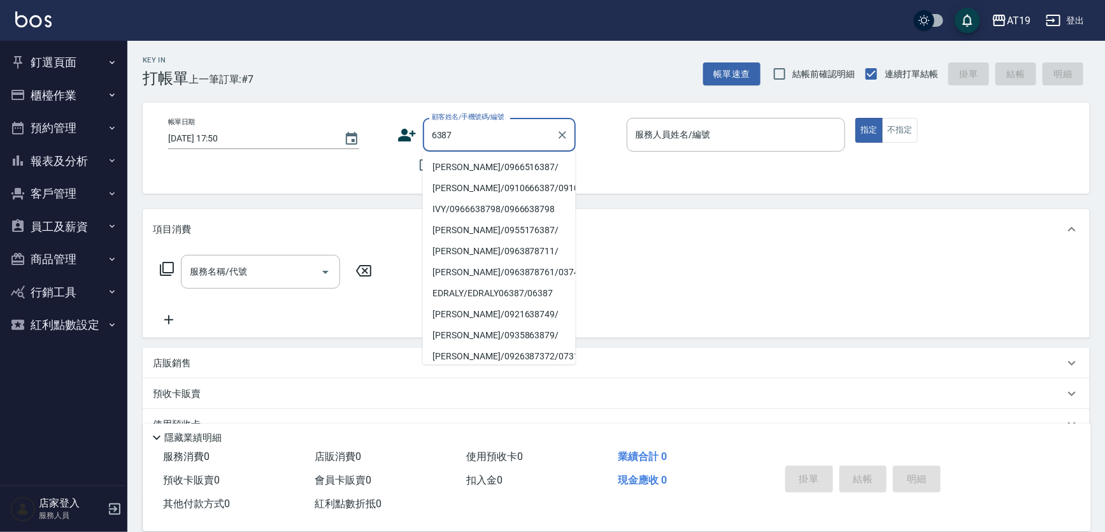
type input "[PERSON_NAME]/0966516387/"
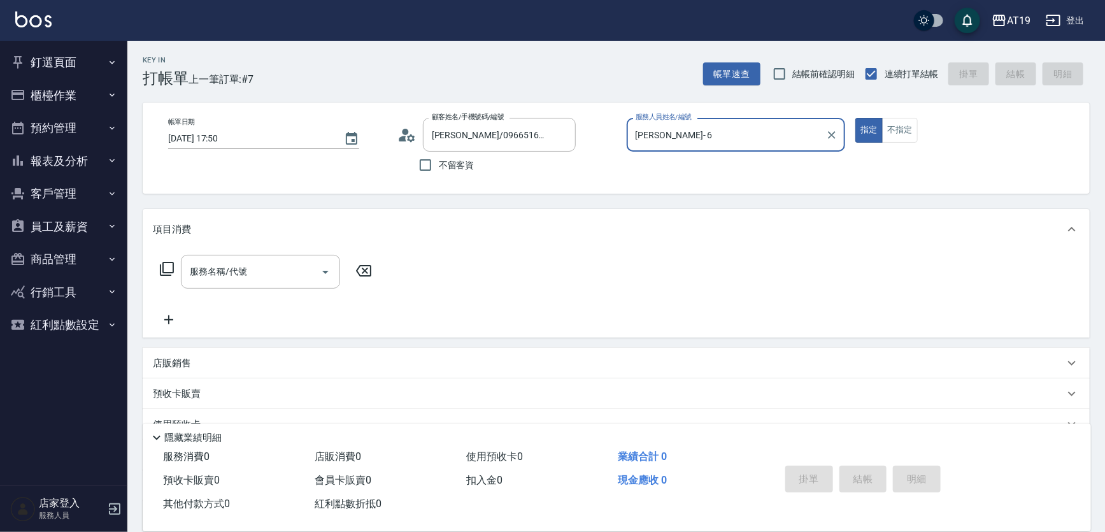
click at [856, 118] on button "指定" at bounding box center [869, 130] width 27 height 25
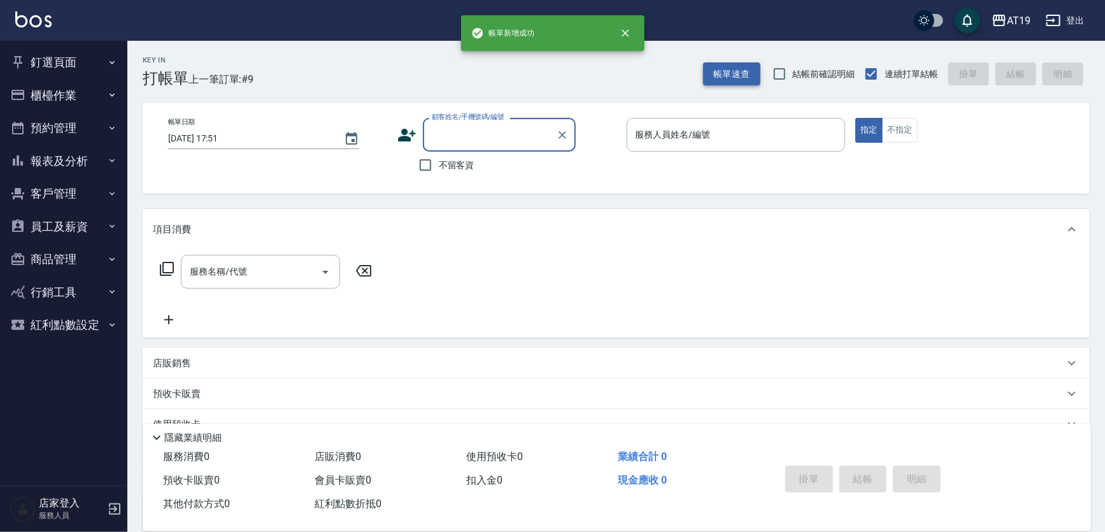
click at [745, 69] on button "帳單速查" at bounding box center [731, 74] width 57 height 24
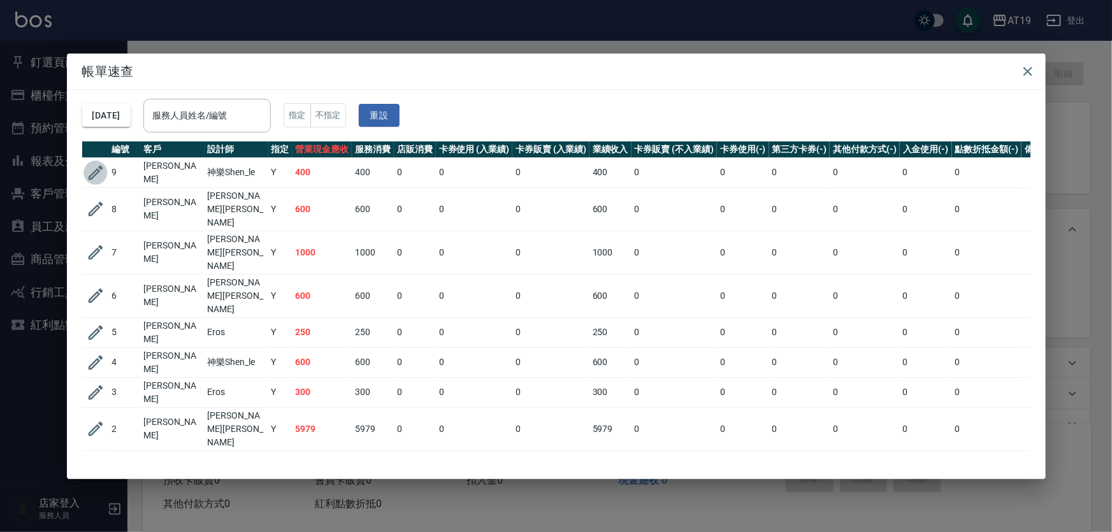
click at [90, 170] on icon "button" at bounding box center [95, 172] width 19 height 19
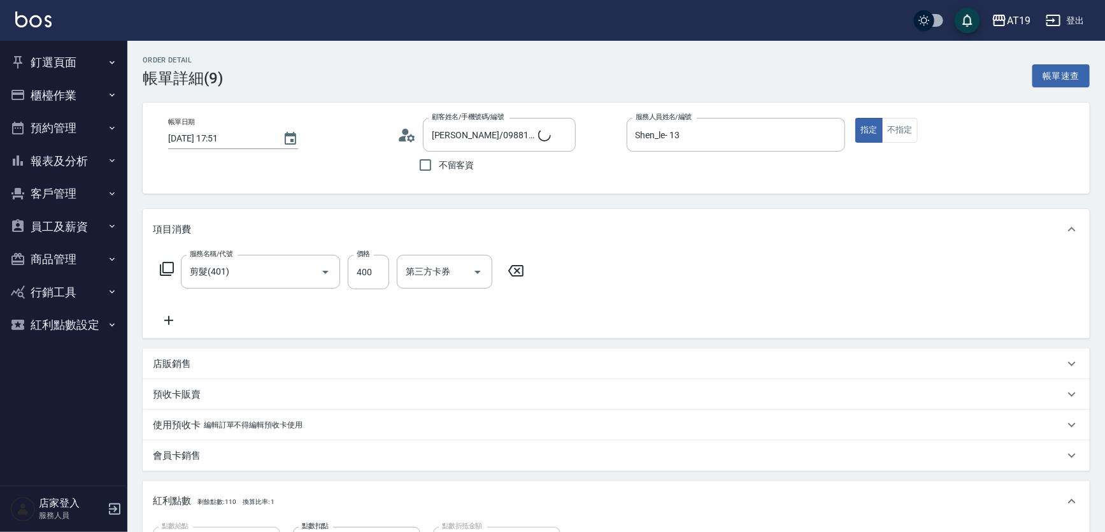
click at [165, 320] on icon at bounding box center [168, 320] width 9 height 9
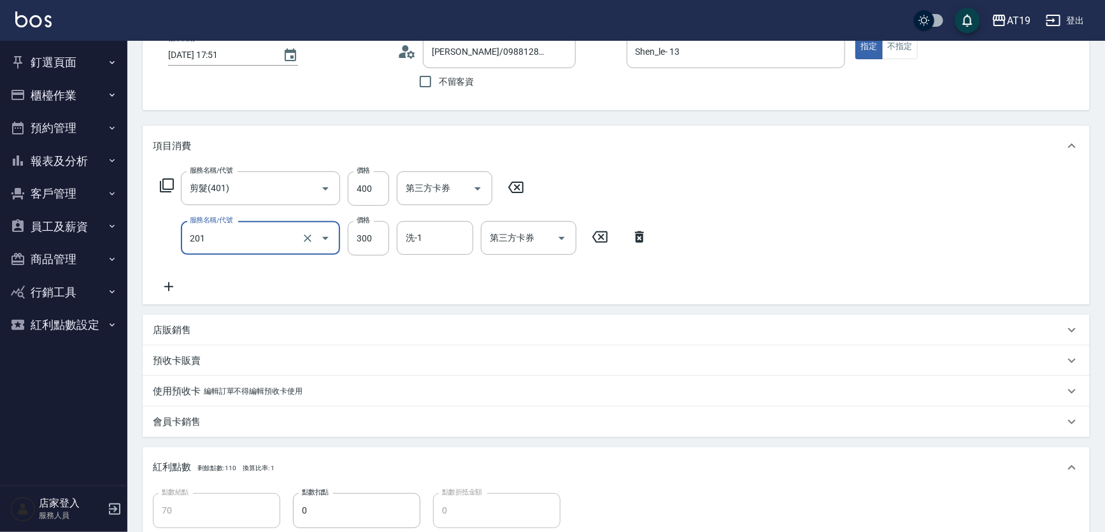
scroll to position [289, 0]
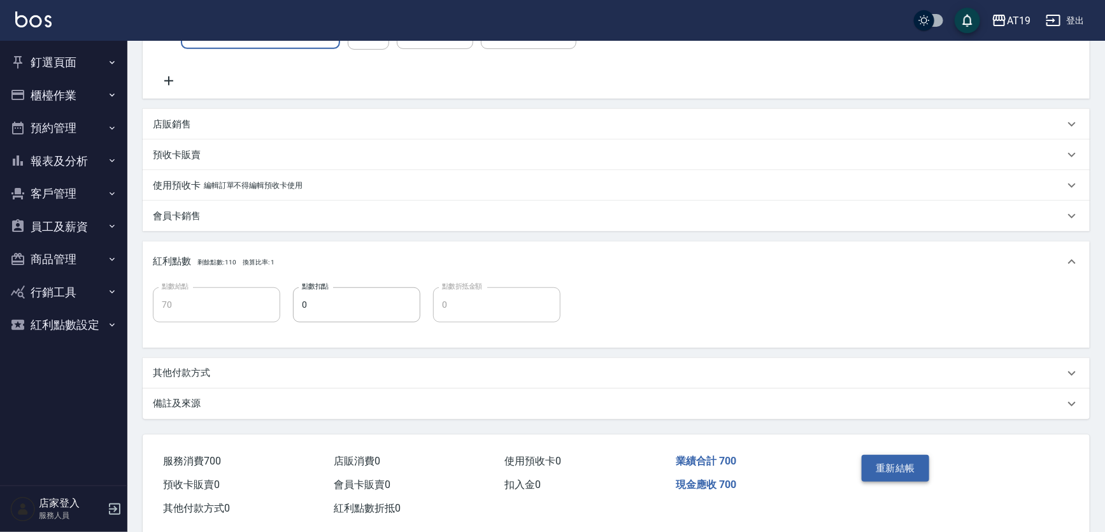
click at [906, 472] on button "重新結帳" at bounding box center [896, 468] width 68 height 27
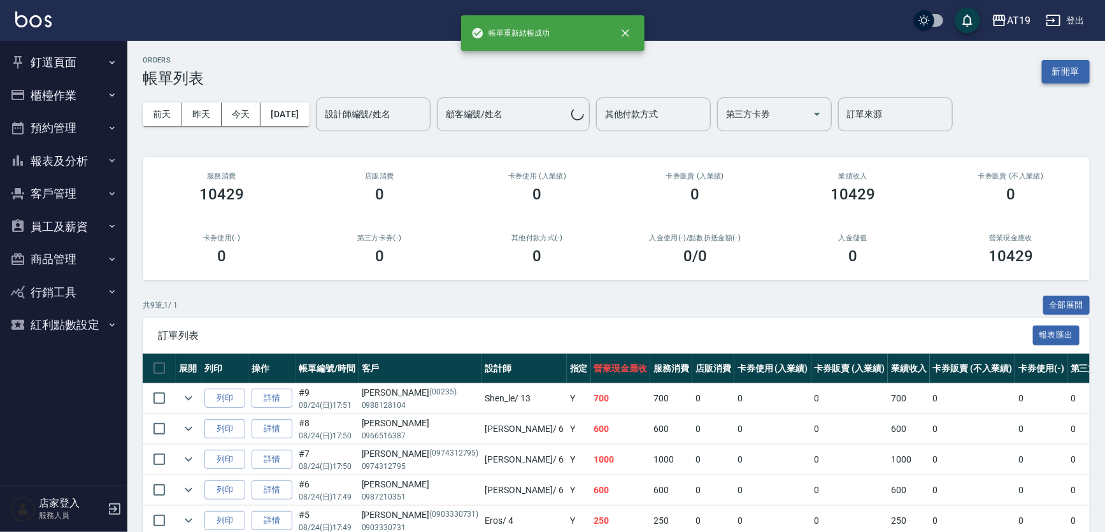
drag, startPoint x: 1076, startPoint y: 61, endPoint x: 1072, endPoint y: 69, distance: 8.5
click at [1072, 69] on div "ORDERS 帳單列表 新開單" at bounding box center [616, 71] width 947 height 31
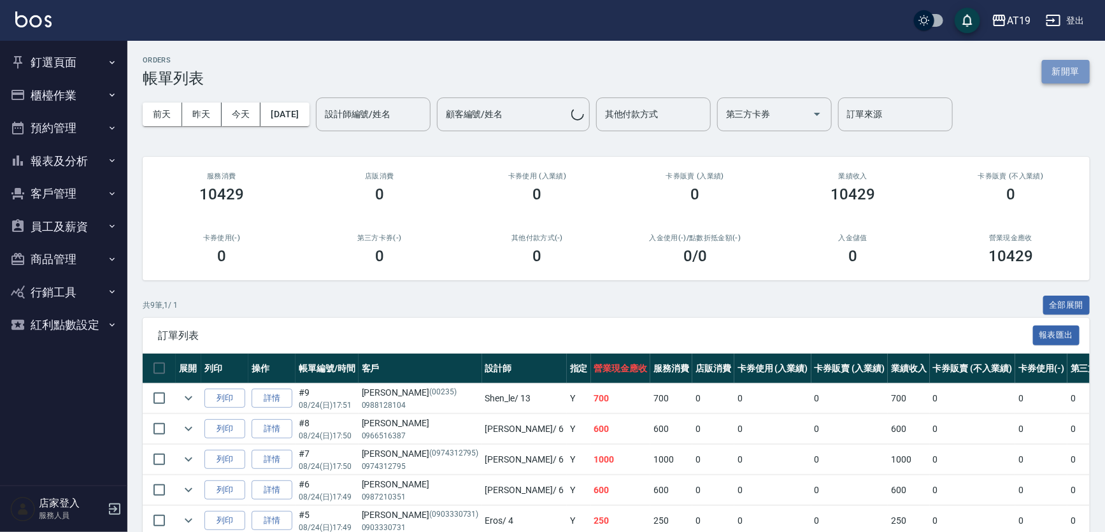
click at [1072, 69] on button "新開單" at bounding box center [1066, 72] width 48 height 24
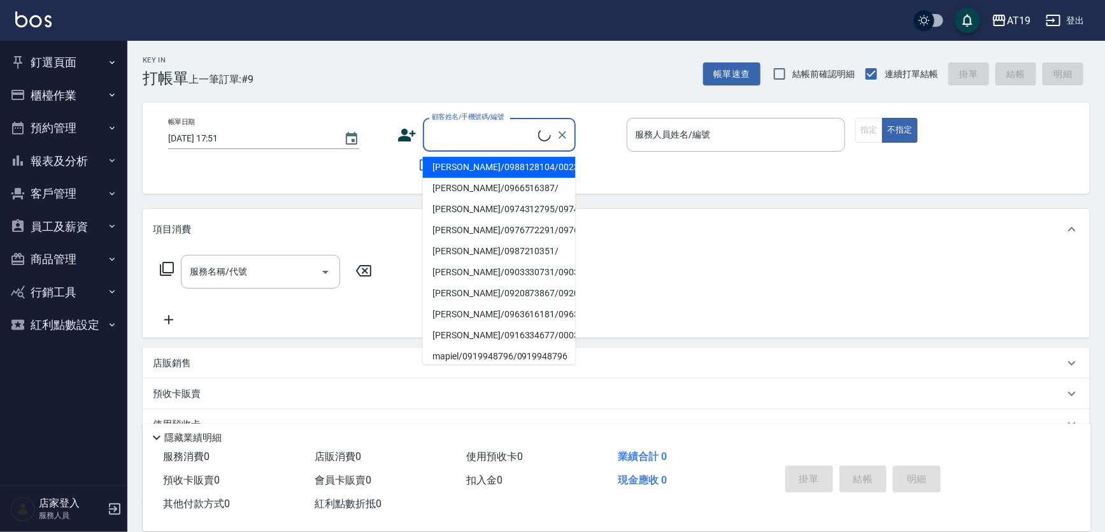
click at [466, 140] on input "顧客姓名/手機號碼/編號" at bounding box center [484, 135] width 110 height 22
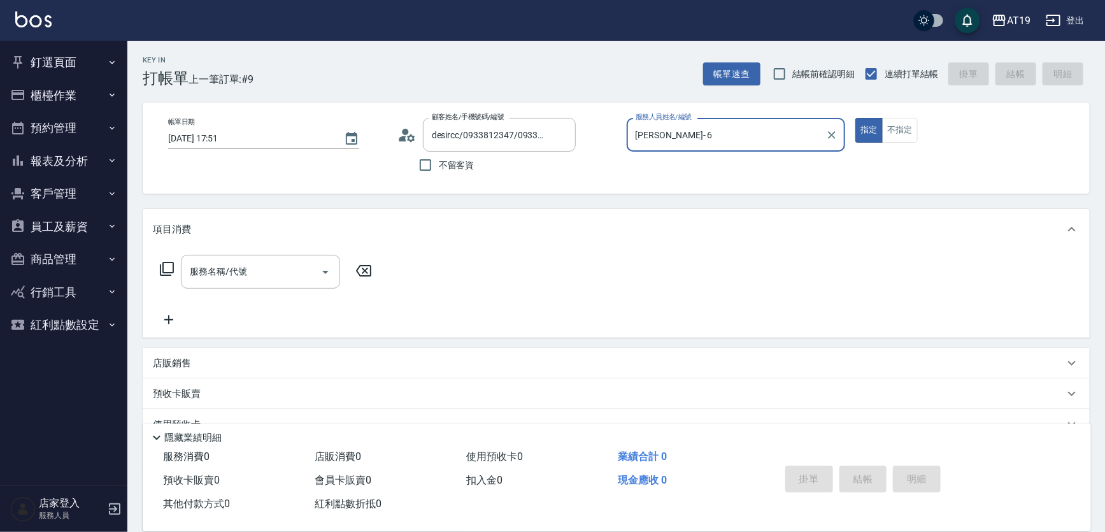
click at [856, 118] on button "指定" at bounding box center [869, 130] width 27 height 25
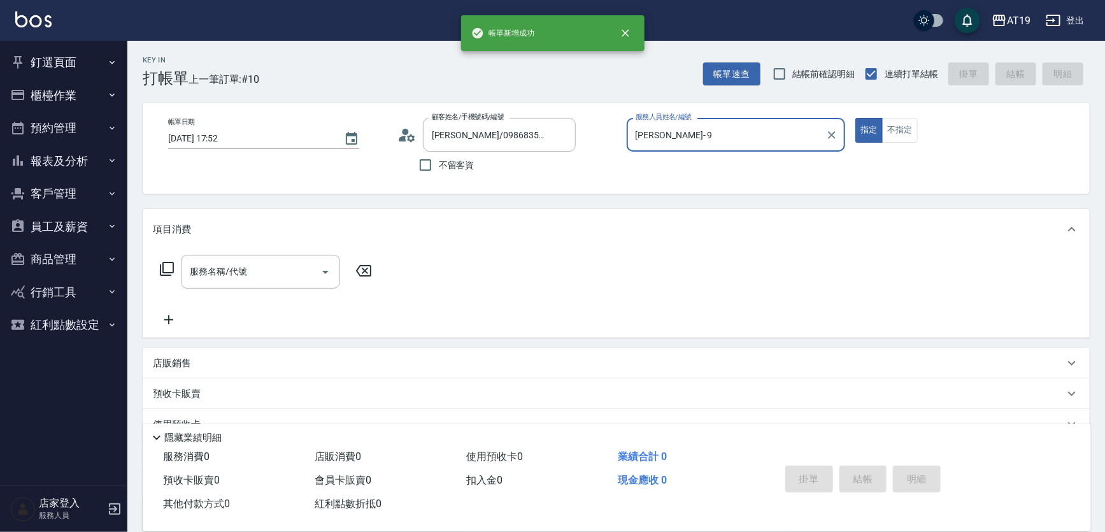
click at [856, 118] on button "指定" at bounding box center [869, 130] width 27 height 25
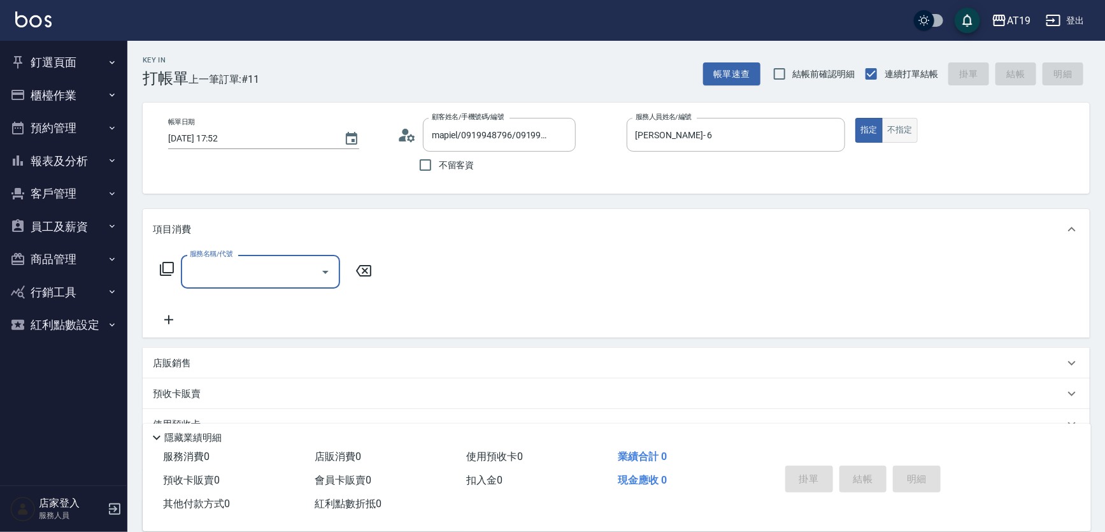
click at [897, 132] on button "不指定" at bounding box center [900, 130] width 36 height 25
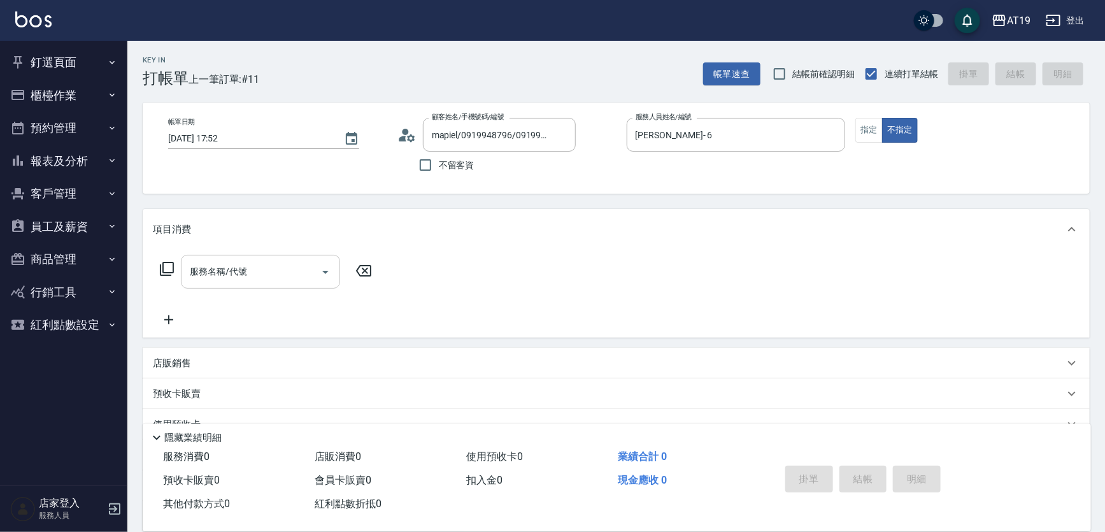
click at [237, 275] on input "服務名稱/代號" at bounding box center [251, 272] width 129 height 22
click at [882, 118] on button "不指定" at bounding box center [900, 130] width 36 height 25
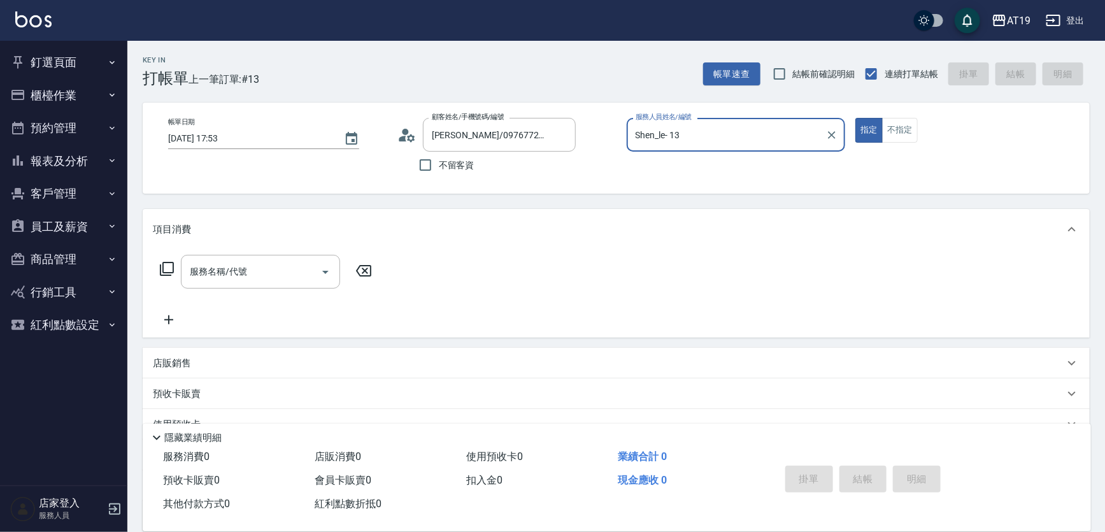
click at [856, 118] on button "指定" at bounding box center [869, 130] width 27 height 25
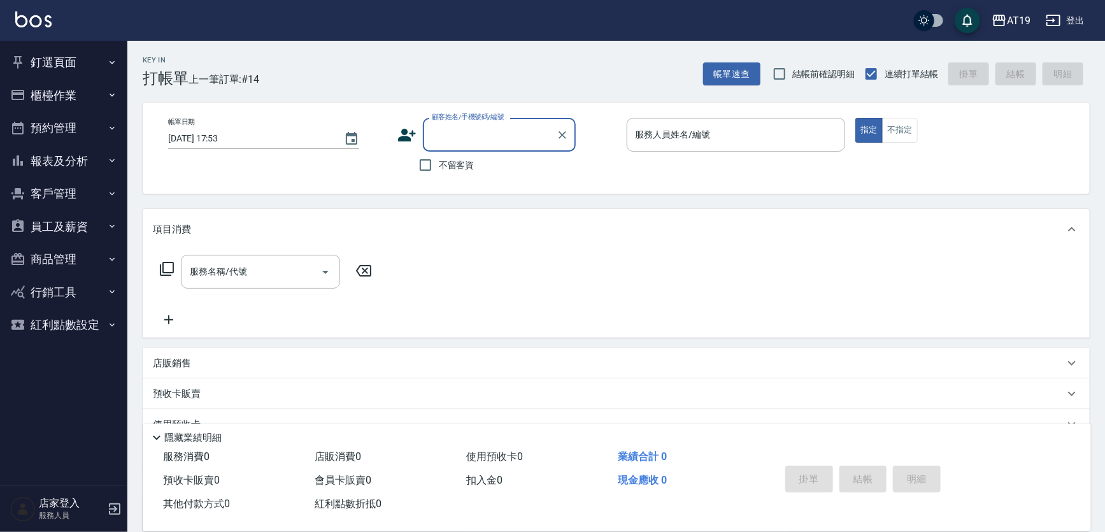
click at [76, 219] on button "員工及薪資" at bounding box center [63, 226] width 117 height 33
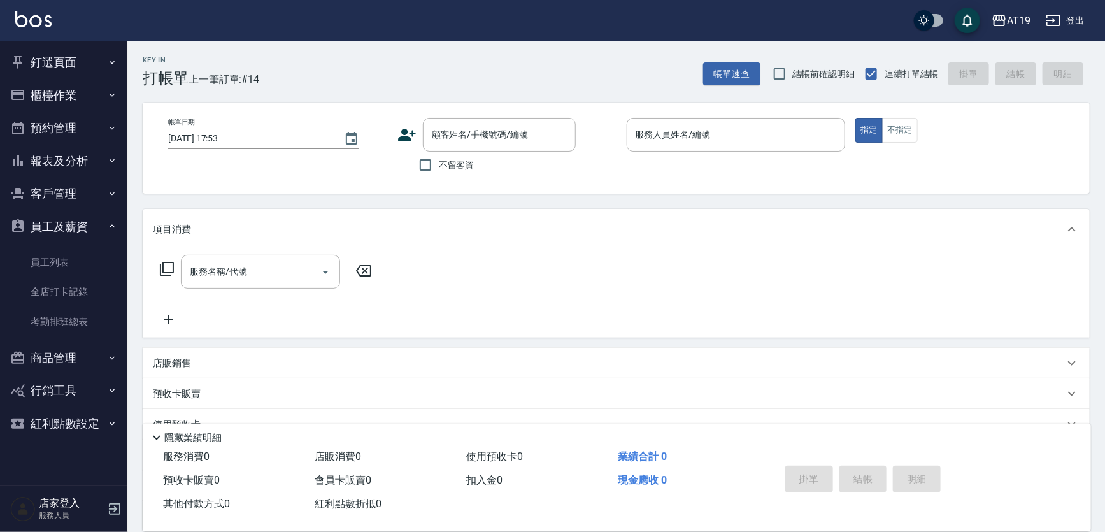
click at [77, 86] on button "櫃檯作業" at bounding box center [63, 95] width 117 height 33
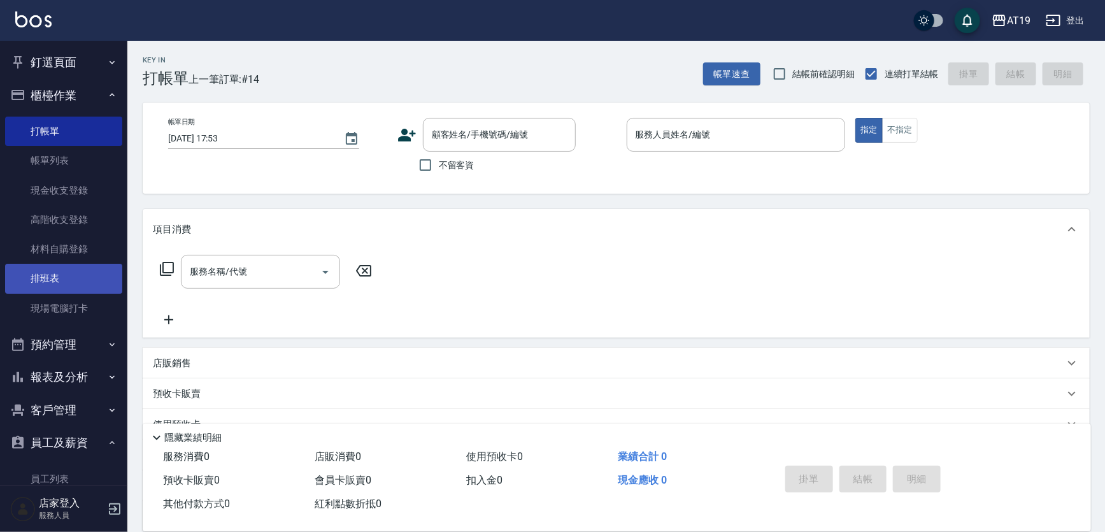
click at [62, 291] on link "排班表" at bounding box center [63, 278] width 117 height 29
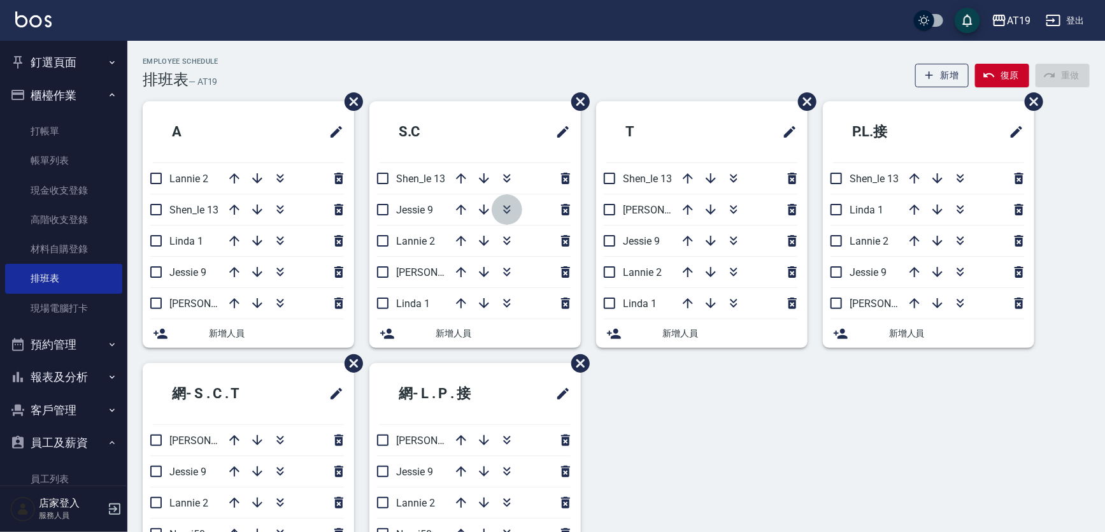
click at [512, 205] on icon "button" at bounding box center [507, 209] width 15 height 15
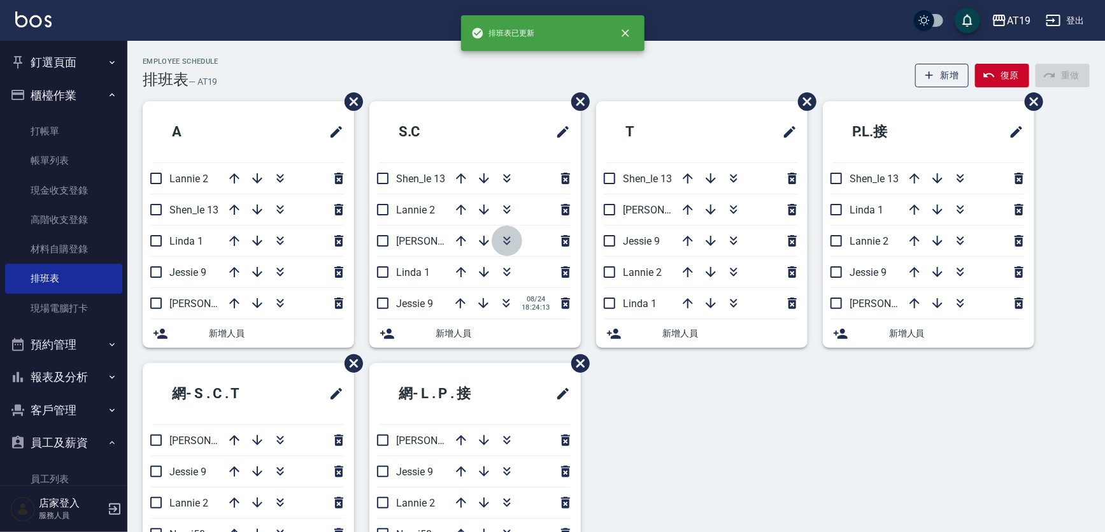
click at [507, 241] on icon "button" at bounding box center [507, 240] width 15 height 15
